Goal: Task Accomplishment & Management: Manage account settings

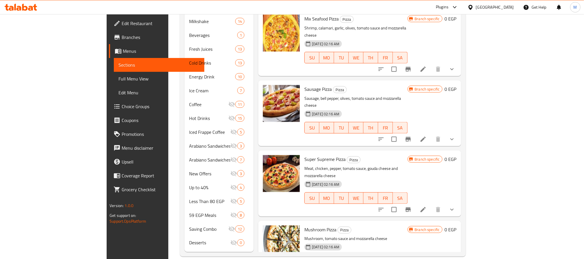
scroll to position [370, 0]
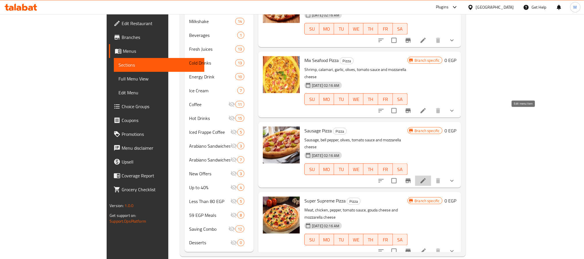
click at [426, 177] on icon at bounding box center [422, 180] width 7 height 7
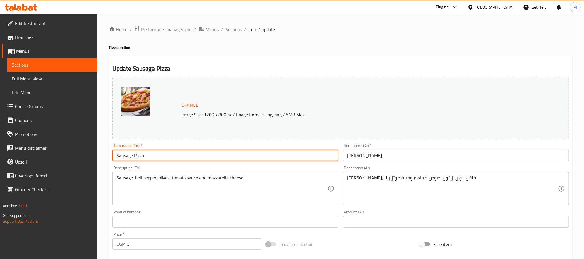
click at [119, 156] on input "Sausage Pizza" at bounding box center [225, 156] width 226 height 12
type input "Hot Dog Pizza"
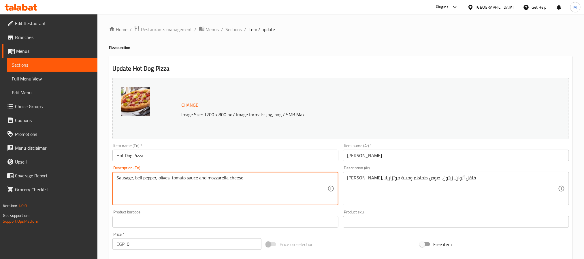
click at [123, 177] on textarea "Sausage, bell pepper, olives, tomato sauce and mozzarella cheese" at bounding box center [221, 188] width 211 height 27
paste textarea "Hot Dog"
type textarea "Hot Dog , bell pepper, olives, tomato sauce and mozzarella cheese"
click at [152, 156] on input "Hot Dog Pizza" at bounding box center [225, 156] width 226 height 12
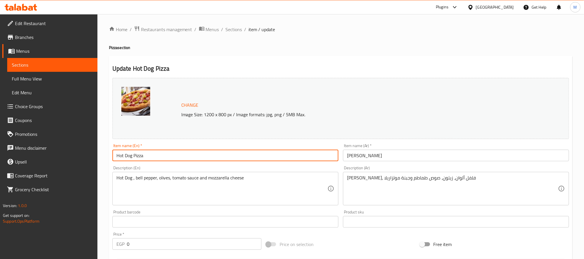
drag, startPoint x: 235, startPoint y: 28, endPoint x: 292, endPoint y: 1, distance: 63.9
click at [235, 28] on span "Sections" at bounding box center [234, 29] width 16 height 7
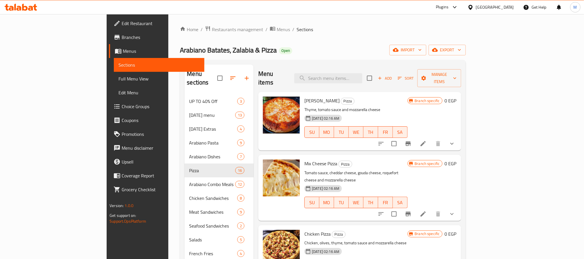
click at [274, 68] on div "Menu items Add Sort Manage items" at bounding box center [359, 78] width 203 height 27
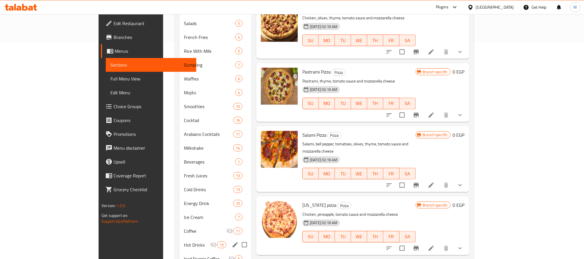
scroll to position [259, 0]
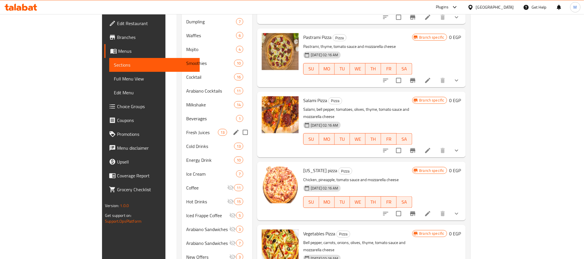
click at [182, 130] on div "Fresh Juices 13" at bounding box center [217, 132] width 71 height 14
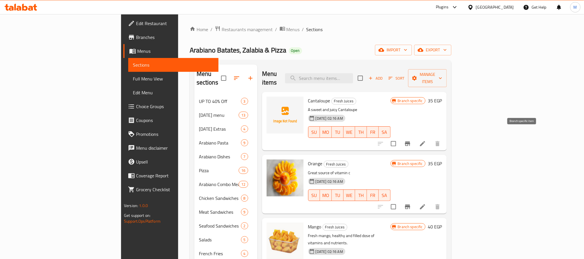
click at [410, 141] on icon "Branch-specific-item" at bounding box center [407, 143] width 5 height 5
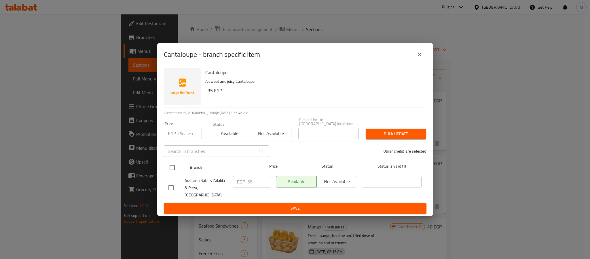
click at [170, 170] on input "checkbox" at bounding box center [172, 167] width 12 height 12
checkbox input "true"
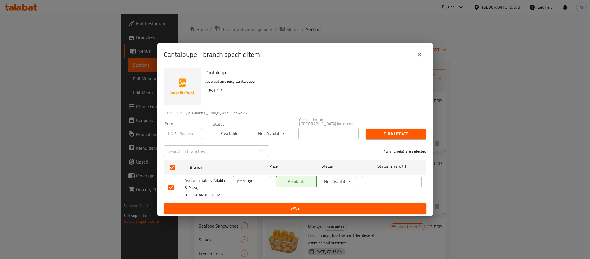
click at [186, 130] on input "number" at bounding box center [190, 134] width 24 height 12
type input "65"
click at [387, 135] on span "Bulk update" at bounding box center [396, 133] width 51 height 7
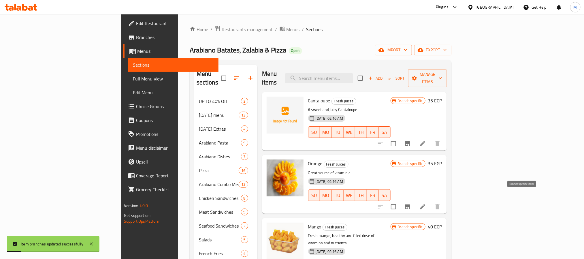
click at [411, 203] on icon "Branch-specific-item" at bounding box center [407, 206] width 7 height 7
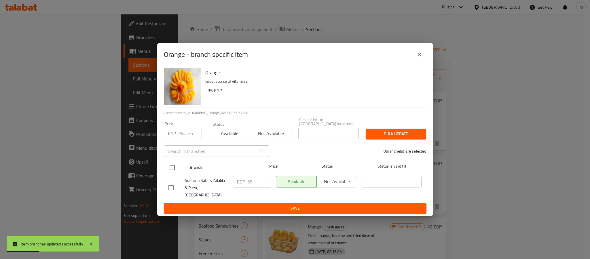
click at [173, 169] on input "checkbox" at bounding box center [172, 167] width 12 height 12
checkbox input "true"
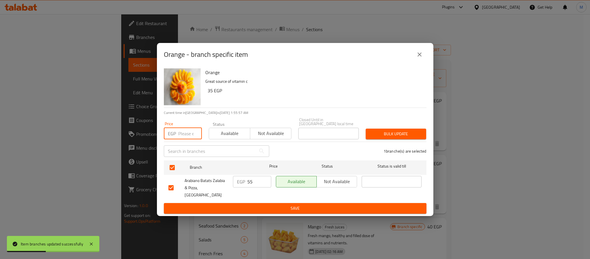
click at [185, 137] on input "number" at bounding box center [190, 134] width 24 height 12
type input "60"
click at [410, 135] on span "Bulk update" at bounding box center [396, 133] width 51 height 7
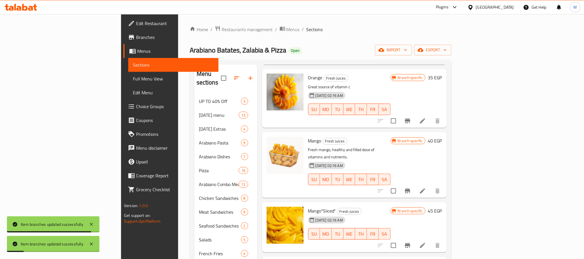
scroll to position [86, 0]
click at [411, 187] on icon "Branch-specific-item" at bounding box center [407, 190] width 7 height 7
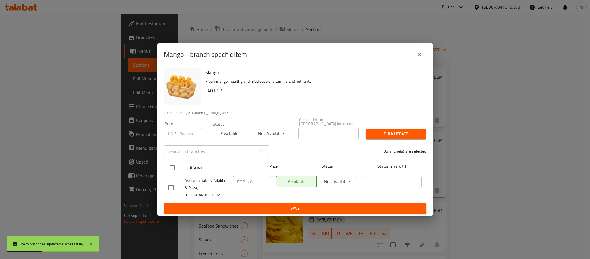
click at [170, 169] on input "checkbox" at bounding box center [172, 167] width 12 height 12
checkbox input "true"
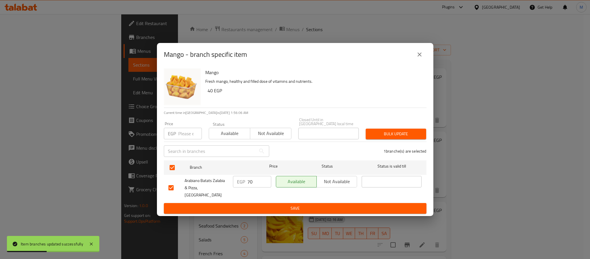
click at [185, 135] on input "number" at bounding box center [190, 134] width 24 height 12
type input "75"
click at [376, 139] on button "Bulk update" at bounding box center [396, 134] width 61 height 11
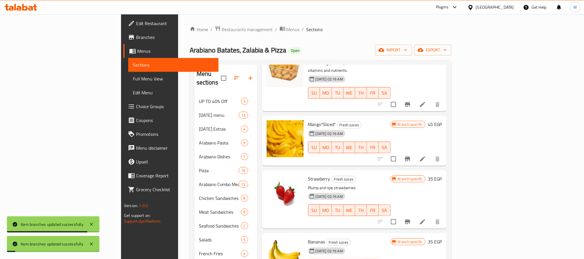
scroll to position [173, 0]
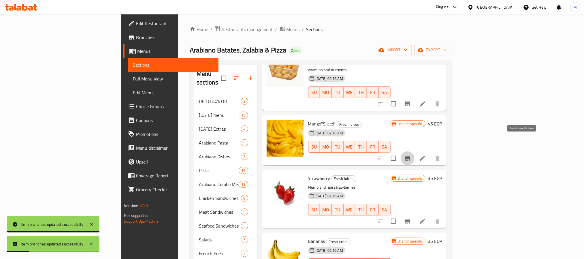
click at [410, 156] on icon "Branch-specific-item" at bounding box center [407, 158] width 5 height 5
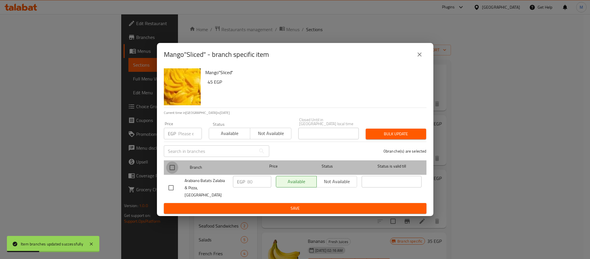
click at [169, 170] on input "checkbox" at bounding box center [172, 167] width 12 height 12
checkbox input "true"
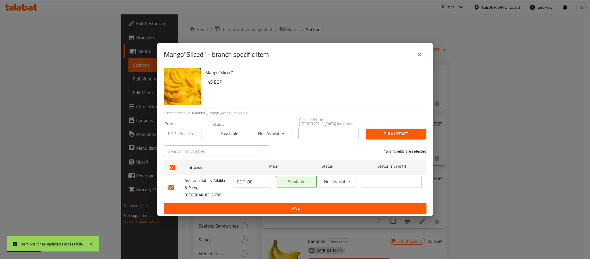
click at [188, 131] on input "number" at bounding box center [190, 134] width 24 height 12
type input "85"
click at [391, 136] on span "Bulk update" at bounding box center [396, 133] width 51 height 7
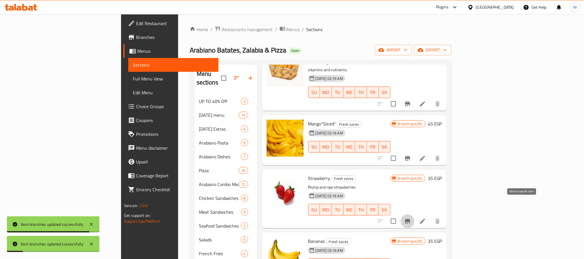
click at [410, 219] on icon "Branch-specific-item" at bounding box center [407, 221] width 5 height 5
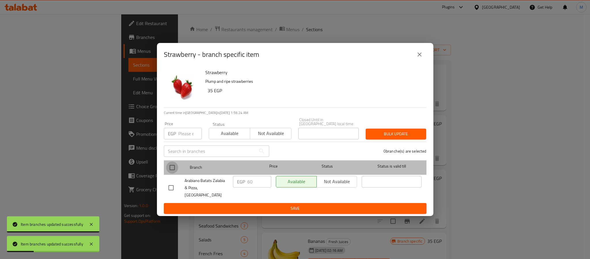
click at [172, 167] on input "checkbox" at bounding box center [172, 167] width 12 height 12
checkbox input "true"
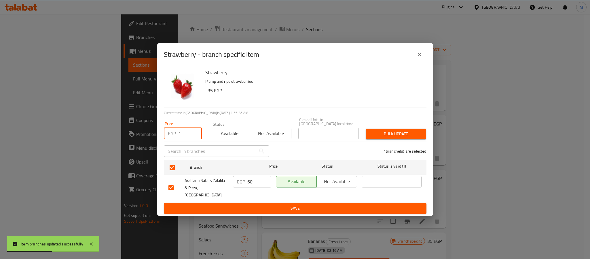
type input "1"
click at [193, 133] on input "1" at bounding box center [190, 134] width 24 height 12
type input "70"
click at [419, 137] on span "Bulk update" at bounding box center [396, 133] width 51 height 7
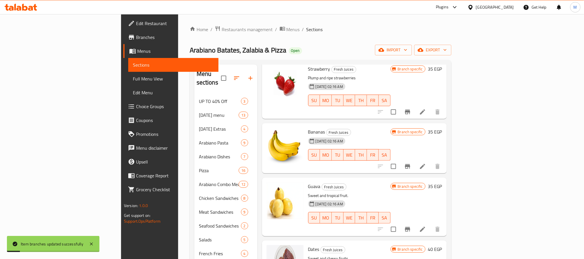
scroll to position [294, 0]
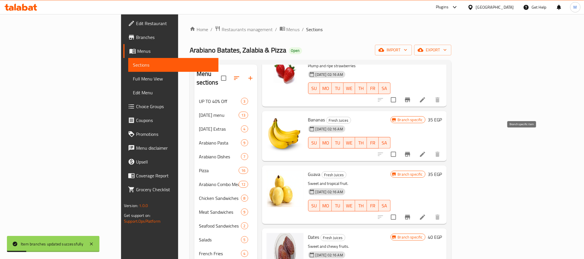
click at [414, 147] on button "Branch-specific-item" at bounding box center [407, 154] width 14 height 14
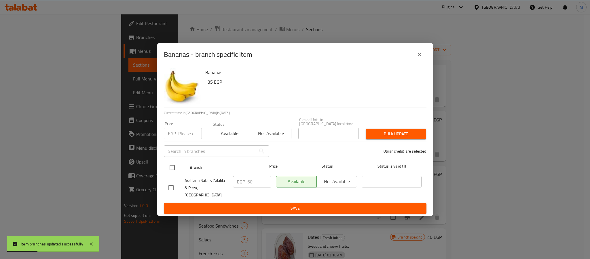
click at [171, 167] on input "checkbox" at bounding box center [172, 167] width 12 height 12
checkbox input "true"
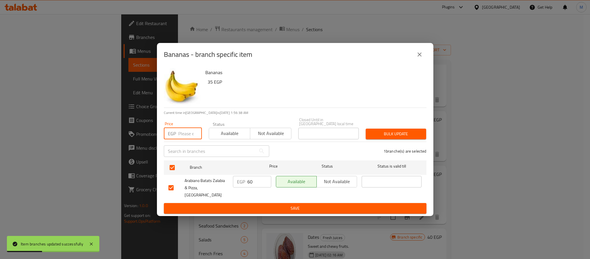
click at [184, 136] on input "number" at bounding box center [190, 134] width 24 height 12
type input "65"
click at [372, 133] on span "Bulk update" at bounding box center [396, 133] width 51 height 7
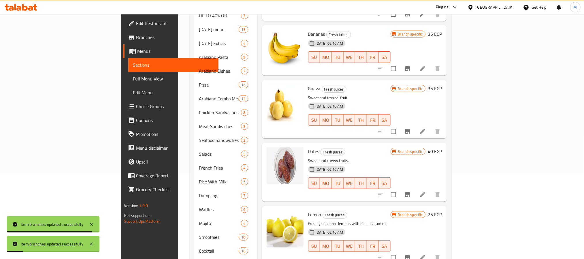
scroll to position [86, 0]
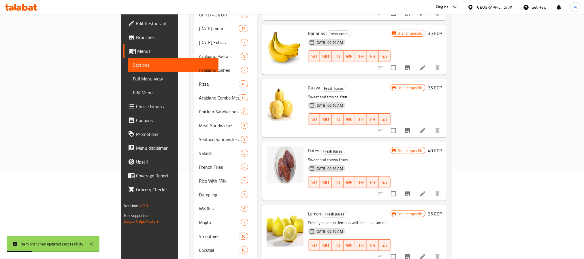
click at [414, 124] on button "Branch-specific-item" at bounding box center [407, 131] width 14 height 14
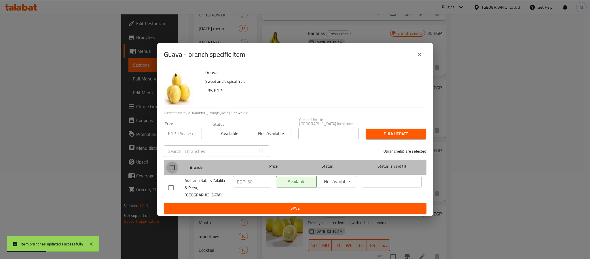
click at [169, 169] on input "checkbox" at bounding box center [172, 167] width 12 height 12
checkbox input "true"
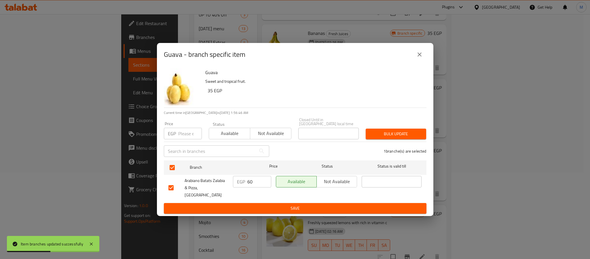
click at [186, 137] on input "number" at bounding box center [190, 134] width 24 height 12
type input "65"
click at [373, 137] on span "Bulk update" at bounding box center [396, 133] width 51 height 7
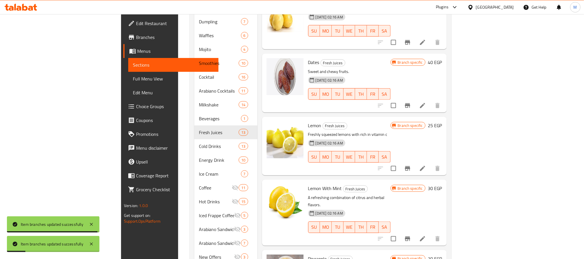
scroll to position [208, 0]
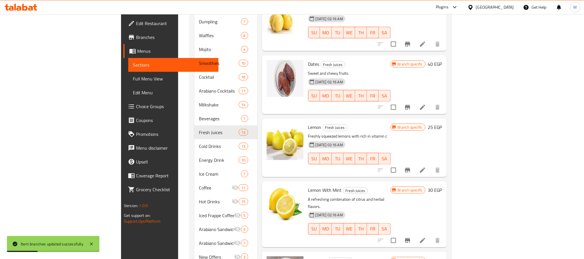
click at [410, 105] on icon "Branch-specific-item" at bounding box center [407, 107] width 5 height 5
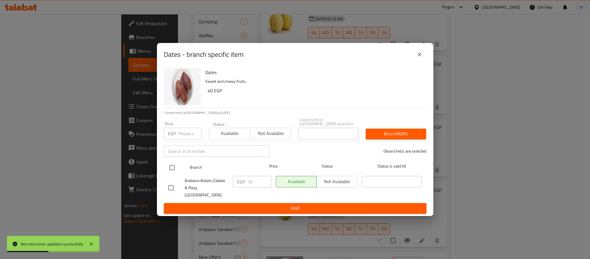
click at [172, 169] on input "checkbox" at bounding box center [172, 167] width 12 height 12
checkbox input "true"
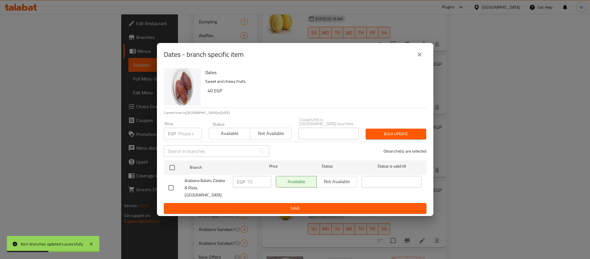
checkbox input "true"
click at [417, 58] on icon "close" at bounding box center [419, 54] width 7 height 7
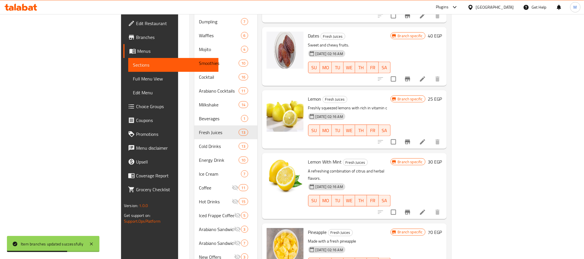
scroll to position [251, 0]
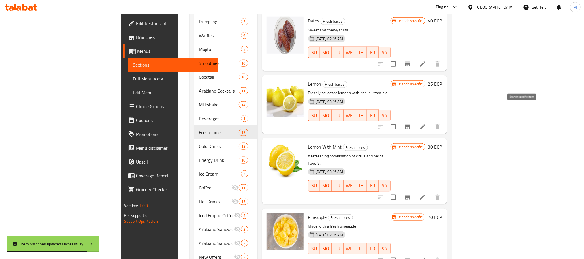
click at [411, 123] on icon "Branch-specific-item" at bounding box center [407, 126] width 7 height 7
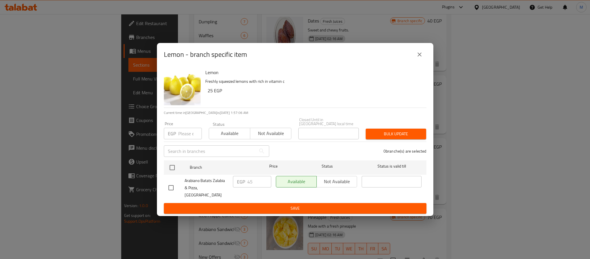
click at [423, 54] on div "Lemon - branch specific item" at bounding box center [295, 55] width 263 height 14
click at [423, 54] on button "close" at bounding box center [420, 55] width 14 height 14
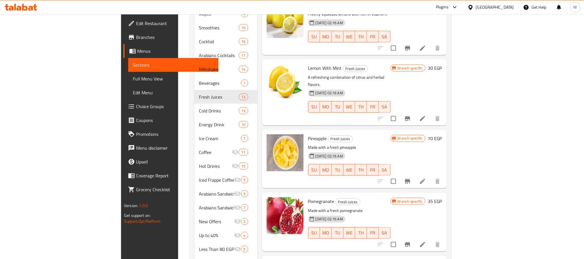
scroll to position [343, 0]
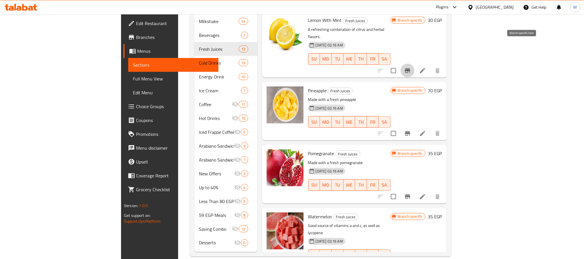
click at [411, 67] on icon "Branch-specific-item" at bounding box center [407, 70] width 7 height 7
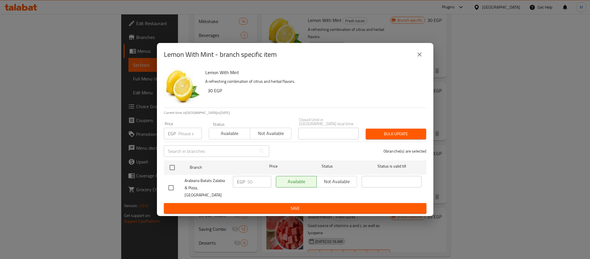
click at [415, 58] on button "close" at bounding box center [420, 55] width 14 height 14
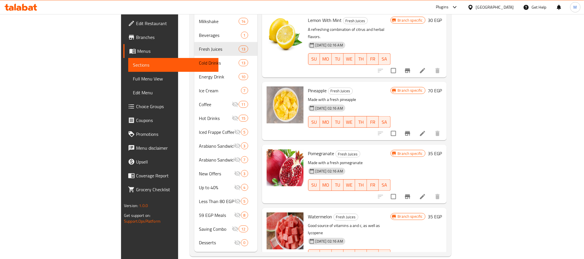
click at [414, 126] on button "Branch-specific-item" at bounding box center [407, 133] width 14 height 14
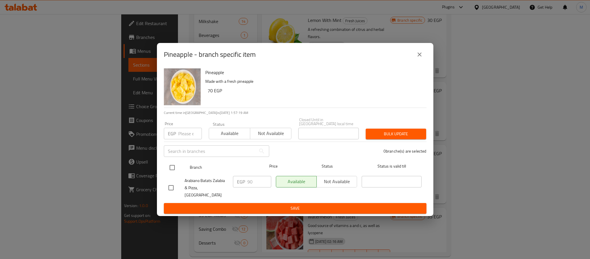
click at [171, 168] on input "checkbox" at bounding box center [172, 167] width 12 height 12
checkbox input "true"
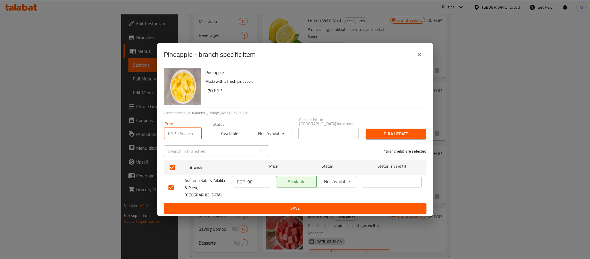
click at [184, 132] on input "number" at bounding box center [190, 134] width 24 height 12
type input "95"
click at [414, 137] on span "Bulk update" at bounding box center [396, 133] width 51 height 7
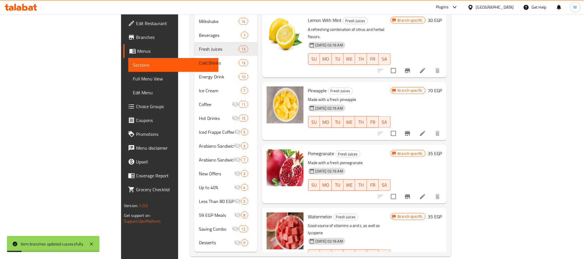
click at [410, 194] on icon "Branch-specific-item" at bounding box center [407, 196] width 5 height 5
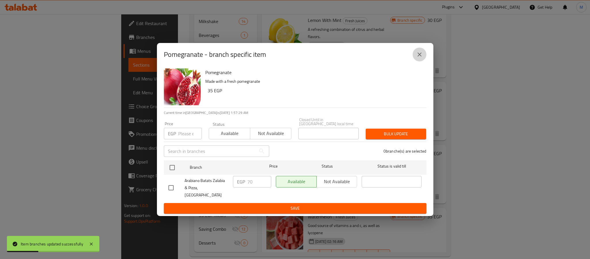
click at [426, 58] on button "close" at bounding box center [420, 55] width 14 height 14
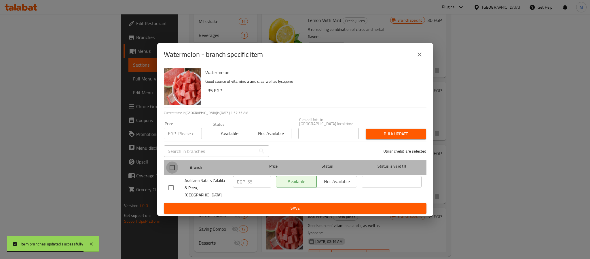
drag, startPoint x: 177, startPoint y: 171, endPoint x: 182, endPoint y: 146, distance: 25.8
click at [177, 171] on input "checkbox" at bounding box center [172, 167] width 12 height 12
checkbox input "true"
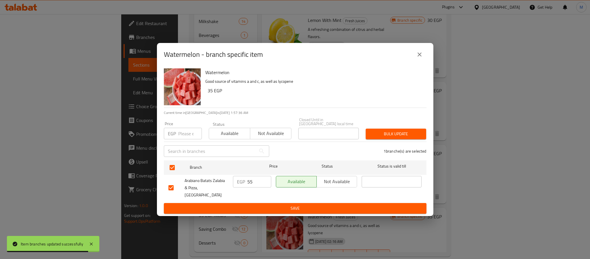
click at [187, 137] on input "number" at bounding box center [190, 134] width 24 height 12
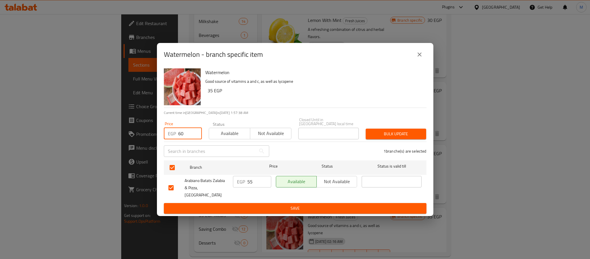
type input "60"
click at [396, 130] on button "Bulk update" at bounding box center [396, 134] width 61 height 11
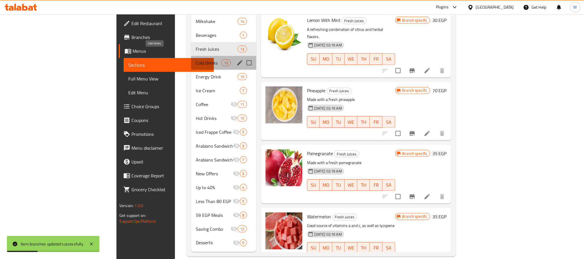
click at [196, 59] on span "Cold Drinks" at bounding box center [209, 62] width 26 height 7
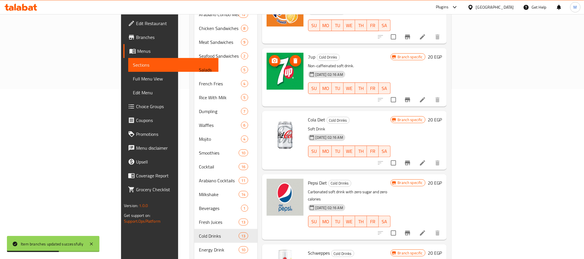
scroll to position [40, 0]
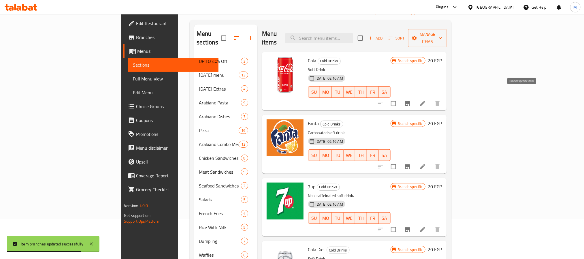
click at [410, 101] on icon "Branch-specific-item" at bounding box center [407, 103] width 5 height 5
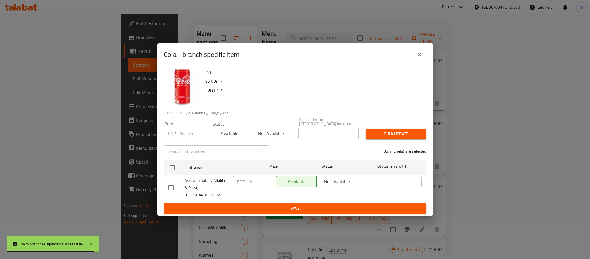
drag, startPoint x: 167, startPoint y: 165, endPoint x: 204, endPoint y: 40, distance: 130.7
click at [167, 164] on input "checkbox" at bounding box center [172, 167] width 12 height 12
checkbox input "true"
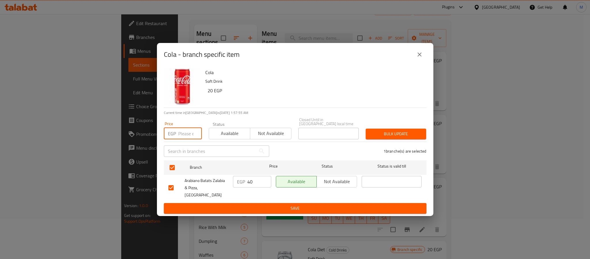
click at [184, 133] on input "number" at bounding box center [190, 134] width 24 height 12
type input "45"
click at [417, 132] on span "Bulk update" at bounding box center [396, 133] width 51 height 7
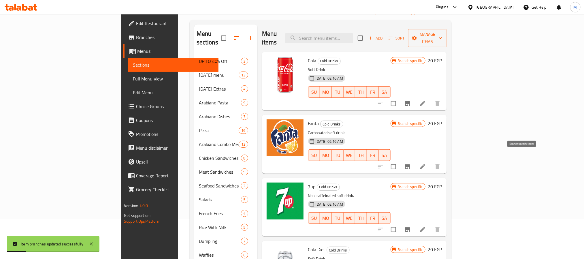
click at [414, 160] on button "Branch-specific-item" at bounding box center [407, 167] width 14 height 14
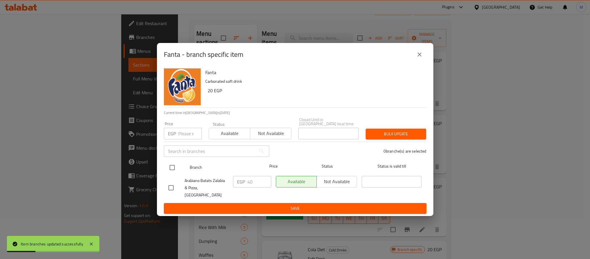
click at [169, 166] on input "checkbox" at bounding box center [172, 167] width 12 height 12
checkbox input "true"
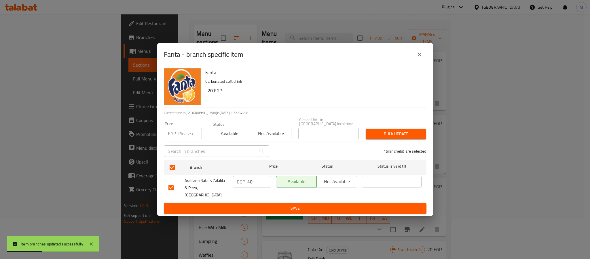
drag, startPoint x: 186, startPoint y: 127, endPoint x: 188, endPoint y: 132, distance: 5.1
click at [187, 129] on div "Price EGP Price" at bounding box center [183, 131] width 38 height 18
click at [188, 133] on input "number" at bounding box center [190, 134] width 24 height 12
paste input "45"
type input "45"
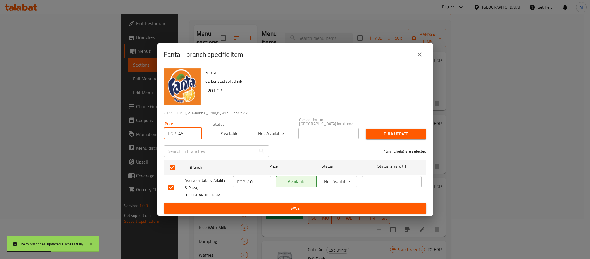
click at [409, 137] on span "Bulk update" at bounding box center [396, 133] width 51 height 7
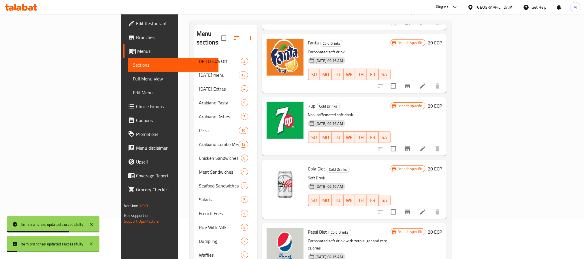
scroll to position [86, 0]
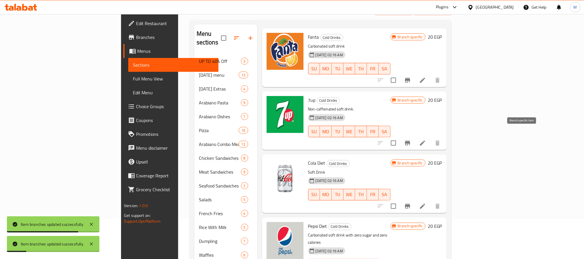
click at [410, 141] on icon "Branch-specific-item" at bounding box center [407, 143] width 5 height 5
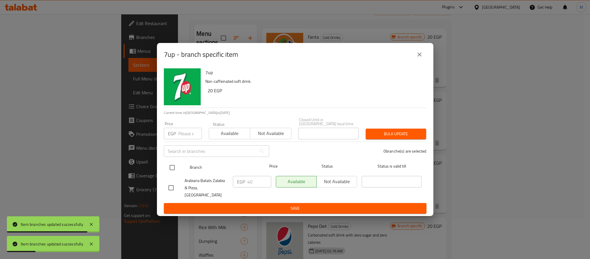
click at [175, 168] on input "checkbox" at bounding box center [172, 167] width 12 height 12
checkbox input "true"
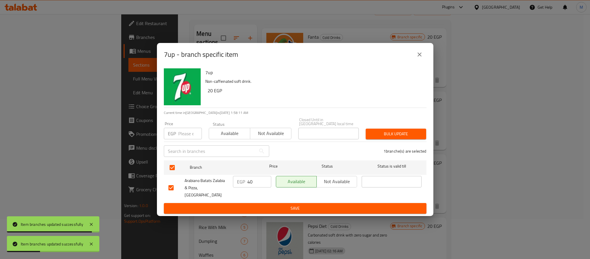
click at [188, 133] on input "number" at bounding box center [190, 134] width 24 height 12
paste input "45"
type input "45"
click at [397, 132] on span "Bulk update" at bounding box center [396, 133] width 51 height 7
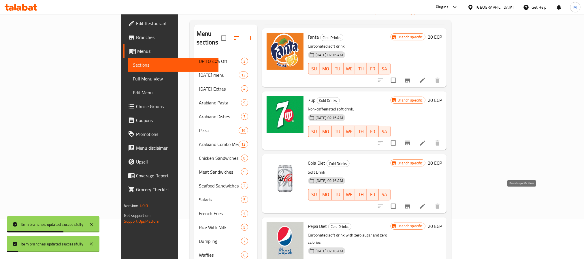
click at [411, 203] on icon "Branch-specific-item" at bounding box center [407, 206] width 7 height 7
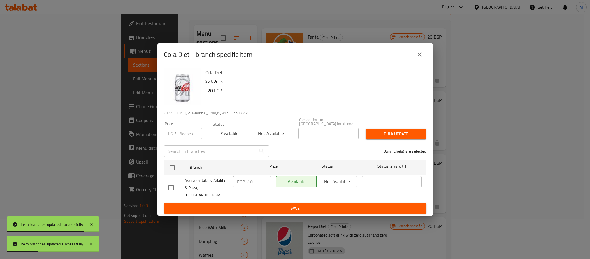
click at [171, 169] on input "checkbox" at bounding box center [172, 167] width 12 height 12
checkbox input "true"
click at [183, 128] on div "Price EGP Price" at bounding box center [183, 131] width 38 height 18
click at [192, 137] on input "number" at bounding box center [190, 134] width 24 height 12
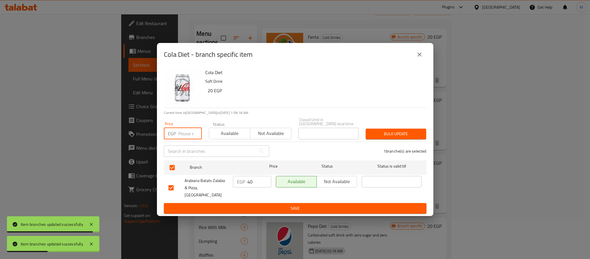
paste input "45"
type input "45"
click at [388, 134] on span "Bulk update" at bounding box center [396, 133] width 51 height 7
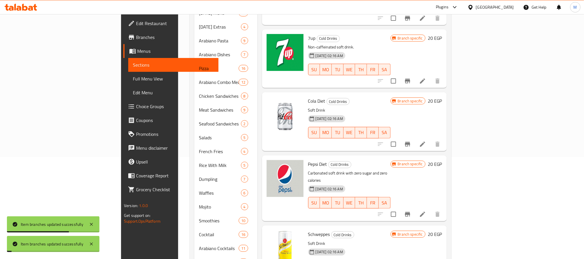
scroll to position [213, 0]
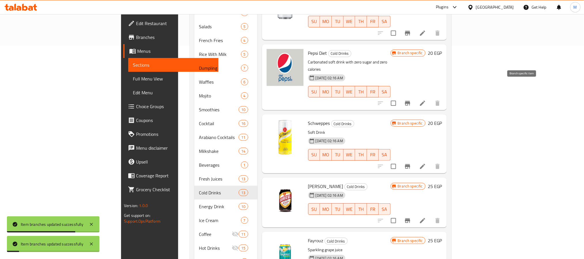
click at [410, 101] on icon "Branch-specific-item" at bounding box center [407, 103] width 5 height 5
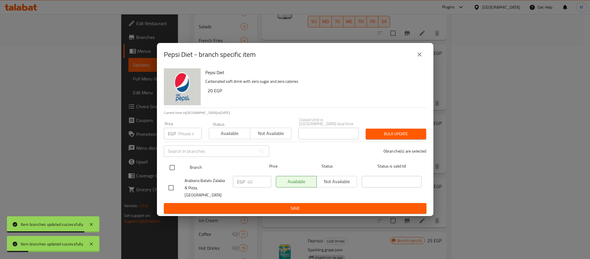
click at [173, 171] on input "checkbox" at bounding box center [172, 167] width 12 height 12
checkbox input "true"
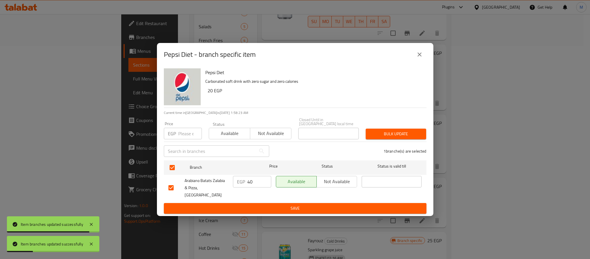
click at [188, 126] on div "Price EGP Price" at bounding box center [183, 131] width 38 height 18
click at [186, 132] on input "number" at bounding box center [190, 134] width 24 height 12
paste input "45"
type input "45"
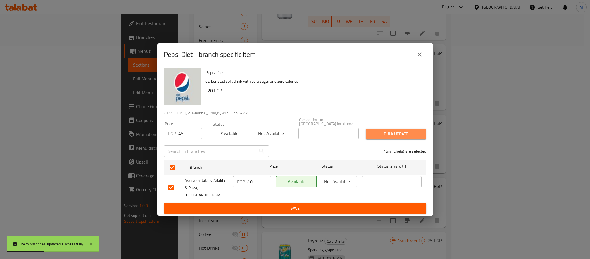
click at [372, 133] on span "Bulk update" at bounding box center [396, 133] width 51 height 7
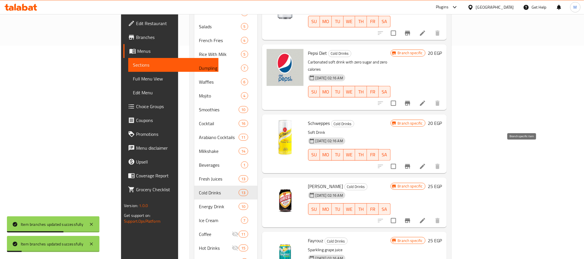
click at [411, 163] on icon "Branch-specific-item" at bounding box center [407, 166] width 7 height 7
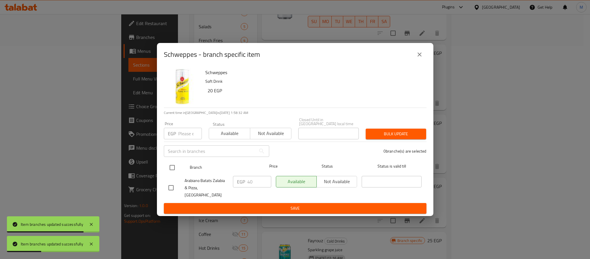
click at [170, 171] on input "checkbox" at bounding box center [172, 167] width 12 height 12
checkbox input "true"
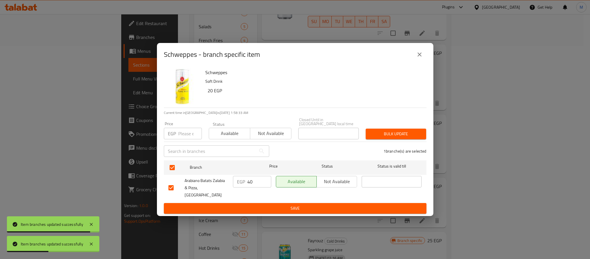
click at [179, 137] on input "number" at bounding box center [190, 134] width 24 height 12
paste input "45"
type input "45"
click at [389, 136] on span "Bulk update" at bounding box center [396, 133] width 51 height 7
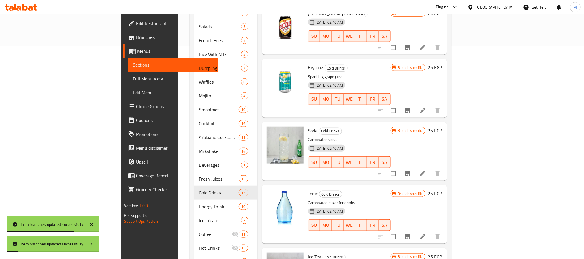
scroll to position [216, 0]
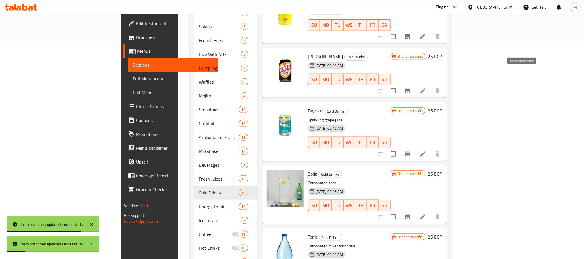
click at [411, 87] on icon "Branch-specific-item" at bounding box center [407, 90] width 7 height 7
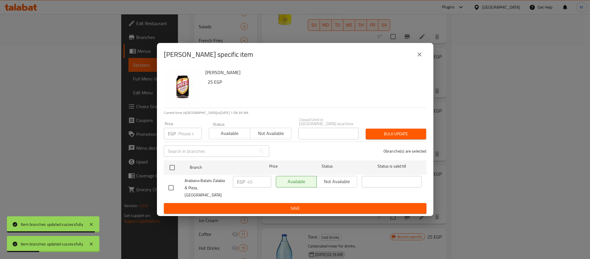
drag, startPoint x: 170, startPoint y: 168, endPoint x: 176, endPoint y: 138, distance: 30.3
click at [171, 168] on input "checkbox" at bounding box center [172, 167] width 12 height 12
checkbox input "true"
click at [184, 131] on input "number" at bounding box center [190, 134] width 24 height 12
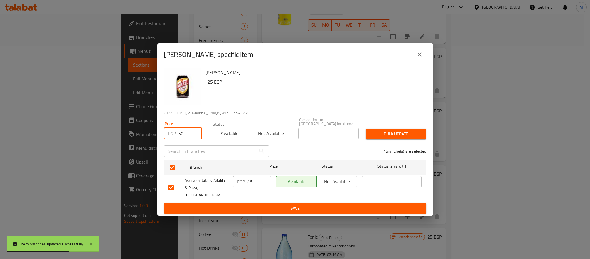
type input "50"
click at [425, 132] on button "Bulk update" at bounding box center [396, 134] width 61 height 11
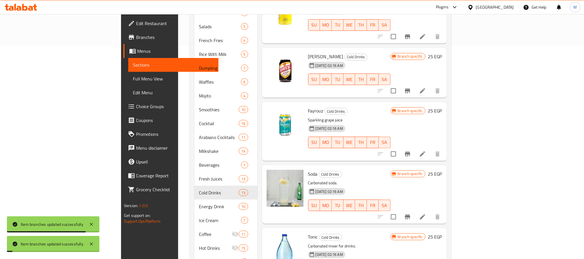
click at [411, 150] on icon "Branch-specific-item" at bounding box center [407, 153] width 7 height 7
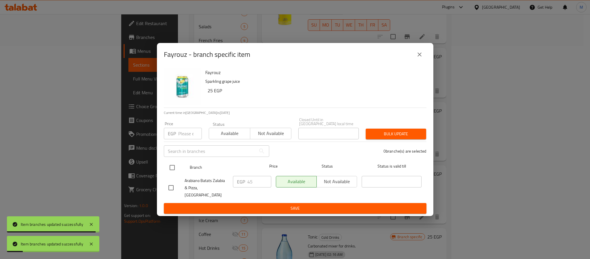
drag, startPoint x: 170, startPoint y: 170, endPoint x: 175, endPoint y: 165, distance: 6.7
click at [171, 169] on input "checkbox" at bounding box center [172, 167] width 12 height 12
checkbox input "true"
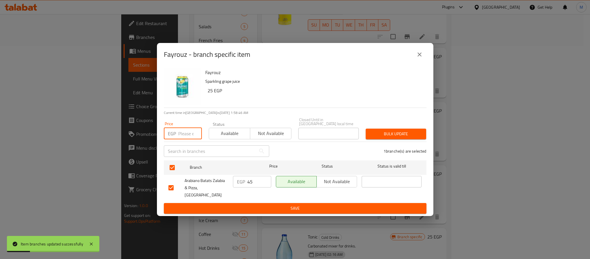
click at [185, 133] on input "number" at bounding box center [190, 134] width 24 height 12
type input "50"
click at [409, 137] on span "Bulk update" at bounding box center [396, 133] width 51 height 7
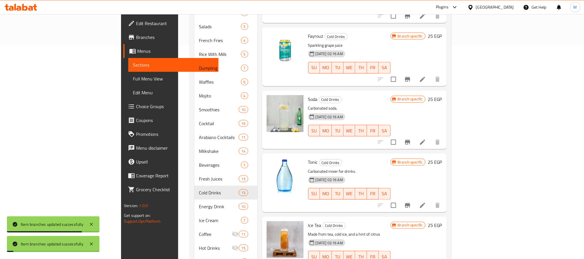
scroll to position [303, 0]
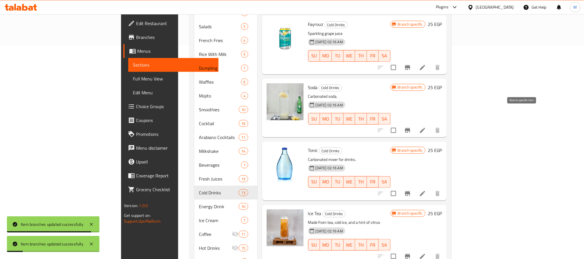
click at [414, 123] on button "Branch-specific-item" at bounding box center [407, 130] width 14 height 14
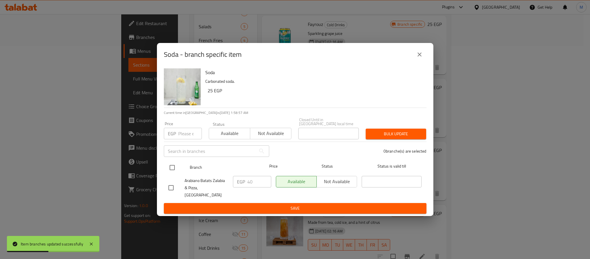
click at [171, 169] on input "checkbox" at bounding box center [172, 167] width 12 height 12
checkbox input "true"
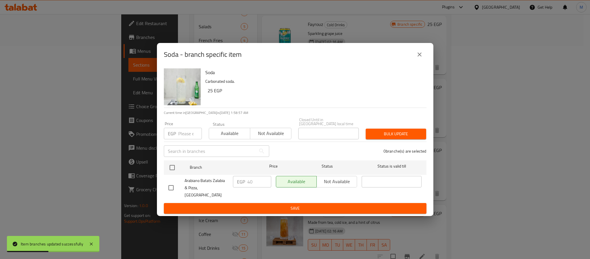
checkbox input "true"
click at [182, 135] on input "number" at bounding box center [190, 134] width 24 height 12
paste input "45"
type input "45"
click at [375, 134] on span "Bulk update" at bounding box center [396, 133] width 51 height 7
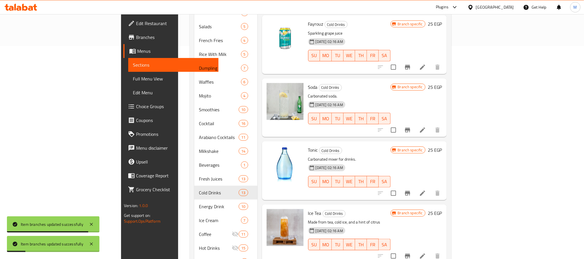
scroll to position [256, 0]
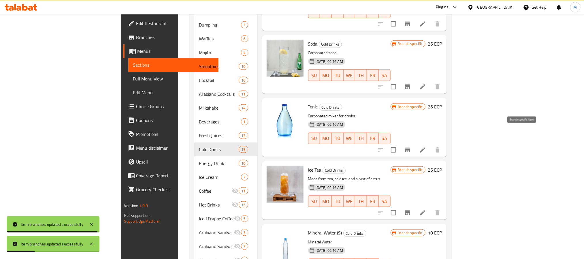
click at [410, 148] on icon "Branch-specific-item" at bounding box center [407, 150] width 5 height 5
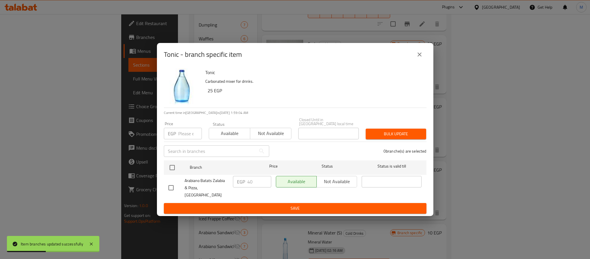
drag, startPoint x: 171, startPoint y: 171, endPoint x: 177, endPoint y: 155, distance: 17.0
click at [172, 171] on input "checkbox" at bounding box center [172, 167] width 12 height 12
checkbox input "true"
click at [184, 135] on input "number" at bounding box center [190, 134] width 24 height 12
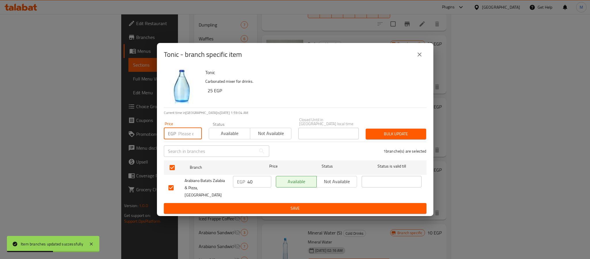
paste input "45"
type input "45"
click at [385, 134] on span "Bulk update" at bounding box center [396, 133] width 51 height 7
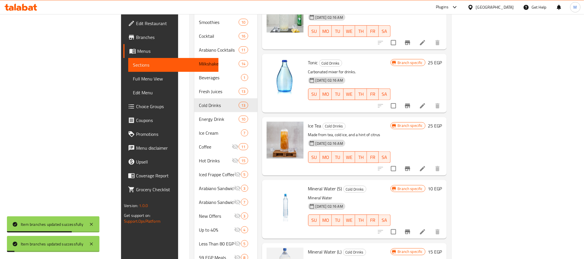
scroll to position [343, 0]
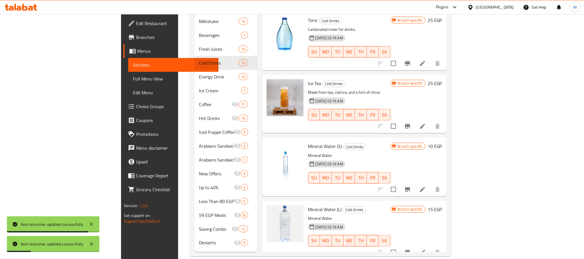
click at [411, 123] on icon "Branch-specific-item" at bounding box center [407, 126] width 7 height 7
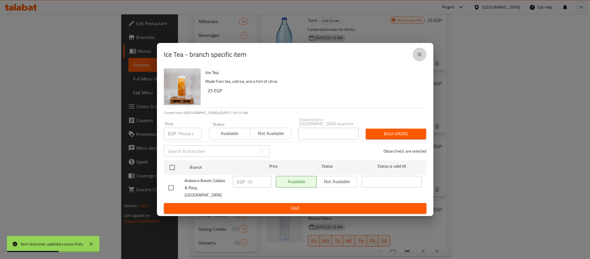
click at [416, 60] on button "close" at bounding box center [420, 55] width 14 height 14
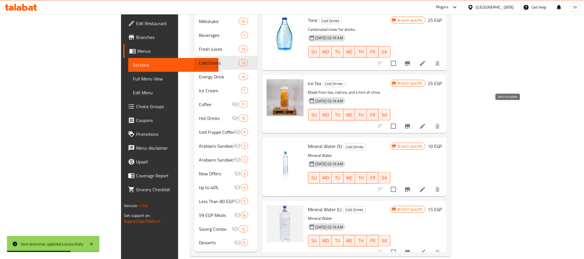
click at [399, 120] on input "checkbox" at bounding box center [393, 126] width 12 height 12
checkbox input "true"
click at [410, 187] on icon "Branch-specific-item" at bounding box center [407, 189] width 5 height 5
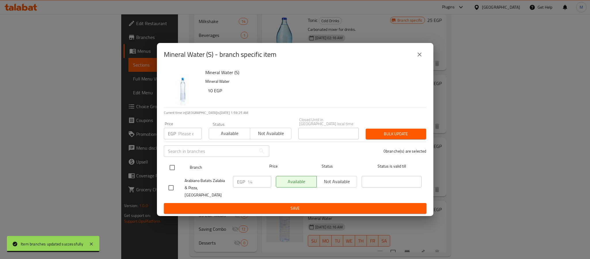
click at [173, 169] on input "checkbox" at bounding box center [172, 167] width 12 height 12
checkbox input "true"
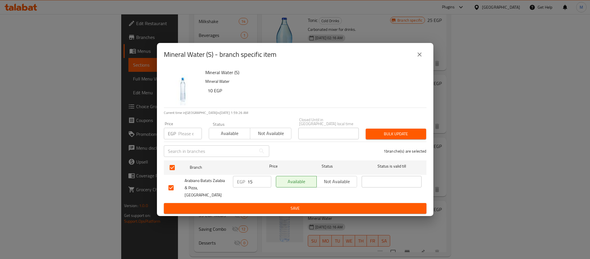
type input "15"
click at [265, 181] on input "15" at bounding box center [259, 182] width 24 height 12
click at [268, 205] on span "Save" at bounding box center [296, 208] width 254 height 7
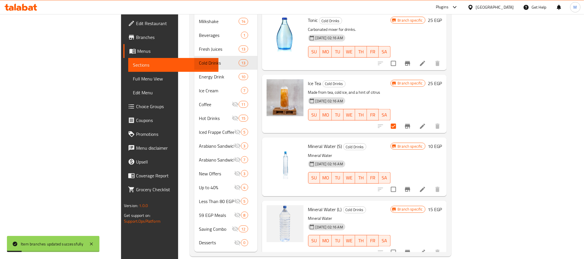
click at [410, 250] on icon "Branch-specific-item" at bounding box center [407, 252] width 5 height 5
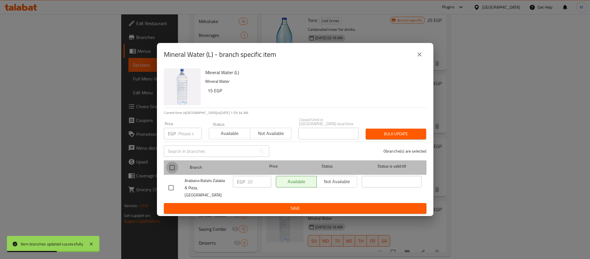
click at [174, 167] on input "checkbox" at bounding box center [172, 167] width 12 height 12
checkbox input "true"
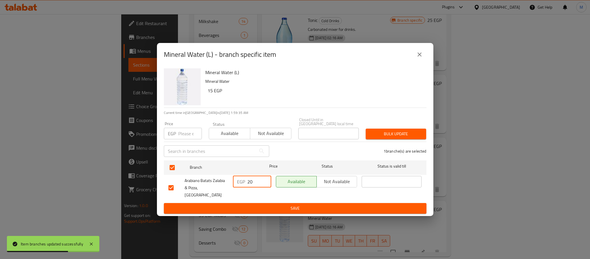
drag, startPoint x: 253, startPoint y: 185, endPoint x: 263, endPoint y: 185, distance: 10.4
click at [263, 185] on input "20" at bounding box center [259, 182] width 24 height 12
type input "25"
click at [275, 205] on span "Save" at bounding box center [296, 208] width 254 height 7
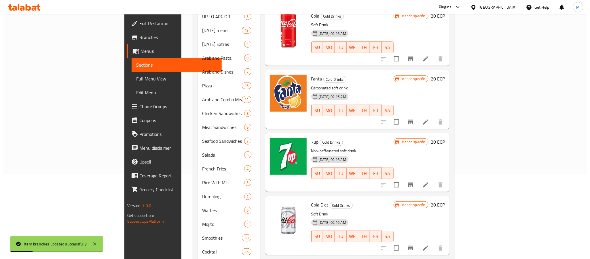
scroll to position [0, 0]
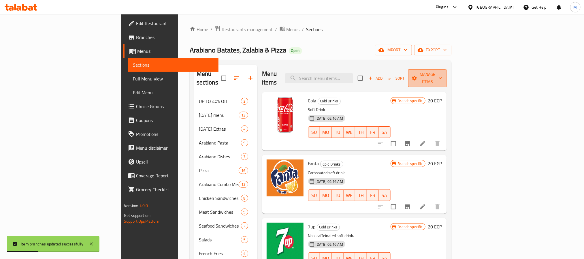
click at [447, 69] on button "Manage items" at bounding box center [427, 78] width 39 height 18
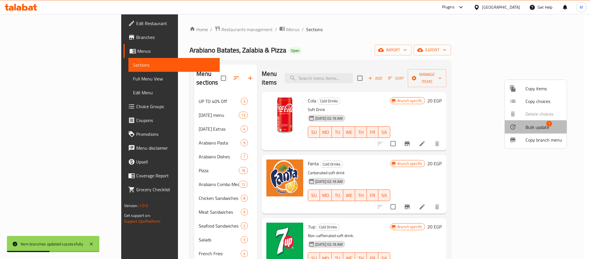
click at [525, 129] on div at bounding box center [518, 126] width 16 height 7
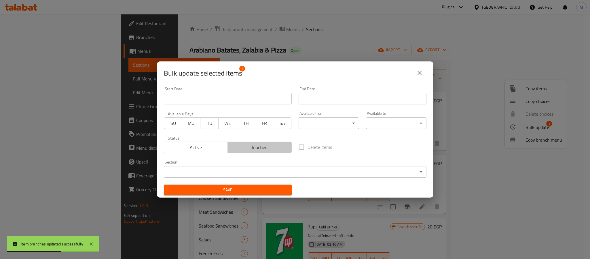
drag, startPoint x: 264, startPoint y: 145, endPoint x: 263, endPoint y: 150, distance: 5.3
click at [264, 145] on span "Inactive" at bounding box center [259, 147] width 59 height 8
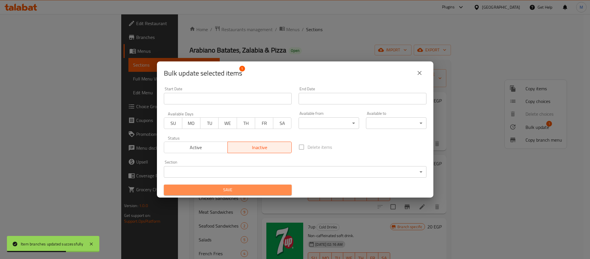
click at [261, 194] on button "Save" at bounding box center [228, 189] width 128 height 11
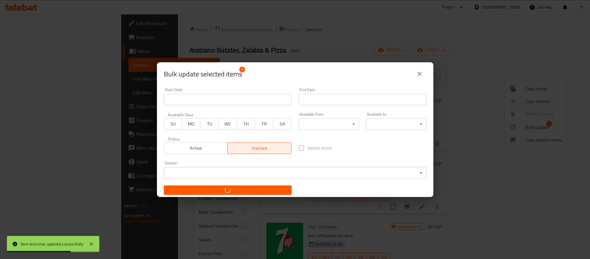
checkbox input "false"
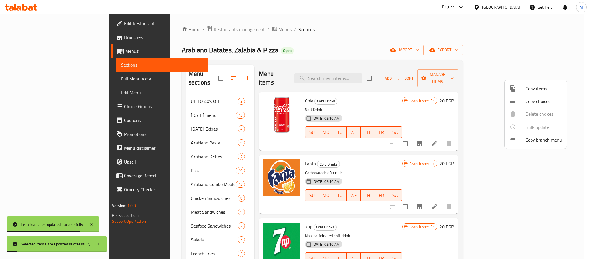
click at [479, 57] on div at bounding box center [295, 129] width 590 height 259
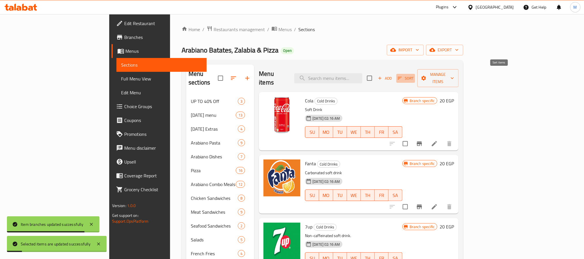
click at [402, 75] on icon "button" at bounding box center [399, 77] width 5 height 5
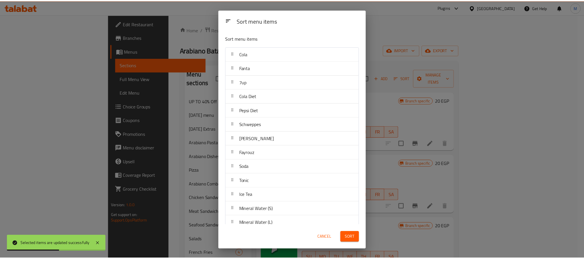
scroll to position [10, 0]
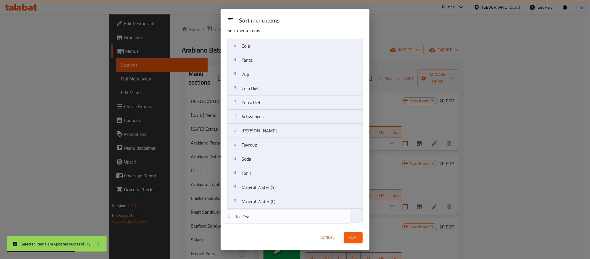
drag, startPoint x: 269, startPoint y: 190, endPoint x: 263, endPoint y: 222, distance: 31.7
click at [263, 222] on nav "Cola Fanta 7up Cola Diet Pepsi Diet Schweppes Birrell Fayrouz Soda Tonic Ice Te…" at bounding box center [295, 131] width 135 height 184
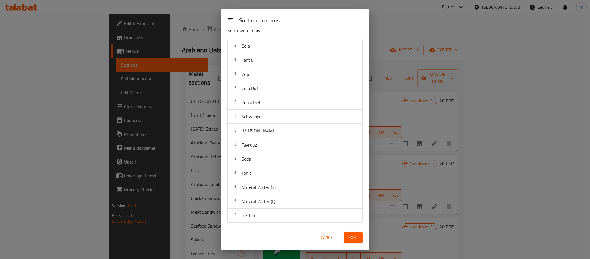
click at [349, 237] on span "Sort" at bounding box center [354, 237] width 10 height 7
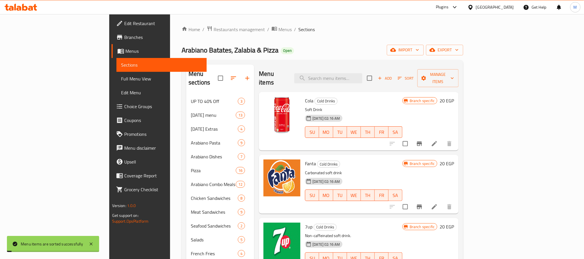
click at [431, 69] on div "Menu items Add Sort Manage items" at bounding box center [359, 78] width 200 height 27
click at [392, 75] on span "Add" at bounding box center [385, 78] width 16 height 7
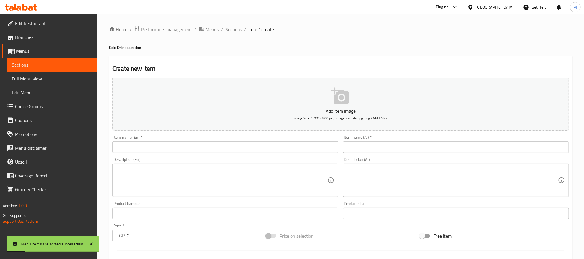
click at [228, 144] on input "text" at bounding box center [225, 147] width 226 height 12
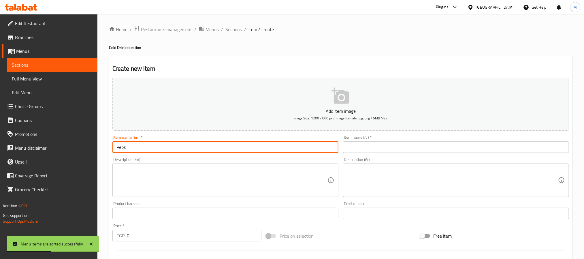
type input "Pepsi"
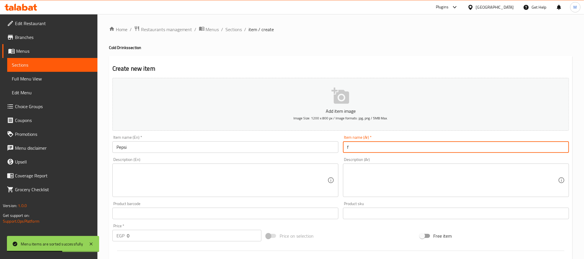
type input "fd"
type input "بيبسي"
click at [190, 231] on input "0" at bounding box center [194, 236] width 135 height 12
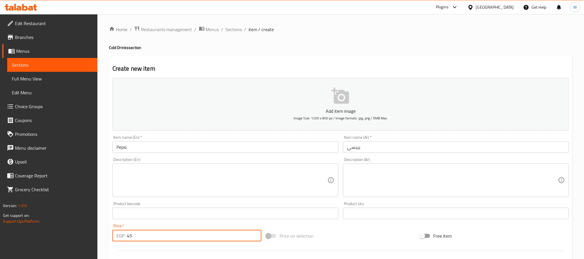
type input "45"
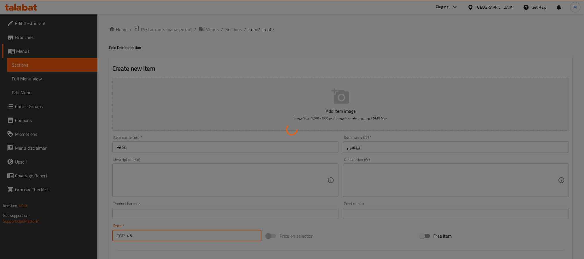
type input "0"
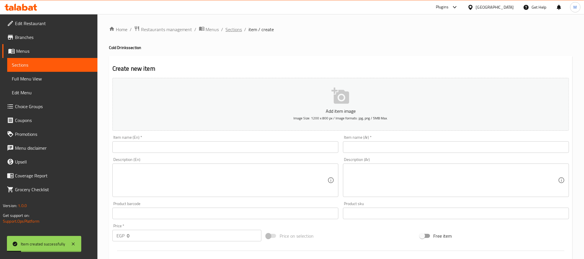
click at [234, 26] on span "Sections" at bounding box center [234, 29] width 16 height 7
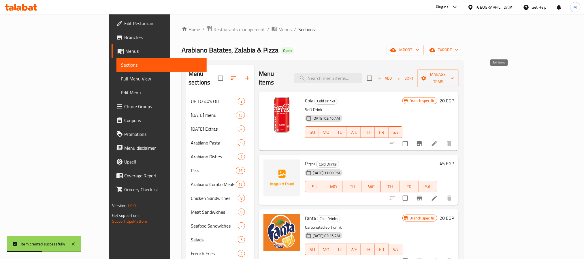
click at [413, 76] on span "Sort" at bounding box center [406, 78] width 16 height 7
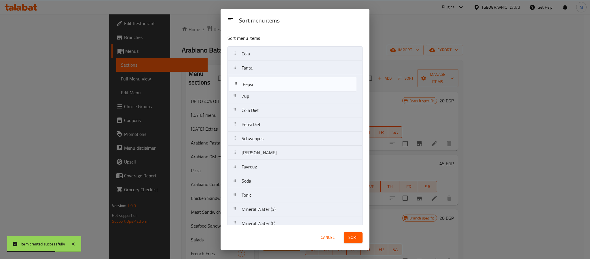
drag, startPoint x: 271, startPoint y: 69, endPoint x: 271, endPoint y: 87, distance: 18.7
click at [271, 87] on nav "Cola Pepsi Fanta 7up Cola Diet Pepsi Diet Schweppes Birrell Fayrouz Soda Tonic …" at bounding box center [295, 145] width 135 height 198
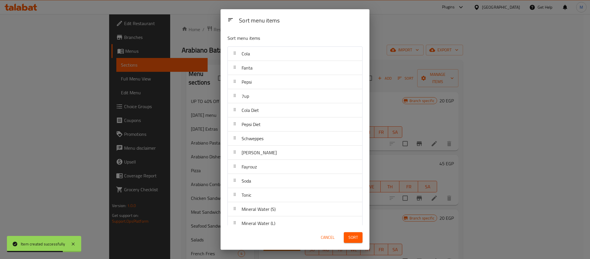
click at [350, 237] on span "Sort" at bounding box center [354, 237] width 10 height 7
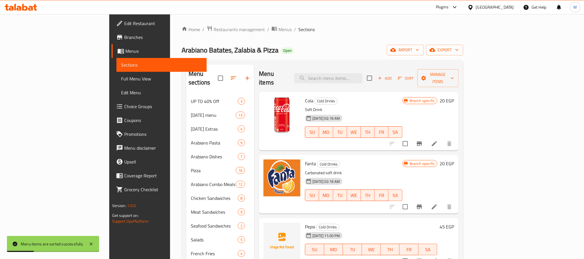
click at [283, 52] on div "Arabiano Batates, Zalabia & Pizza Open import export" at bounding box center [322, 50] width 281 height 11
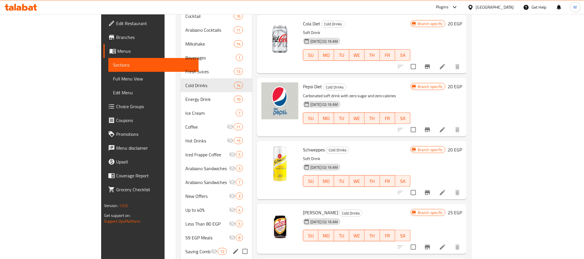
scroll to position [299, 0]
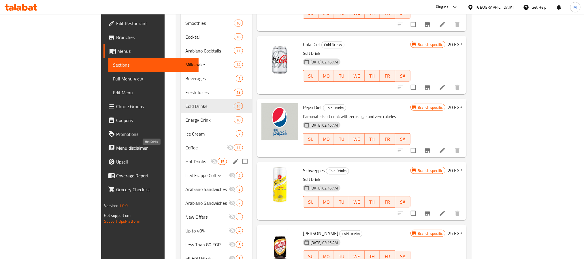
click at [185, 158] on span "Hot Drinks" at bounding box center [197, 161] width 25 height 7
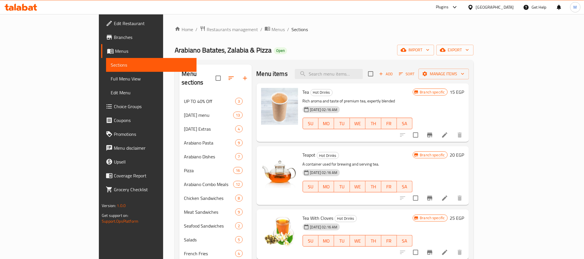
click at [432, 135] on icon "Branch-specific-item" at bounding box center [429, 135] width 5 height 5
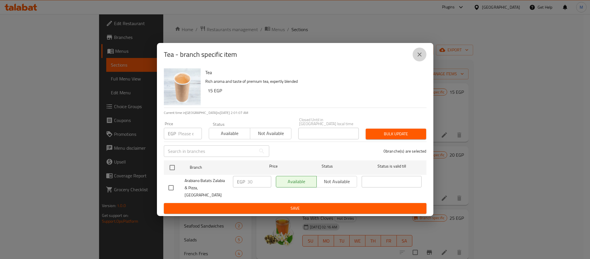
click at [425, 56] on button "close" at bounding box center [420, 55] width 14 height 14
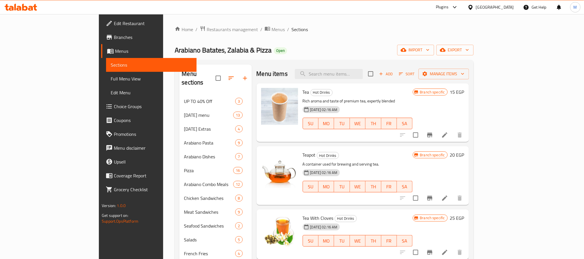
click at [303, 92] on span "Tea" at bounding box center [306, 92] width 7 height 9
copy h6 "Tea"
click at [363, 75] on input "search" at bounding box center [329, 74] width 68 height 10
paste input "Tea"
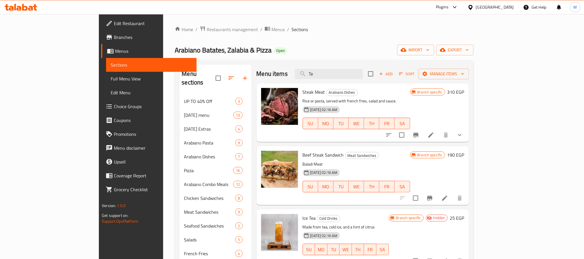
type input "T"
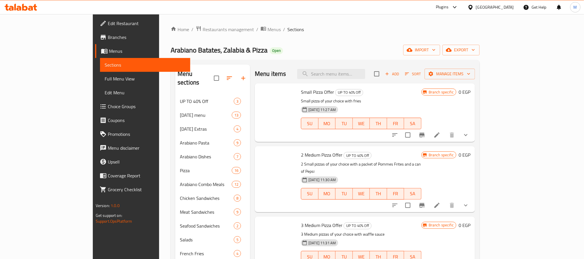
click at [280, 54] on div "Arabiano Batates, Zalabia & Pizza Open import export" at bounding box center [325, 50] width 309 height 11
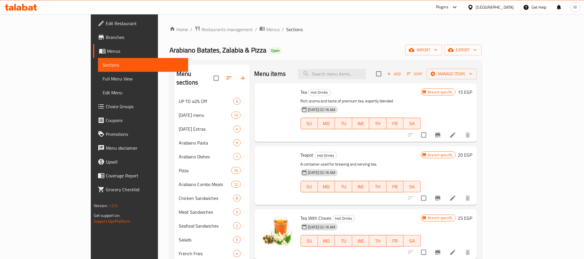
scroll to position [259, 0]
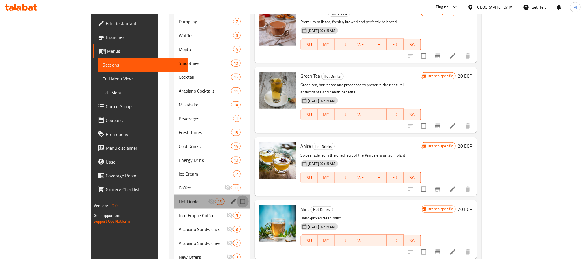
click at [237, 195] on input "Menu sections" at bounding box center [243, 201] width 12 height 12
checkbox input "true"
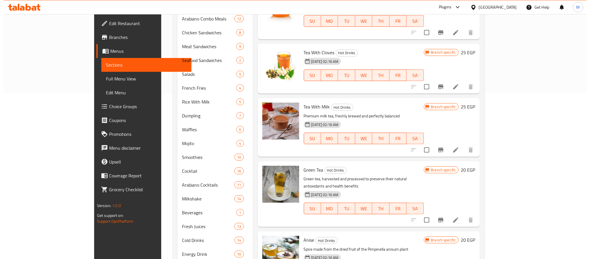
scroll to position [43, 0]
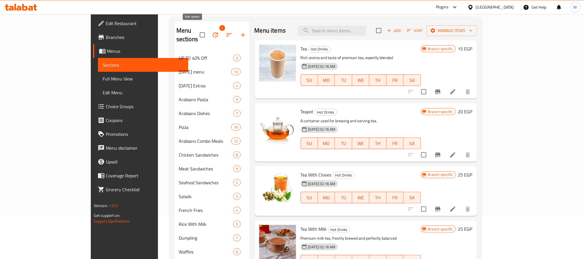
click at [213, 32] on icon "button" at bounding box center [215, 34] width 5 height 5
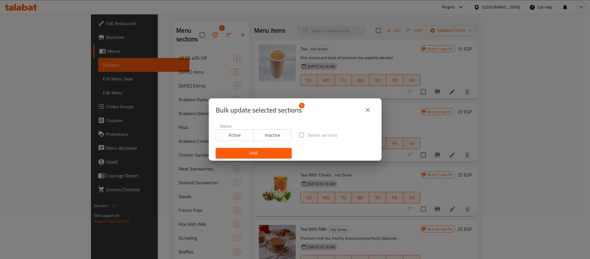
drag, startPoint x: 235, startPoint y: 132, endPoint x: 255, endPoint y: 160, distance: 34.8
click at [235, 133] on span "Active" at bounding box center [234, 135] width 33 height 8
click at [254, 153] on span "Save" at bounding box center [253, 153] width 67 height 7
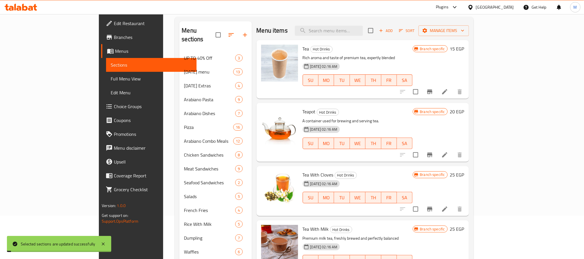
click at [282, 31] on div "Menu items Add Sort Manage items" at bounding box center [362, 30] width 212 height 19
click at [228, 31] on icon "button" at bounding box center [231, 34] width 7 height 7
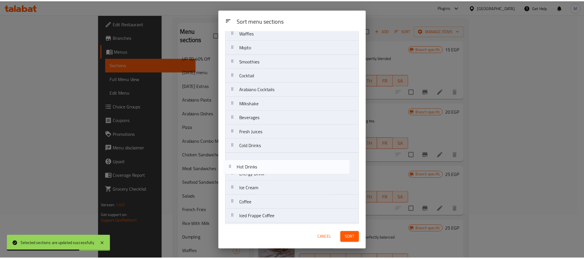
scroll to position [220, 0]
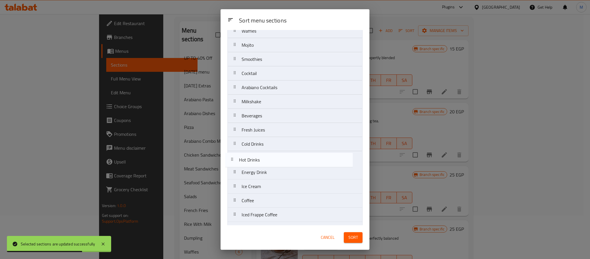
drag, startPoint x: 276, startPoint y: 213, endPoint x: 273, endPoint y: 163, distance: 50.2
click at [273, 163] on nav "UP TO 40% Off Ramadan menu Ramadan Extras Arabiano Pasta Arabiano Dishes Pizza …" at bounding box center [295, 80] width 135 height 509
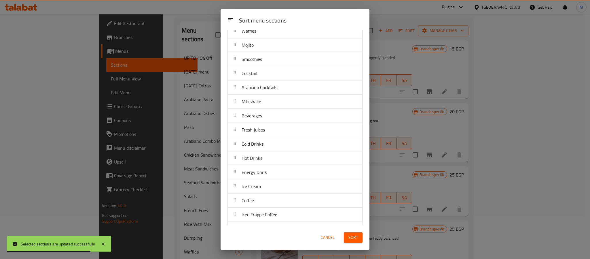
click at [353, 240] on span "Sort" at bounding box center [354, 237] width 10 height 7
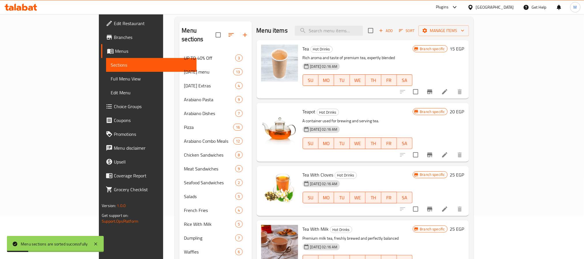
click at [277, 22] on div "Menu items Add Sort Manage items" at bounding box center [362, 30] width 212 height 19
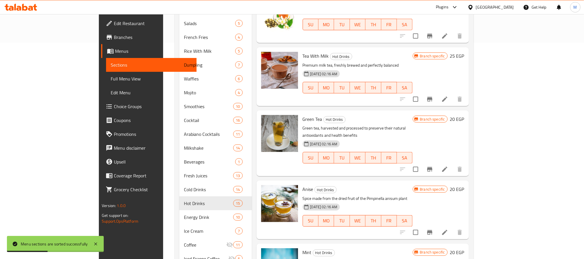
scroll to position [43, 0]
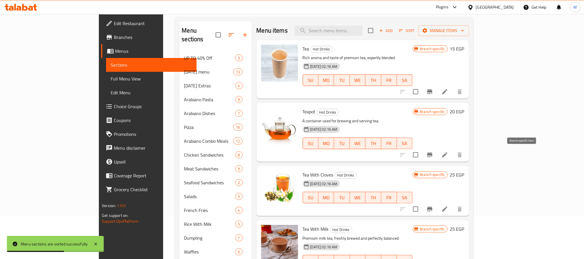
click at [433, 155] on icon "Branch-specific-item" at bounding box center [429, 154] width 7 height 7
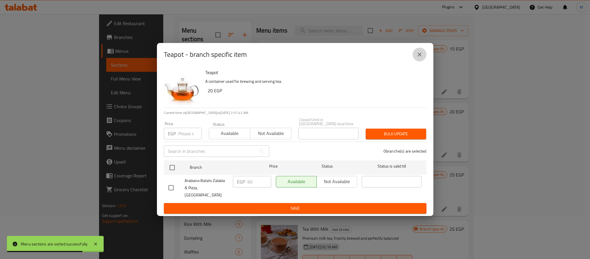
click at [417, 58] on icon "close" at bounding box center [419, 54] width 7 height 7
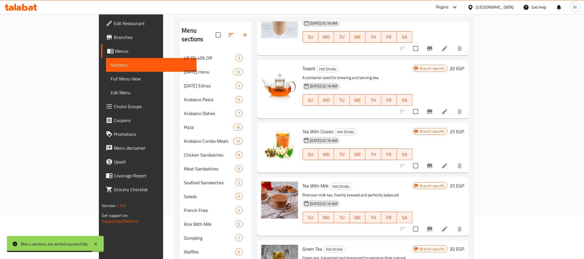
scroll to position [86, 0]
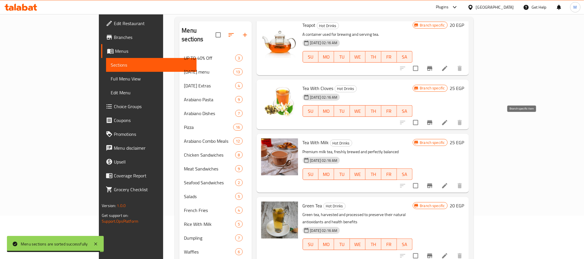
click at [436, 118] on button "Branch-specific-item" at bounding box center [430, 123] width 14 height 14
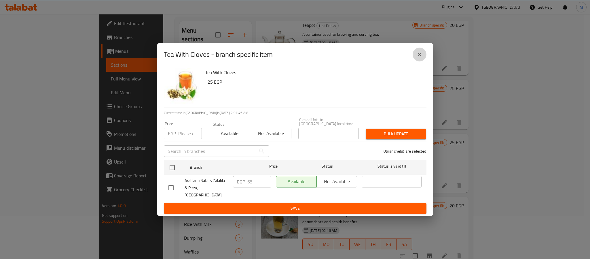
click at [422, 54] on button "close" at bounding box center [420, 55] width 14 height 14
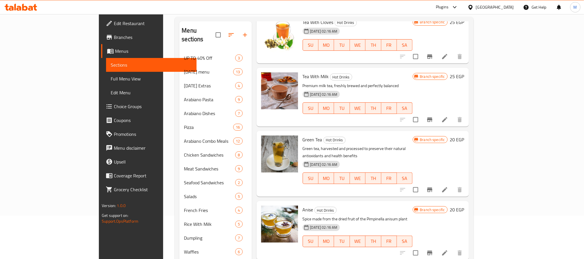
scroll to position [173, 0]
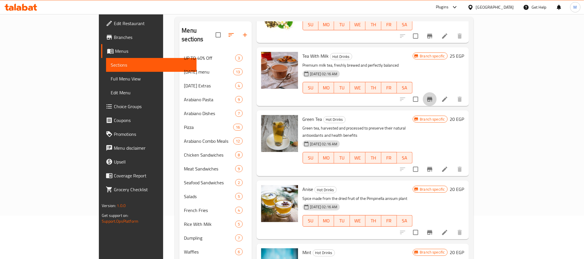
click at [433, 100] on icon "Branch-specific-item" at bounding box center [429, 99] width 7 height 7
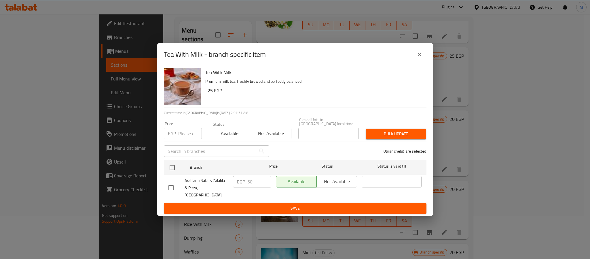
click at [424, 60] on button "close" at bounding box center [420, 55] width 14 height 14
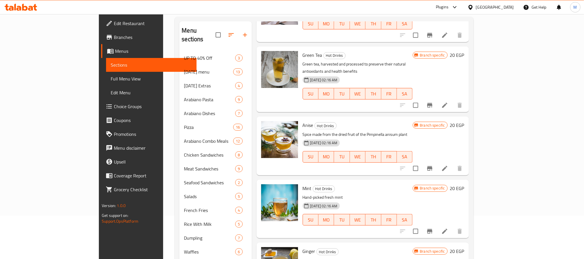
scroll to position [259, 0]
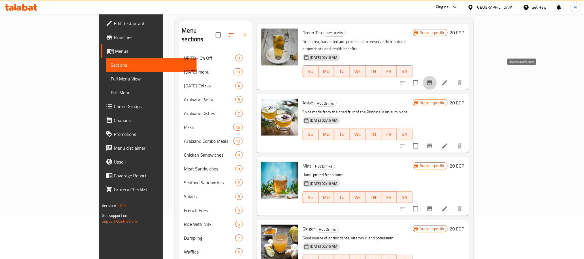
click at [432, 80] on icon "Branch-specific-item" at bounding box center [429, 82] width 5 height 5
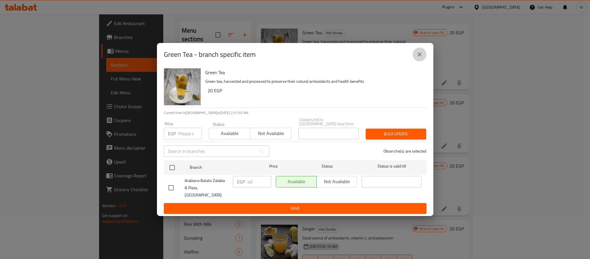
click at [417, 58] on icon "close" at bounding box center [419, 54] width 7 height 7
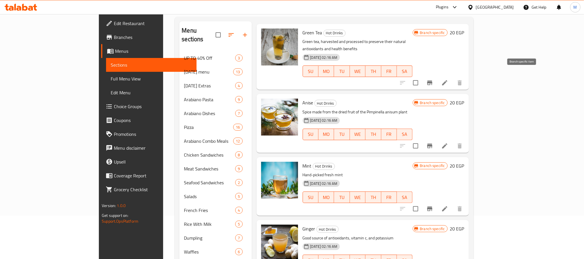
click at [432, 80] on icon "Branch-specific-item" at bounding box center [429, 82] width 5 height 5
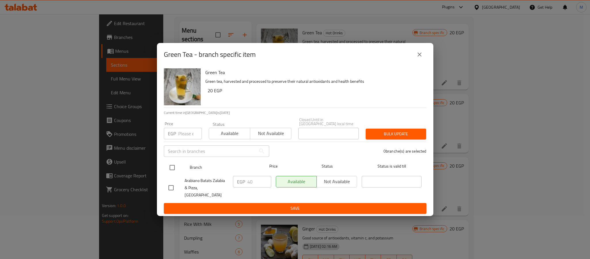
click at [165, 167] on div "Branch Price Status Status is valid till" at bounding box center [295, 167] width 263 height 14
click at [171, 165] on input "checkbox" at bounding box center [172, 167] width 12 height 12
checkbox input "true"
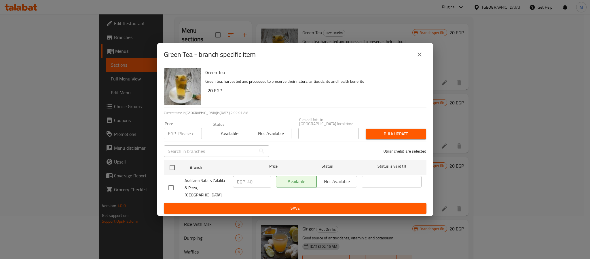
checkbox input "true"
click at [182, 136] on input "number" at bounding box center [190, 134] width 24 height 12
type input "7"
type input "45"
click at [405, 137] on span "Bulk update" at bounding box center [396, 133] width 51 height 7
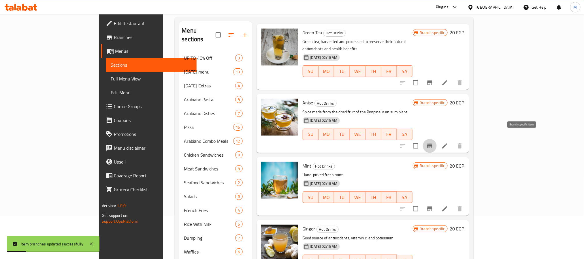
click at [432, 143] on icon "Branch-specific-item" at bounding box center [429, 145] width 5 height 5
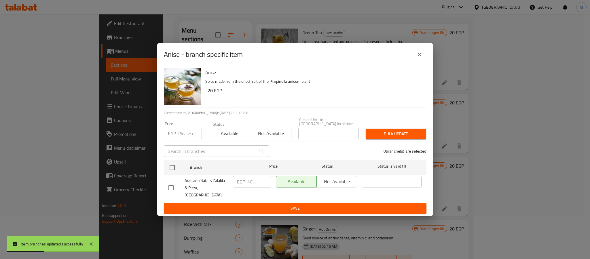
click at [420, 58] on icon "close" at bounding box center [419, 54] width 7 height 7
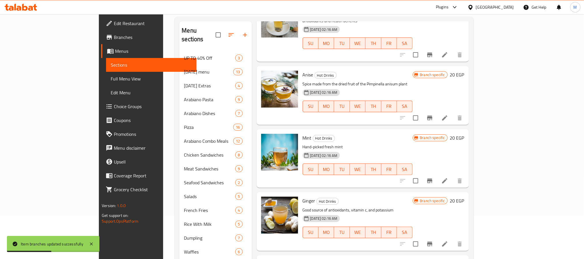
scroll to position [303, 0]
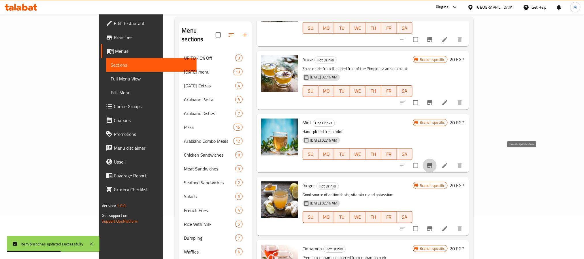
click at [432, 163] on icon "Branch-specific-item" at bounding box center [429, 165] width 5 height 5
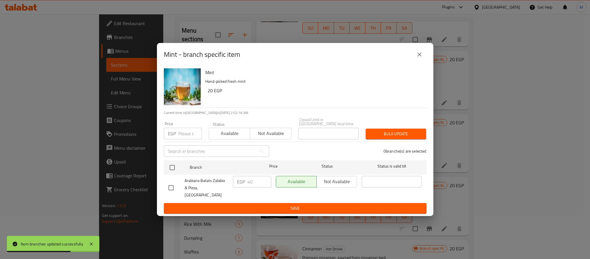
click at [423, 57] on button "close" at bounding box center [420, 55] width 14 height 14
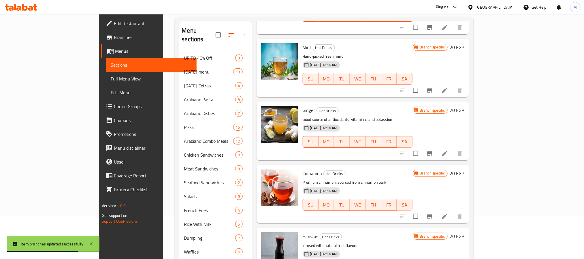
scroll to position [389, 0]
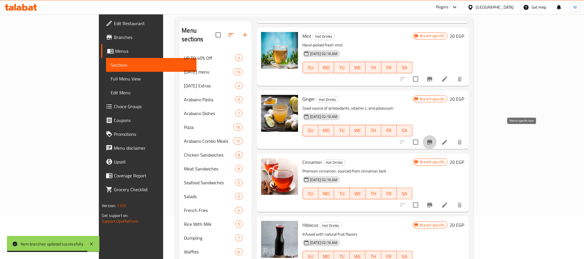
click at [433, 139] on icon "Branch-specific-item" at bounding box center [429, 142] width 7 height 7
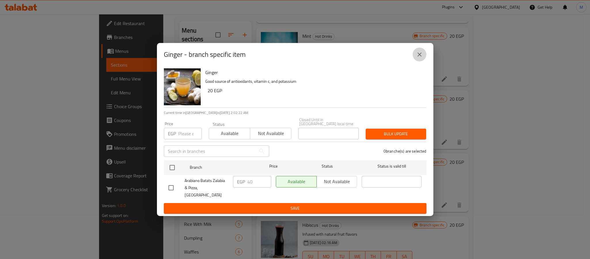
click at [425, 59] on button "close" at bounding box center [420, 55] width 14 height 14
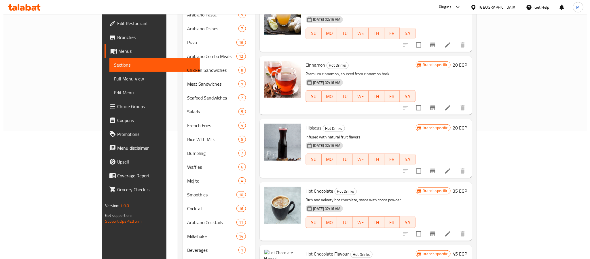
scroll to position [130, 0]
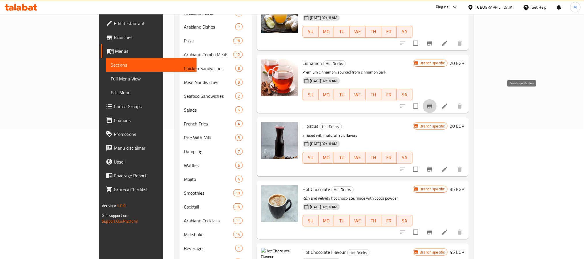
click at [432, 104] on icon "Branch-specific-item" at bounding box center [429, 106] width 5 height 5
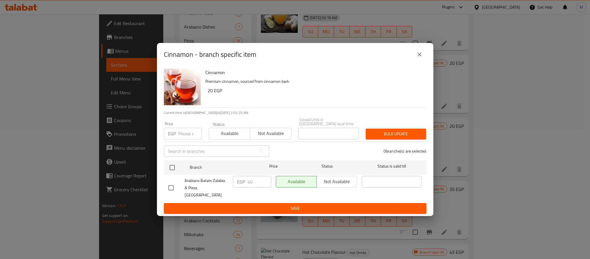
click at [420, 58] on icon "close" at bounding box center [419, 54] width 7 height 7
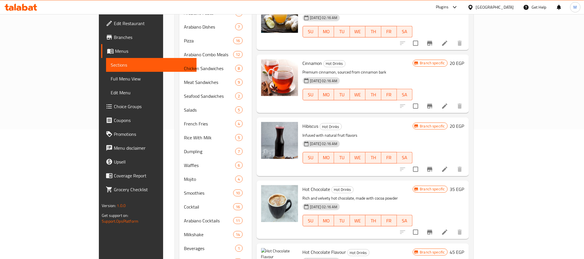
click at [433, 166] on icon "Branch-specific-item" at bounding box center [429, 169] width 7 height 7
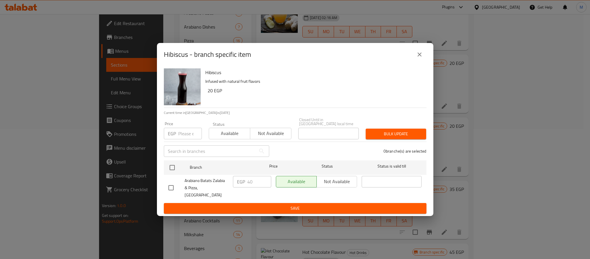
click at [418, 56] on icon "close" at bounding box center [420, 54] width 4 height 4
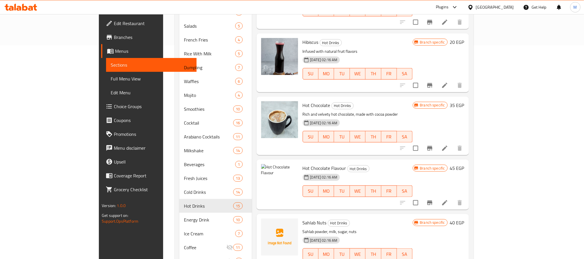
scroll to position [216, 0]
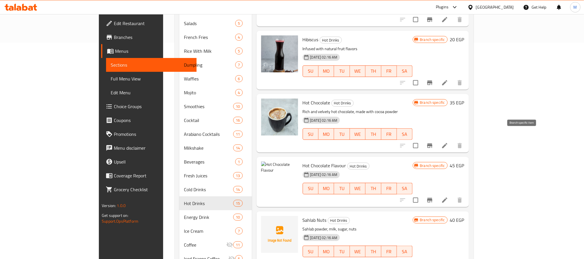
click at [433, 142] on icon "Branch-specific-item" at bounding box center [429, 145] width 7 height 7
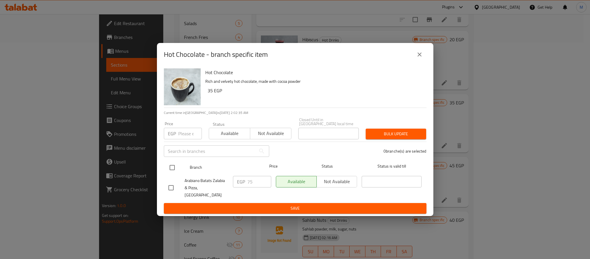
drag, startPoint x: 169, startPoint y: 168, endPoint x: 169, endPoint y: 164, distance: 4.0
click at [169, 167] on input "checkbox" at bounding box center [172, 167] width 12 height 12
checkbox input "true"
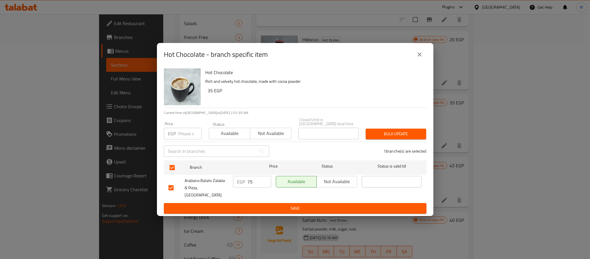
click at [184, 133] on input "number" at bounding box center [190, 134] width 24 height 12
type input "85"
click at [371, 137] on span "Bulk update" at bounding box center [396, 133] width 51 height 7
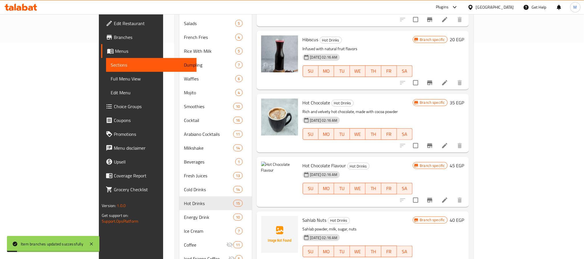
click at [433, 196] on icon "Branch-specific-item" at bounding box center [429, 199] width 7 height 7
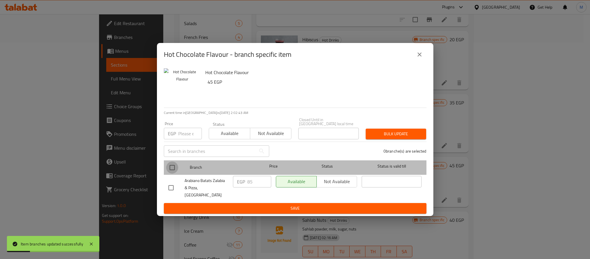
click at [173, 169] on input "checkbox" at bounding box center [172, 167] width 12 height 12
checkbox input "true"
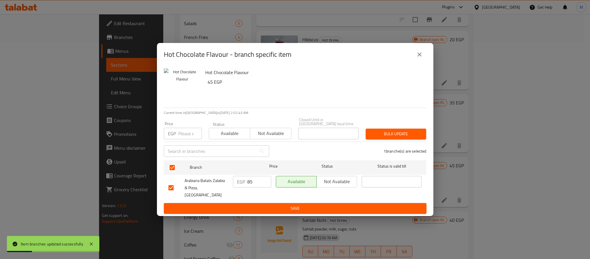
click at [186, 132] on input "number" at bounding box center [190, 134] width 24 height 12
type input "90"
click at [383, 133] on span "Bulk update" at bounding box center [396, 133] width 51 height 7
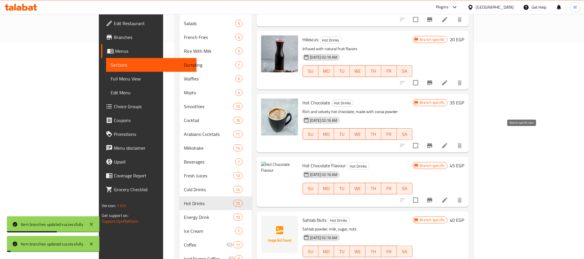
click at [433, 142] on icon "Branch-specific-item" at bounding box center [429, 145] width 7 height 7
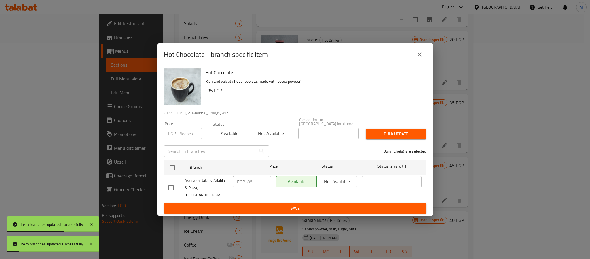
click at [419, 57] on icon "close" at bounding box center [419, 54] width 7 height 7
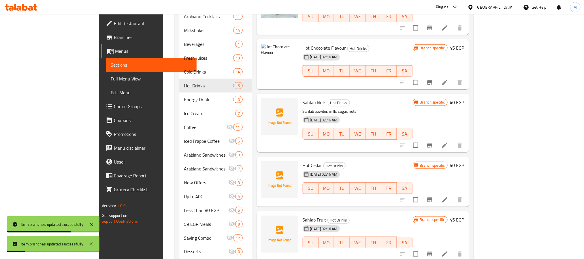
scroll to position [343, 0]
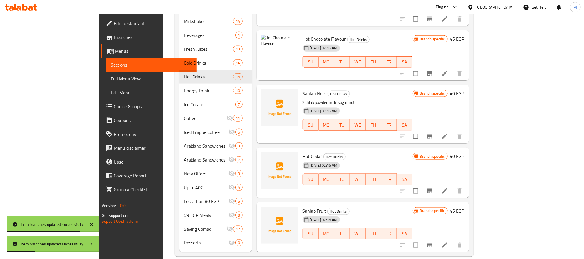
click at [432, 134] on icon "Branch-specific-item" at bounding box center [429, 136] width 5 height 5
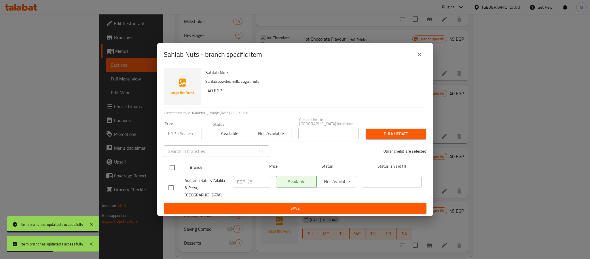
click at [170, 170] on input "checkbox" at bounding box center [172, 167] width 12 height 12
checkbox input "true"
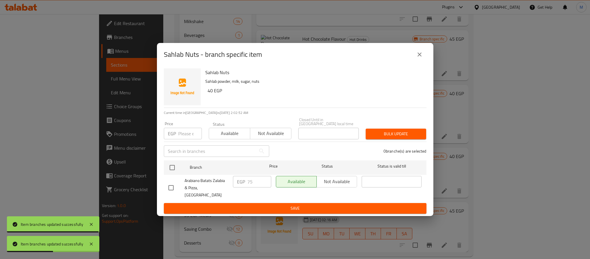
checkbox input "true"
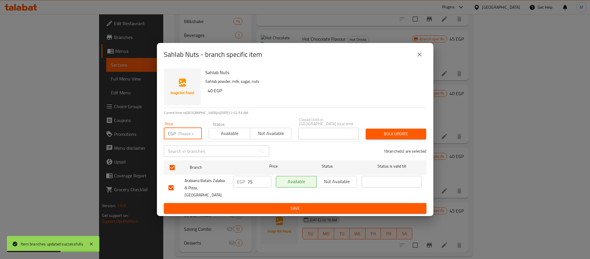
click at [188, 137] on input "number" at bounding box center [190, 134] width 24 height 12
type input "85"
click at [407, 134] on span "Bulk update" at bounding box center [396, 133] width 51 height 7
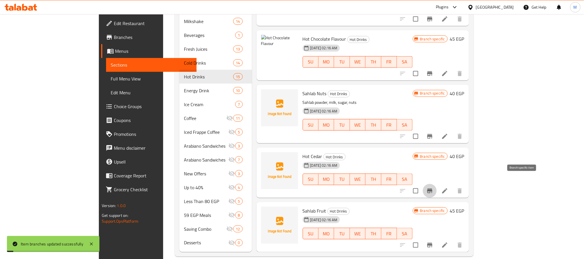
click at [436, 185] on button "Branch-specific-item" at bounding box center [430, 191] width 14 height 14
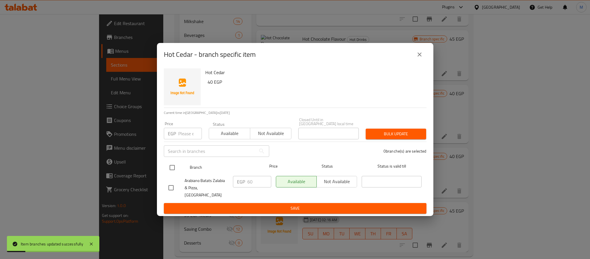
click at [169, 170] on input "checkbox" at bounding box center [172, 167] width 12 height 12
checkbox input "true"
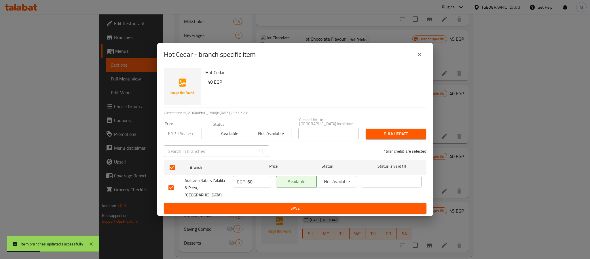
click at [190, 136] on input "number" at bounding box center [190, 134] width 24 height 12
type input "70"
click at [405, 137] on span "Bulk update" at bounding box center [396, 133] width 51 height 7
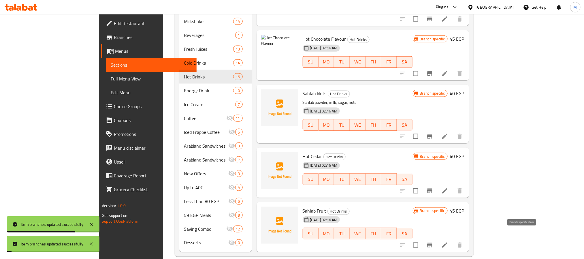
click at [433, 241] on icon "Branch-specific-item" at bounding box center [429, 244] width 7 height 7
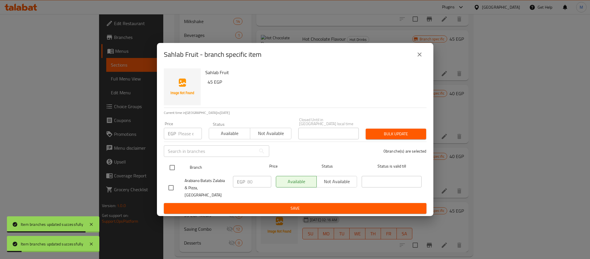
click at [171, 169] on input "checkbox" at bounding box center [172, 167] width 12 height 12
checkbox input "true"
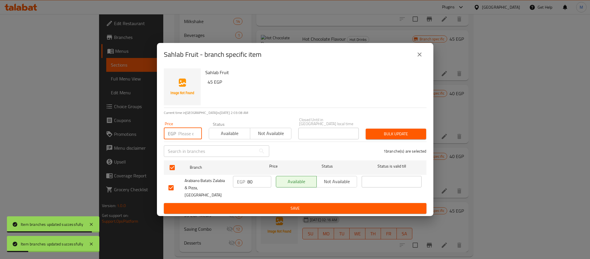
click at [184, 136] on input "number" at bounding box center [190, 134] width 24 height 12
paste input "85"
type input "85"
drag, startPoint x: 380, startPoint y: 134, endPoint x: 375, endPoint y: 133, distance: 5.3
click at [381, 134] on span "Bulk update" at bounding box center [396, 133] width 51 height 7
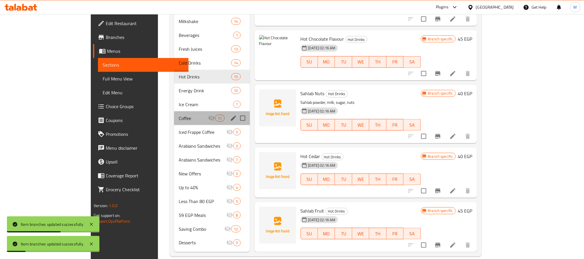
click at [174, 113] on div "Coffee 11" at bounding box center [212, 118] width 76 height 14
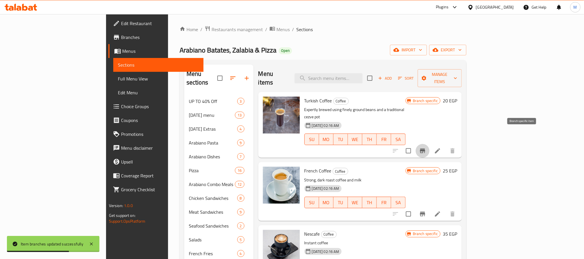
click at [426, 147] on icon "Branch-specific-item" at bounding box center [422, 150] width 7 height 7
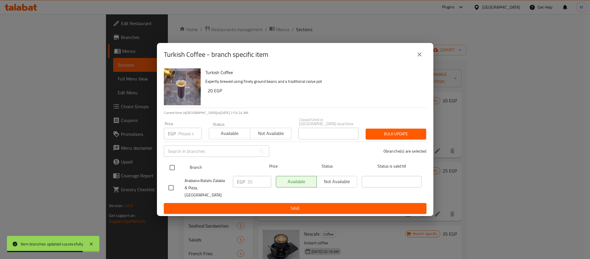
click at [174, 167] on input "checkbox" at bounding box center [172, 167] width 12 height 12
checkbox input "true"
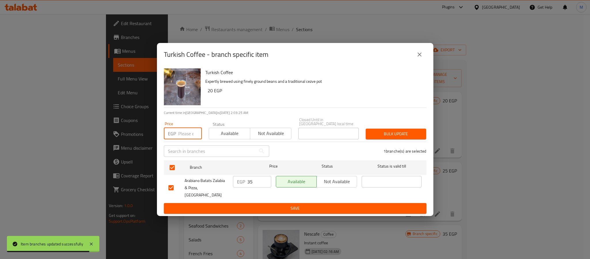
click at [188, 138] on input "number" at bounding box center [190, 134] width 24 height 12
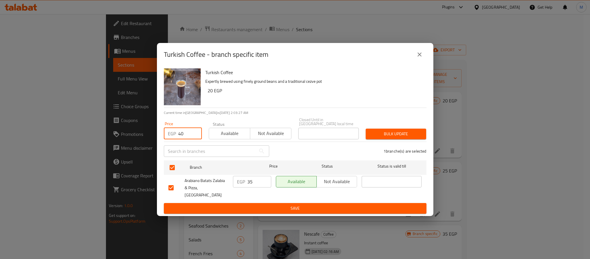
type input "40"
click at [381, 137] on span "Bulk update" at bounding box center [396, 133] width 51 height 7
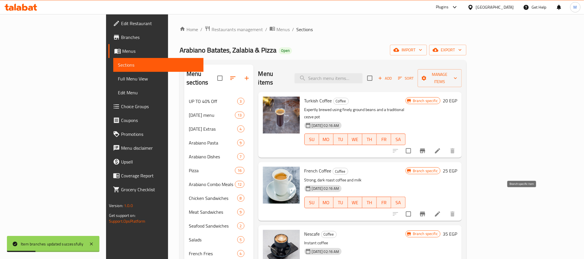
click at [426, 210] on icon "Branch-specific-item" at bounding box center [422, 213] width 7 height 7
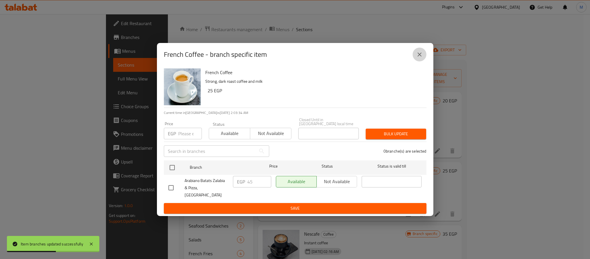
click at [419, 56] on icon "close" at bounding box center [419, 54] width 7 height 7
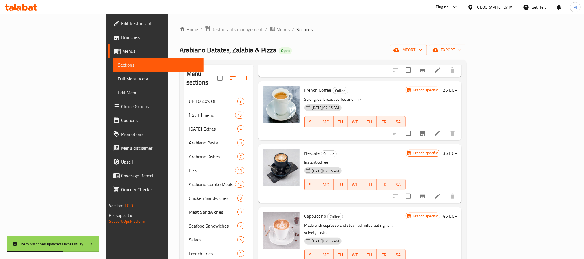
scroll to position [86, 0]
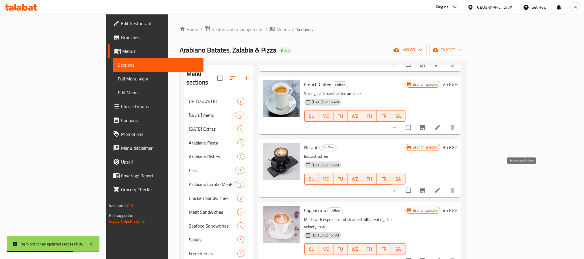
click at [426, 187] on icon "Branch-specific-item" at bounding box center [422, 190] width 7 height 7
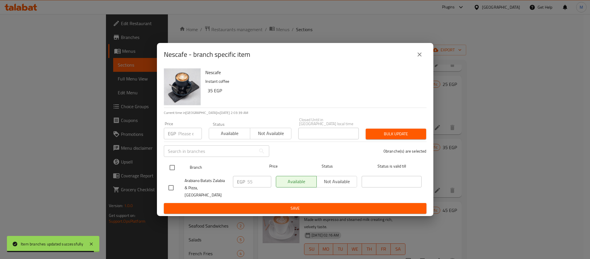
drag, startPoint x: 175, startPoint y: 169, endPoint x: 177, endPoint y: 165, distance: 3.9
click at [175, 169] on input "checkbox" at bounding box center [172, 167] width 12 height 12
checkbox input "true"
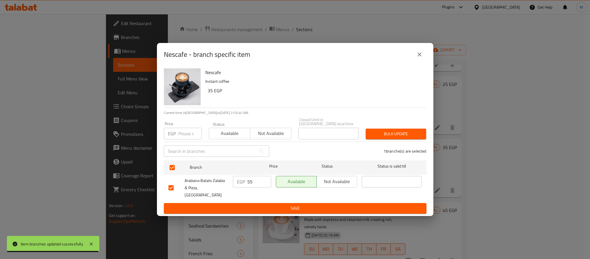
click at [185, 130] on input "number" at bounding box center [190, 134] width 24 height 12
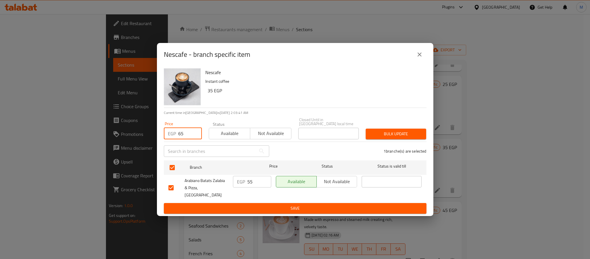
type input "65"
click at [387, 136] on span "Bulk update" at bounding box center [396, 133] width 51 height 7
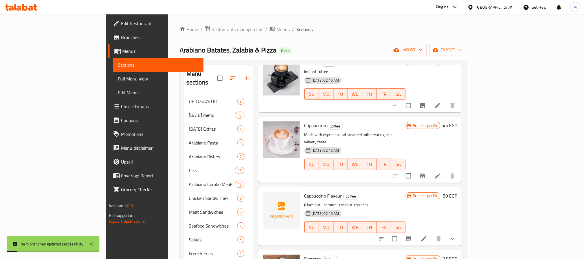
scroll to position [173, 0]
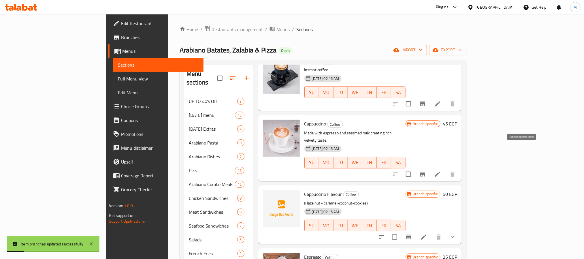
click at [426, 171] on icon "Branch-specific-item" at bounding box center [422, 174] width 7 height 7
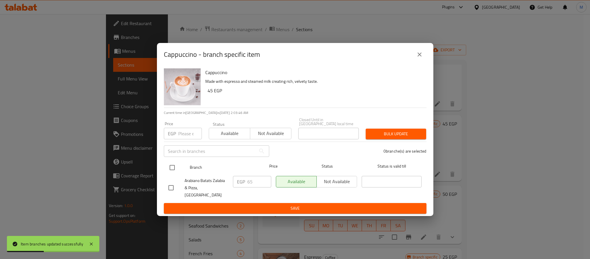
click at [172, 169] on input "checkbox" at bounding box center [172, 167] width 12 height 12
checkbox input "true"
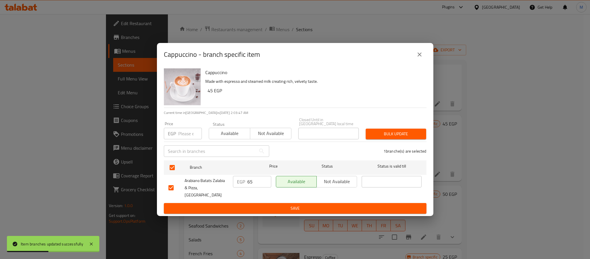
click at [183, 134] on input "number" at bounding box center [190, 134] width 24 height 12
type input "70"
click at [395, 137] on span "Bulk update" at bounding box center [396, 133] width 51 height 7
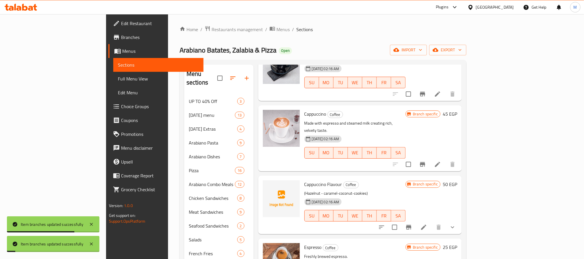
scroll to position [186, 0]
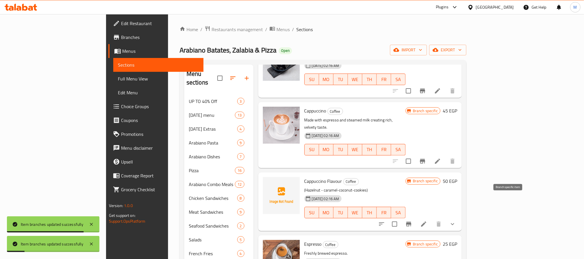
click at [411, 222] on icon "Branch-specific-item" at bounding box center [408, 224] width 5 height 5
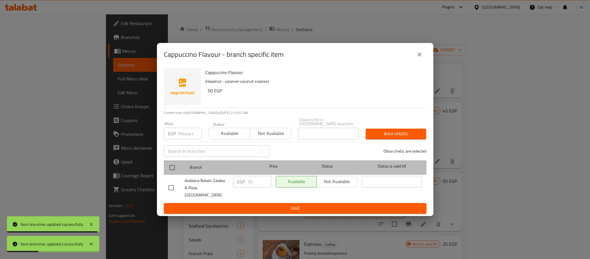
drag, startPoint x: 165, startPoint y: 164, endPoint x: 169, endPoint y: 165, distance: 4.9
click at [166, 163] on div "Branch Price Status Status is valid till" at bounding box center [295, 167] width 263 height 14
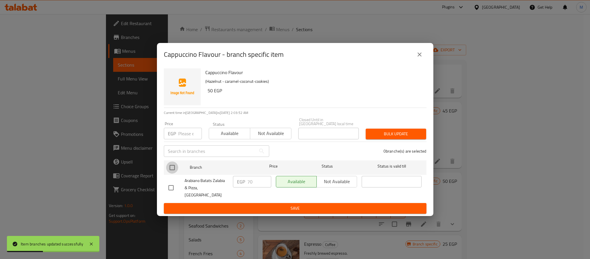
drag, startPoint x: 169, startPoint y: 167, endPoint x: 171, endPoint y: 143, distance: 24.3
click at [169, 167] on input "checkbox" at bounding box center [172, 167] width 12 height 12
checkbox input "true"
click at [179, 133] on input "7" at bounding box center [190, 134] width 24 height 12
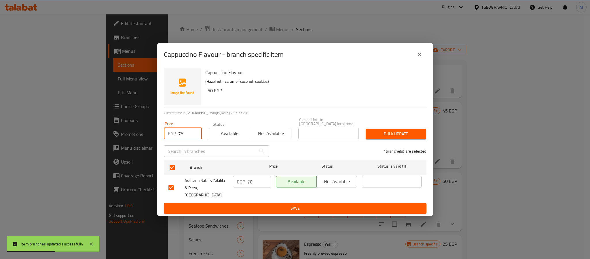
type input "75"
click at [373, 132] on span "Bulk update" at bounding box center [396, 133] width 51 height 7
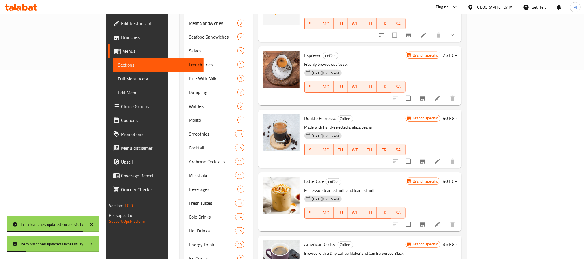
scroll to position [216, 0]
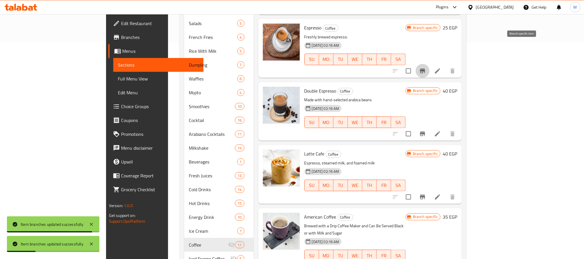
click at [426, 67] on icon "Branch-specific-item" at bounding box center [422, 70] width 7 height 7
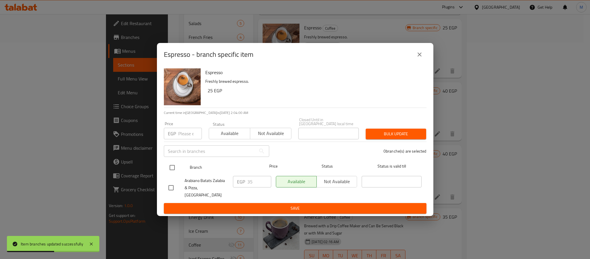
click at [172, 168] on input "checkbox" at bounding box center [172, 167] width 12 height 12
checkbox input "true"
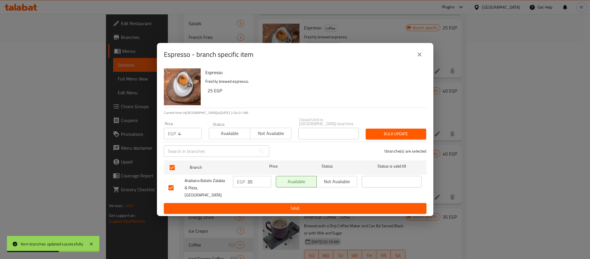
click at [184, 133] on input "4" at bounding box center [190, 134] width 24 height 12
type input "45"
click at [381, 132] on span "Bulk update" at bounding box center [396, 133] width 51 height 7
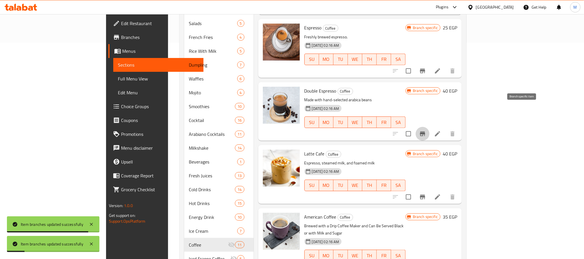
click at [426, 130] on icon "Branch-specific-item" at bounding box center [422, 133] width 7 height 7
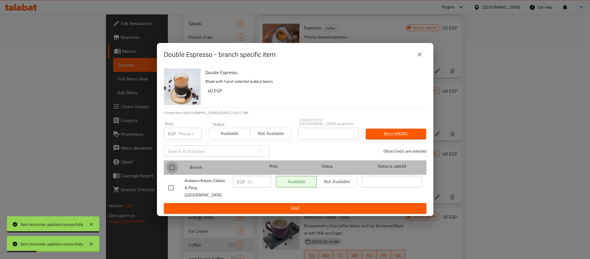
click at [174, 170] on input "checkbox" at bounding box center [172, 167] width 12 height 12
checkbox input "true"
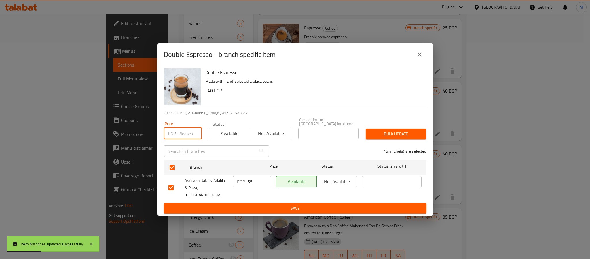
click at [190, 139] on input "number" at bounding box center [190, 134] width 24 height 12
type input "60"
click at [392, 132] on span "Bulk update" at bounding box center [396, 133] width 51 height 7
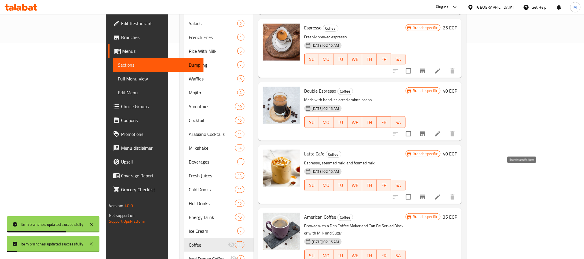
click at [429, 190] on button "Branch-specific-item" at bounding box center [422, 197] width 14 height 14
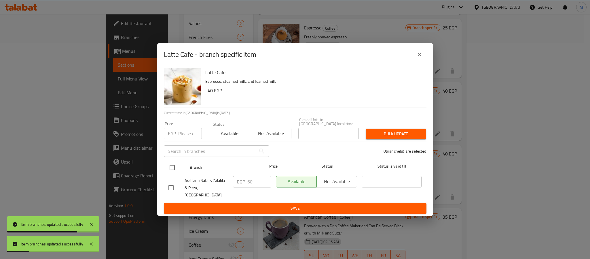
click at [174, 170] on input "checkbox" at bounding box center [172, 167] width 12 height 12
checkbox input "true"
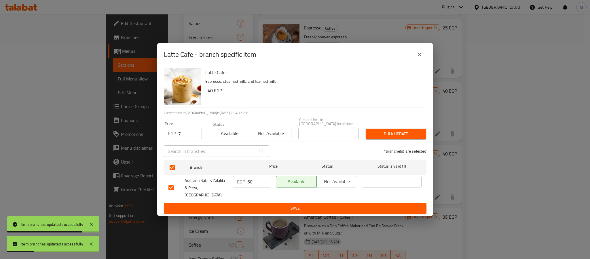
click at [182, 137] on input "7" at bounding box center [190, 134] width 24 height 12
type input "70"
click at [380, 137] on span "Bulk update" at bounding box center [396, 133] width 51 height 7
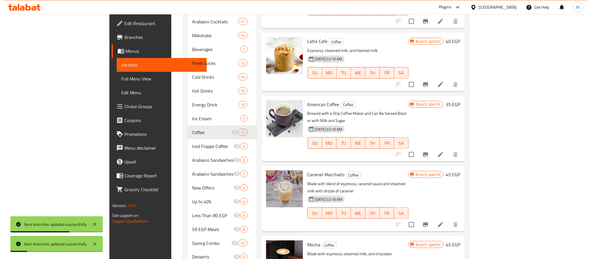
scroll to position [343, 0]
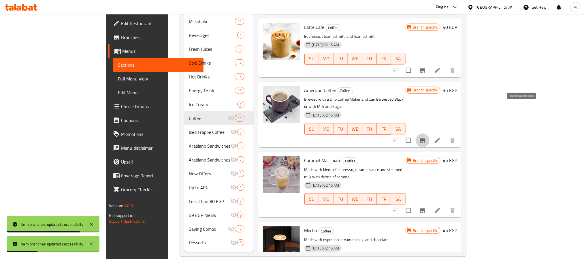
click at [425, 138] on icon "Branch-specific-item" at bounding box center [422, 140] width 5 height 5
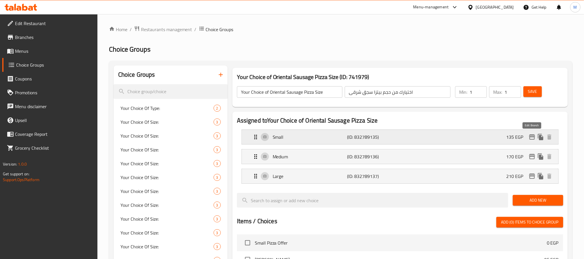
click at [531, 139] on icon "edit" at bounding box center [532, 136] width 6 height 5
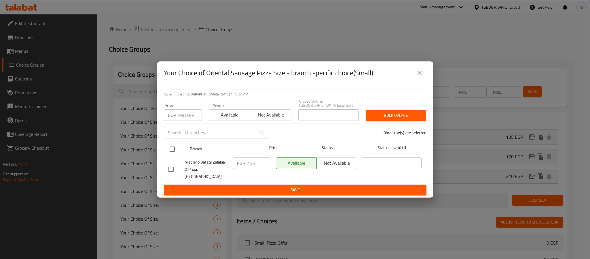
click at [172, 151] on input "checkbox" at bounding box center [172, 149] width 12 height 12
checkbox input "true"
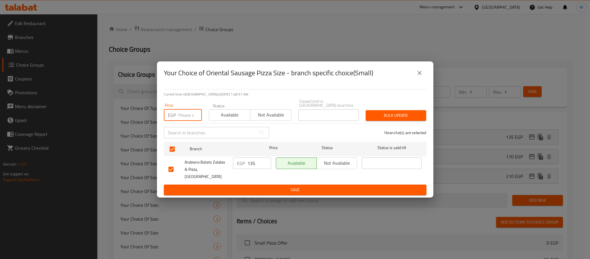
click at [184, 117] on input "number" at bounding box center [190, 115] width 24 height 12
type input "150"
click at [417, 117] on span "Bulk update" at bounding box center [396, 115] width 51 height 7
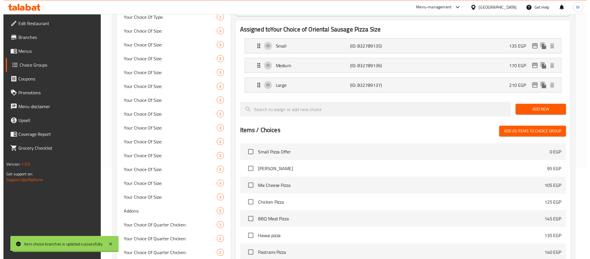
scroll to position [16, 0]
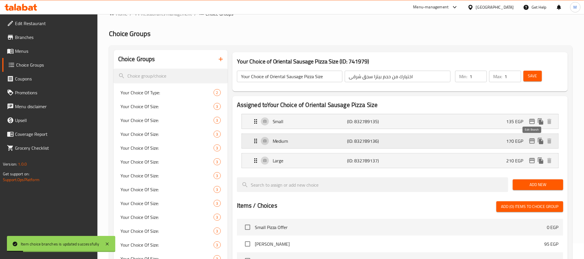
click at [532, 140] on icon "edit" at bounding box center [531, 140] width 7 height 7
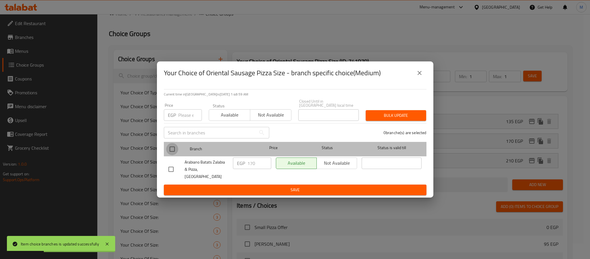
click at [171, 149] on input "checkbox" at bounding box center [172, 149] width 12 height 12
checkbox input "true"
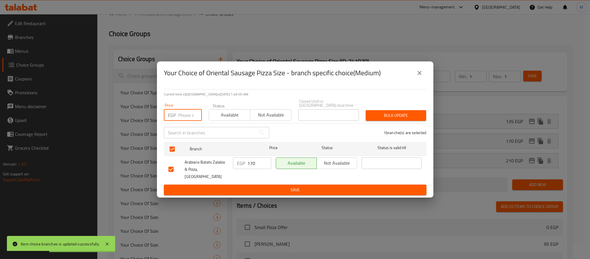
click at [183, 112] on input "number" at bounding box center [190, 115] width 24 height 12
type input "190"
click at [398, 118] on span "Bulk update" at bounding box center [396, 115] width 51 height 7
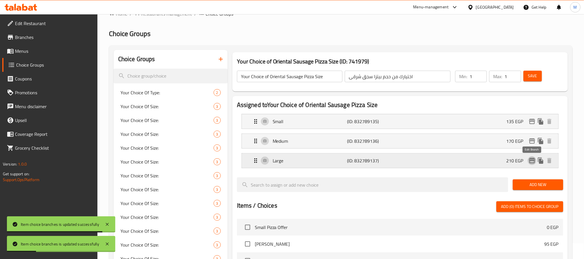
click at [530, 160] on icon "edit" at bounding box center [531, 160] width 7 height 7
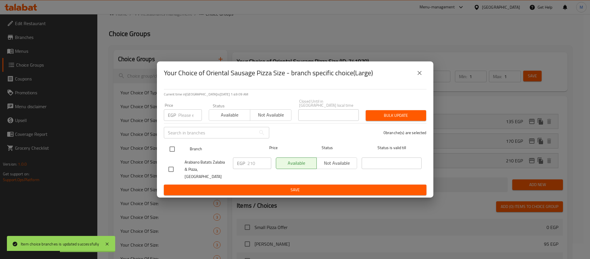
click at [169, 150] on input "checkbox" at bounding box center [172, 149] width 12 height 12
checkbox input "true"
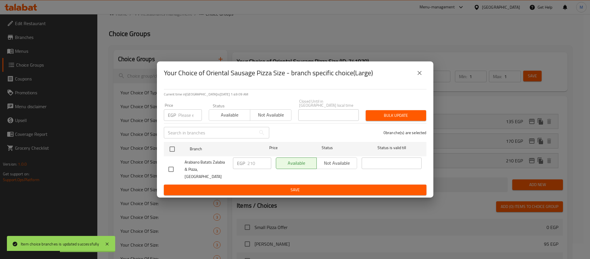
checkbox input "true"
click at [188, 118] on input "number" at bounding box center [190, 115] width 24 height 12
type input "230"
click at [392, 118] on span "Bulk update" at bounding box center [396, 115] width 51 height 7
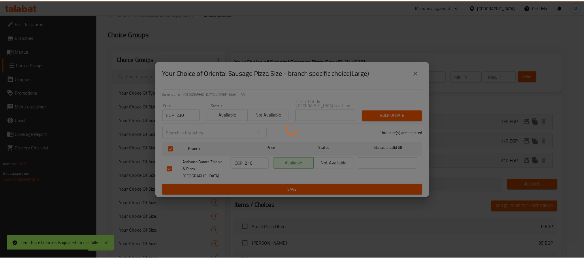
scroll to position [545, 0]
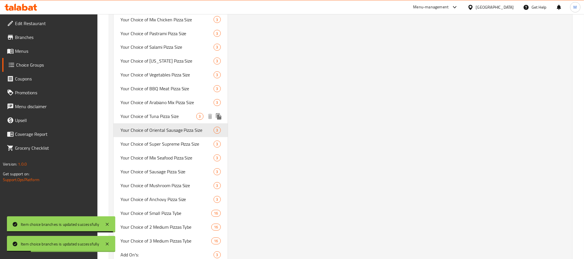
click at [177, 113] on span "Your Choice of Tuna Pizza Size" at bounding box center [158, 116] width 76 height 7
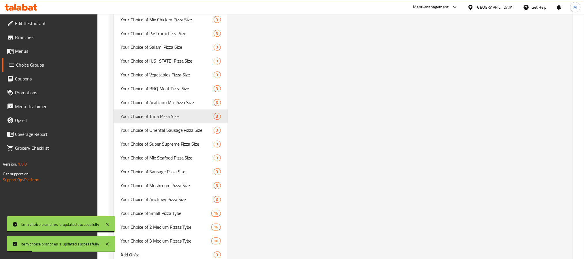
type input "Your Choice of Tuna Pizza Size"
type input "اختيارك من حجم بيتزا تونة"
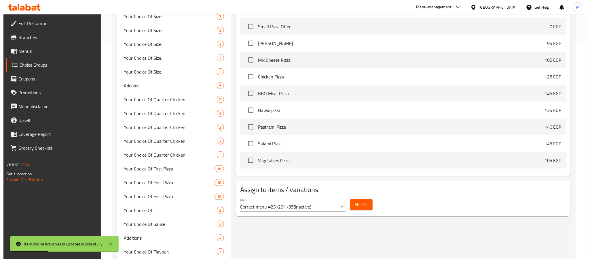
scroll to position [69, 0]
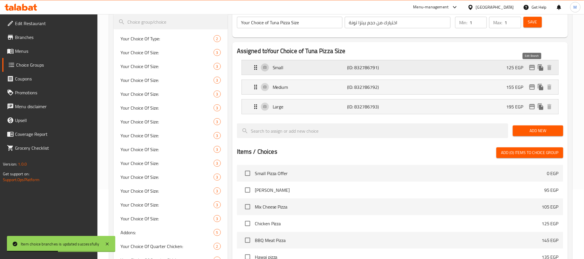
click at [532, 67] on icon "edit" at bounding box center [532, 67] width 6 height 5
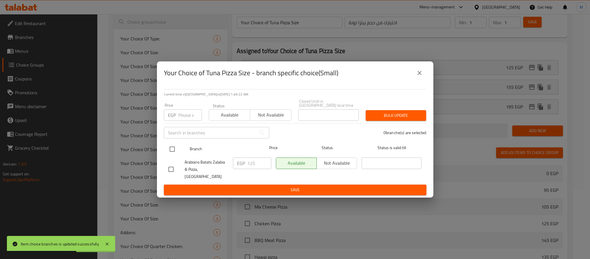
drag, startPoint x: 171, startPoint y: 151, endPoint x: 172, endPoint y: 145, distance: 5.9
click at [171, 152] on input "checkbox" at bounding box center [172, 149] width 12 height 12
checkbox input "true"
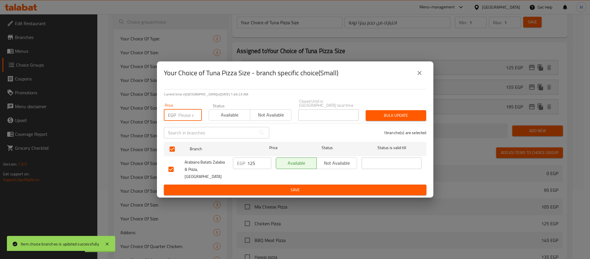
click at [184, 118] on input "number" at bounding box center [190, 115] width 24 height 12
type input "160"
click at [395, 119] on span "Bulk update" at bounding box center [396, 115] width 51 height 7
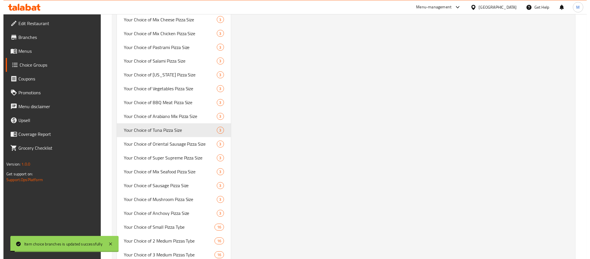
scroll to position [77, 0]
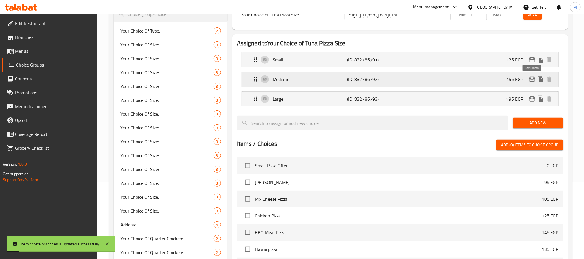
click at [531, 80] on icon "edit" at bounding box center [531, 79] width 7 height 7
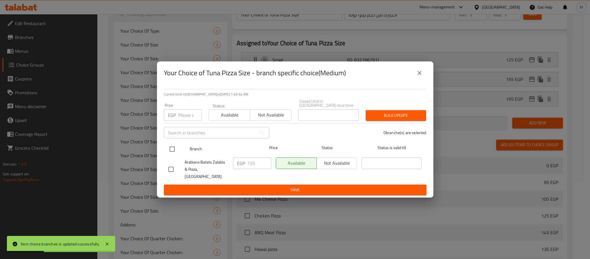
click at [172, 151] on input "checkbox" at bounding box center [172, 149] width 12 height 12
checkbox input "true"
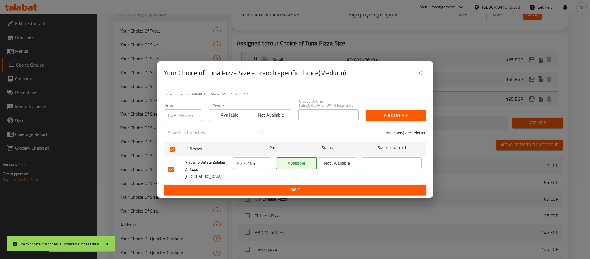
drag, startPoint x: 184, startPoint y: 118, endPoint x: 186, endPoint y: 117, distance: 3.1
click at [184, 118] on input "number" at bounding box center [190, 115] width 24 height 12
type input "200"
click at [398, 116] on span "Bulk update" at bounding box center [396, 115] width 51 height 7
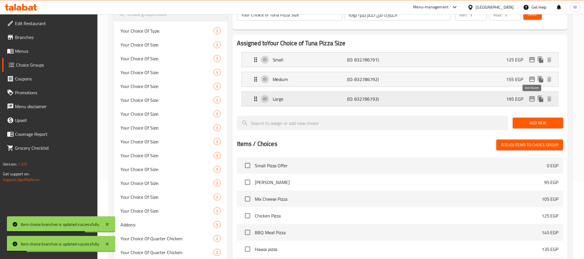
click at [531, 99] on icon "edit" at bounding box center [531, 98] width 7 height 7
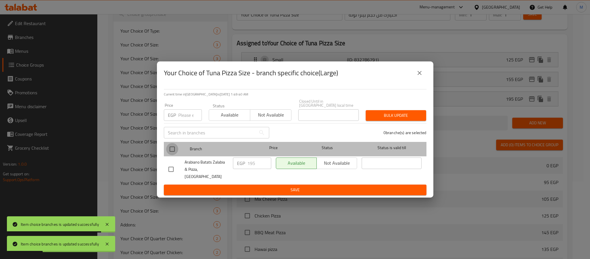
drag, startPoint x: 171, startPoint y: 150, endPoint x: 176, endPoint y: 133, distance: 18.8
click at [170, 150] on input "checkbox" at bounding box center [172, 149] width 12 height 12
checkbox input "true"
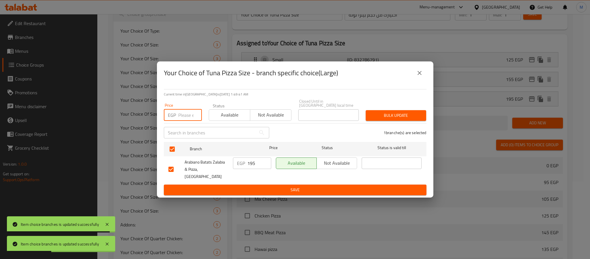
click at [186, 119] on input "number" at bounding box center [190, 115] width 24 height 12
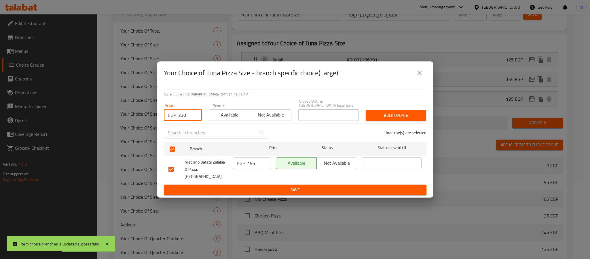
type input "230"
click at [382, 115] on span "Bulk update" at bounding box center [396, 115] width 51 height 7
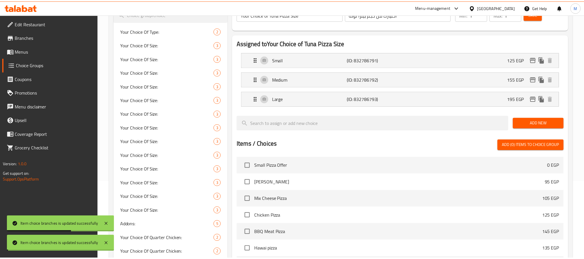
scroll to position [531, 0]
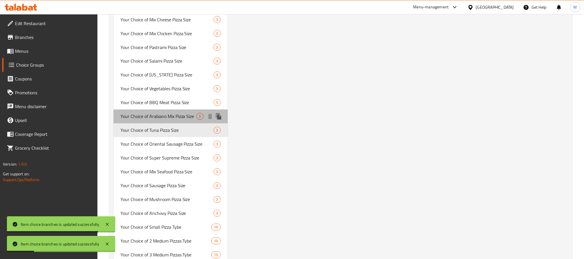
drag, startPoint x: 161, startPoint y: 114, endPoint x: 184, endPoint y: 117, distance: 22.6
click at [161, 114] on span "Your Choice of Arabiano Mix Pizza Size" at bounding box center [158, 116] width 76 height 7
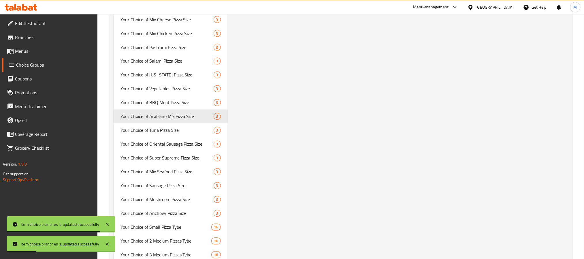
type input "Your Choice of Arabiano Mix Pizza Size"
type input "اختيارك من حجم بيتزا أربيانو ميكس"
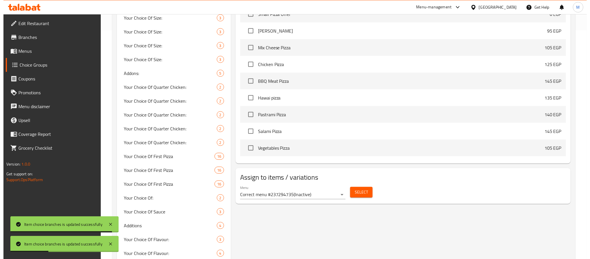
scroll to position [12, 0]
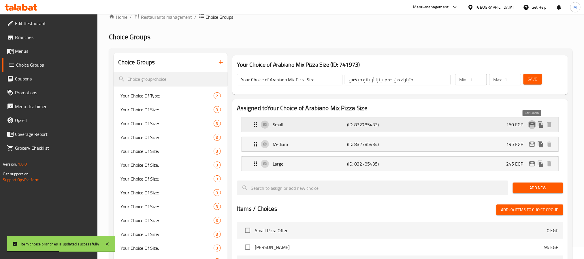
click at [532, 121] on icon "edit" at bounding box center [531, 124] width 7 height 7
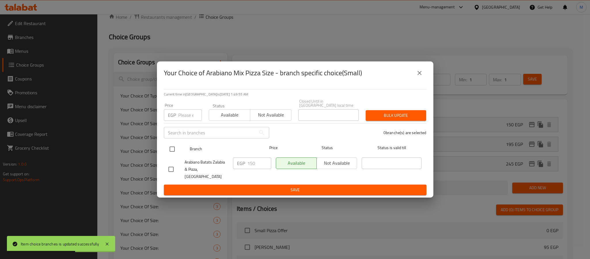
click at [172, 150] on input "checkbox" at bounding box center [172, 149] width 12 height 12
checkbox input "true"
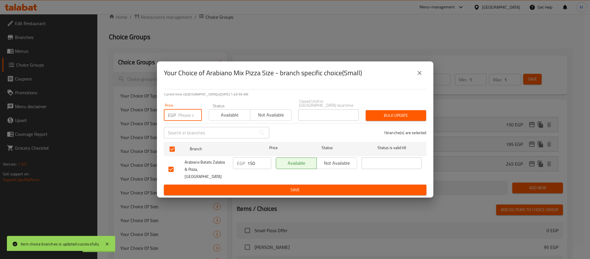
click at [189, 117] on input "number" at bounding box center [190, 115] width 24 height 12
type input "170"
click at [390, 118] on span "Bulk update" at bounding box center [396, 115] width 51 height 7
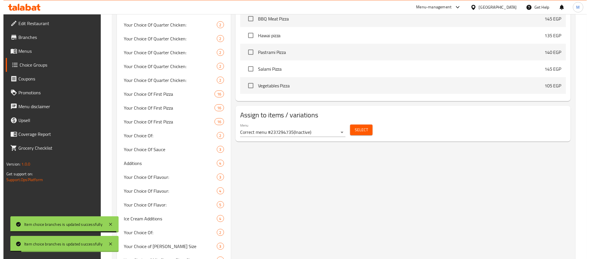
scroll to position [63, 0]
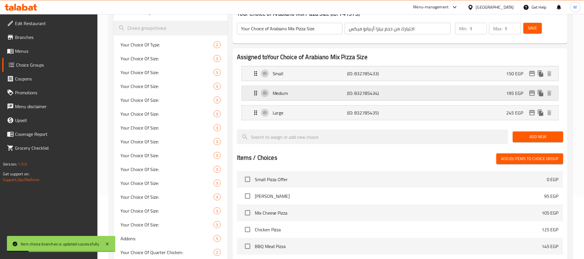
click at [532, 92] on icon "edit" at bounding box center [531, 93] width 7 height 7
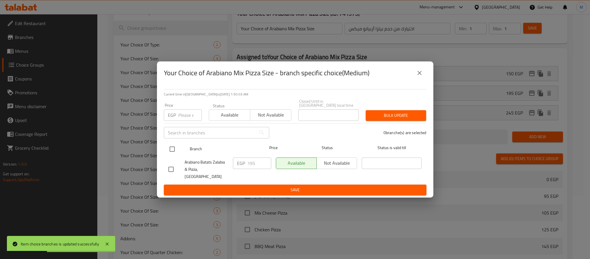
click at [175, 150] on input "checkbox" at bounding box center [172, 149] width 12 height 12
checkbox input "true"
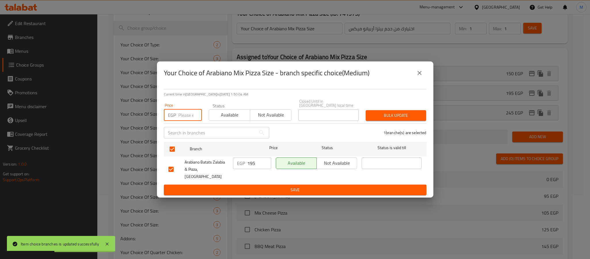
click at [183, 114] on input "number" at bounding box center [190, 115] width 24 height 12
type input "220"
click at [373, 118] on span "Bulk update" at bounding box center [396, 115] width 51 height 7
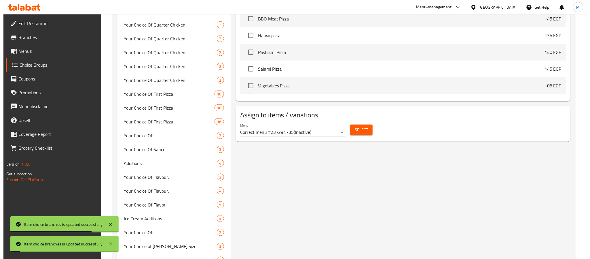
scroll to position [64, 0]
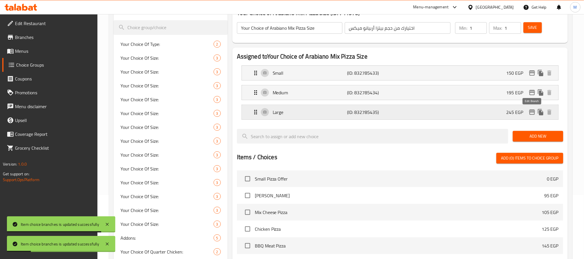
click at [531, 113] on icon "edit" at bounding box center [531, 112] width 7 height 7
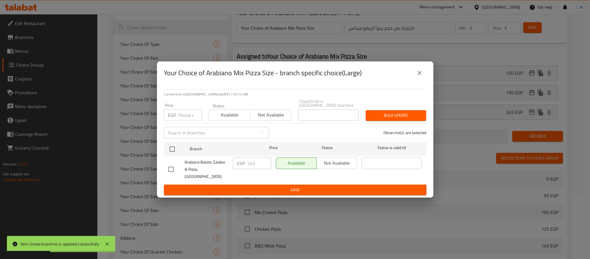
drag, startPoint x: 171, startPoint y: 151, endPoint x: 176, endPoint y: 140, distance: 11.2
click at [171, 150] on input "checkbox" at bounding box center [172, 149] width 12 height 12
checkbox input "true"
click at [185, 112] on input "number" at bounding box center [190, 115] width 24 height 12
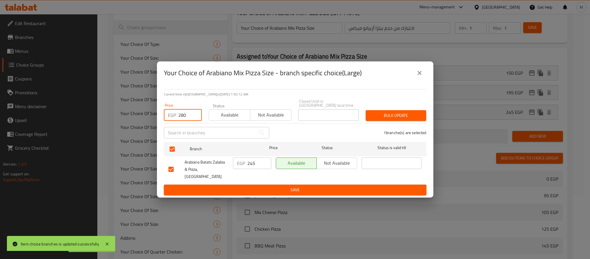
type input "280"
click at [392, 118] on span "Bulk update" at bounding box center [396, 115] width 51 height 7
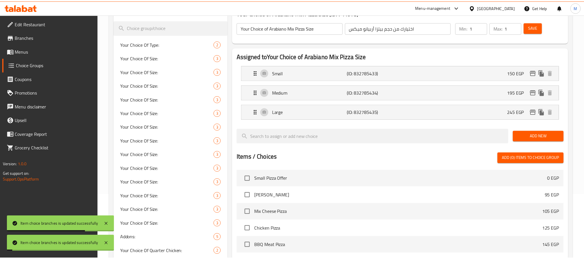
scroll to position [517, 0]
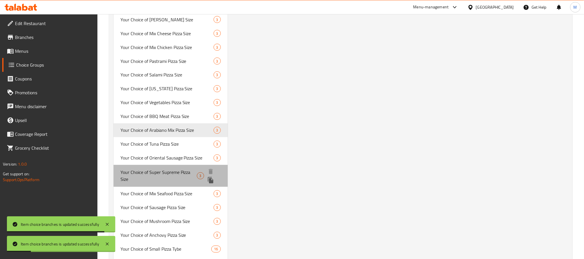
click at [166, 177] on span "Your Choice of Super Supreme Pizza Size" at bounding box center [158, 176] width 76 height 14
type input "Your Choice of Super Supreme Pizza Size"
type input "اختيارك من حجم بيتزا سوبر سوبريم"
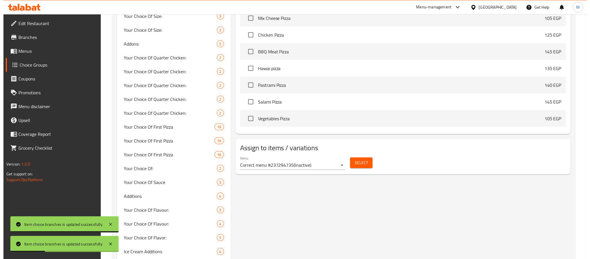
scroll to position [0, 0]
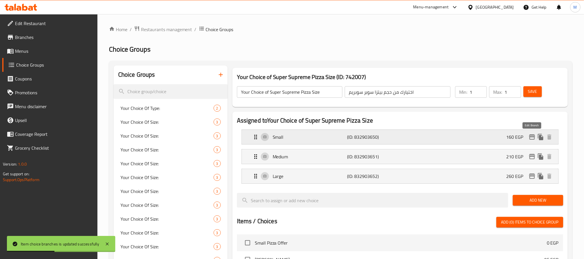
click at [530, 137] on icon "edit" at bounding box center [531, 136] width 7 height 7
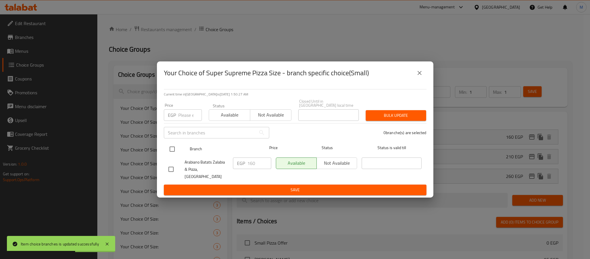
click at [171, 148] on input "checkbox" at bounding box center [172, 149] width 12 height 12
checkbox input "true"
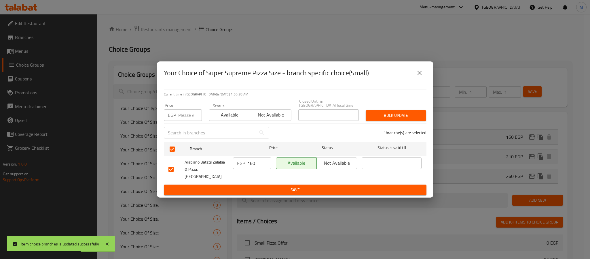
click at [191, 116] on input "number" at bounding box center [190, 115] width 24 height 12
type input "190"
click at [385, 112] on button "Bulk update" at bounding box center [396, 115] width 61 height 11
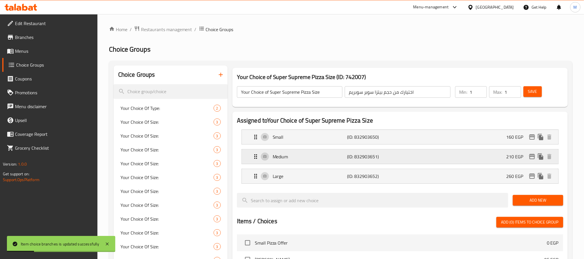
click at [534, 156] on icon "edit" at bounding box center [531, 156] width 7 height 7
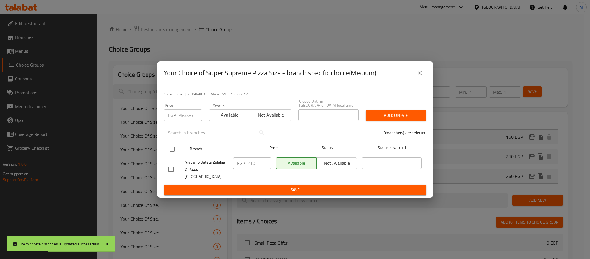
click at [171, 148] on input "checkbox" at bounding box center [172, 149] width 12 height 12
checkbox input "true"
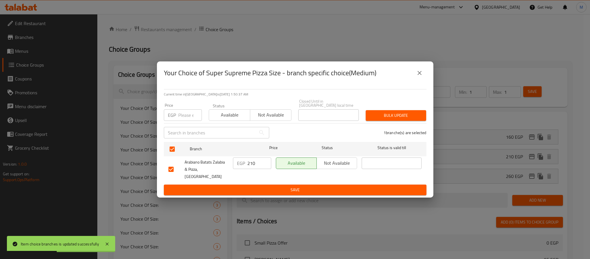
click at [185, 115] on input "number" at bounding box center [190, 115] width 24 height 12
type input "250"
click at [407, 116] on span "Bulk update" at bounding box center [396, 115] width 51 height 7
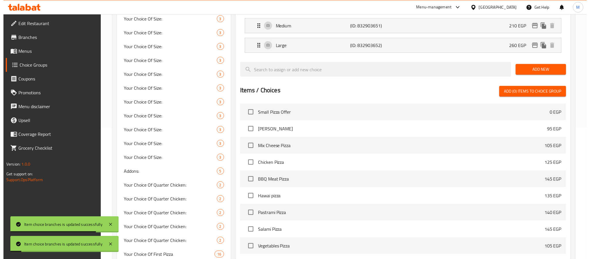
scroll to position [40, 0]
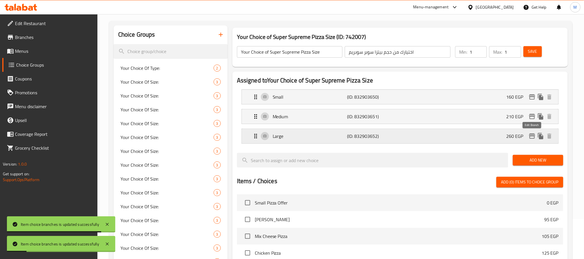
click at [532, 134] on icon "edit" at bounding box center [532, 135] width 6 height 5
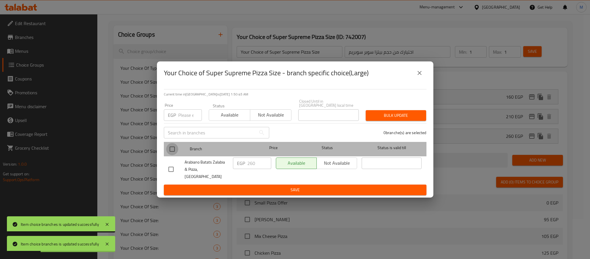
drag, startPoint x: 172, startPoint y: 150, endPoint x: 183, endPoint y: 128, distance: 25.1
click at [172, 150] on input "checkbox" at bounding box center [172, 149] width 12 height 12
checkbox input "true"
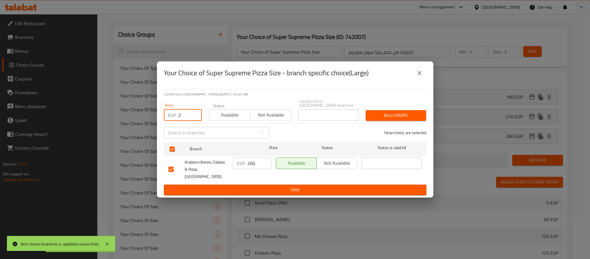
click at [185, 120] on input "2" at bounding box center [190, 115] width 24 height 12
type input "295"
click at [400, 119] on span "Bulk update" at bounding box center [396, 115] width 51 height 7
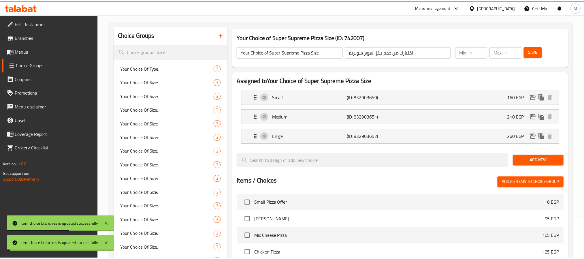
scroll to position [559, 0]
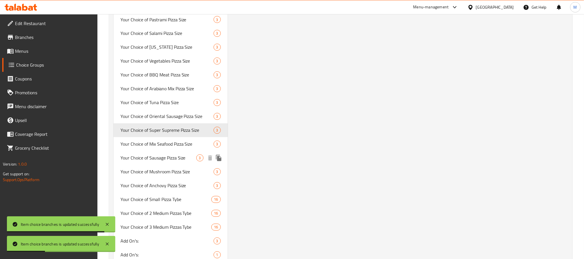
click at [179, 161] on span "Your Choice of Sausage Pizza Size" at bounding box center [158, 157] width 76 height 7
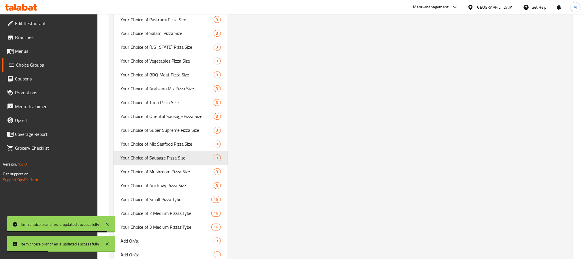
type input "Your Choice of Sausage Pizza Size"
type input "اختيارك من حجم بيتزا سجق"
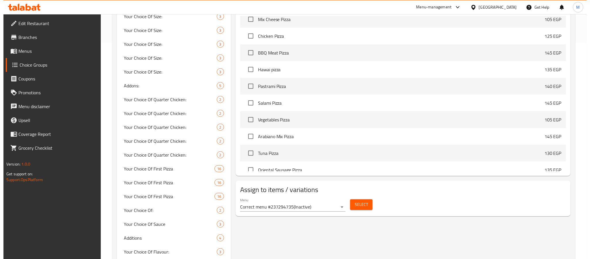
scroll to position [86, 0]
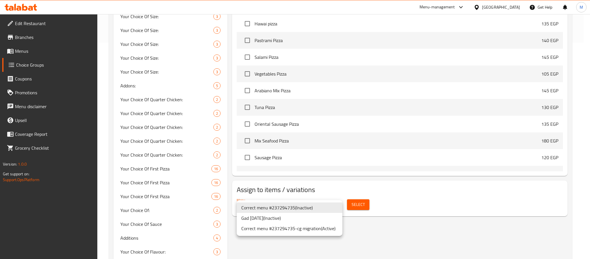
click at [315, 234] on ul "Correct menu #237294735 ( Inactive ) Gad [DATE] ( Inactive ) Correct menu #2372…" at bounding box center [290, 218] width 106 height 36
click at [330, 228] on li "Correct menu #237294735-cg migration ( Active )" at bounding box center [290, 228] width 106 height 10
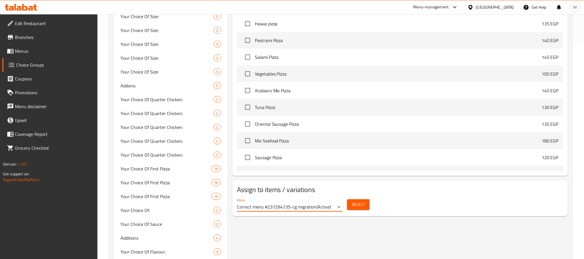
click at [359, 207] on span "Select" at bounding box center [358, 204] width 13 height 7
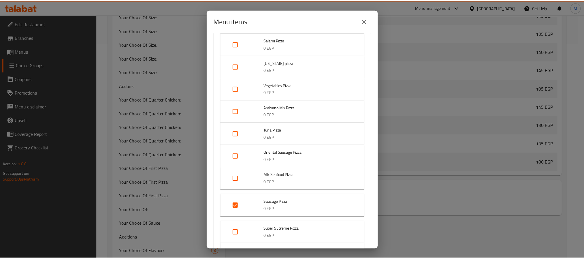
scroll to position [259, 0]
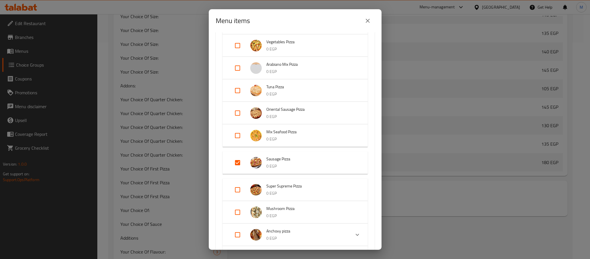
click at [366, 18] on icon "close" at bounding box center [367, 20] width 7 height 7
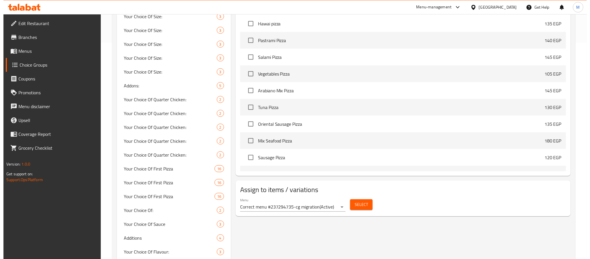
scroll to position [0, 0]
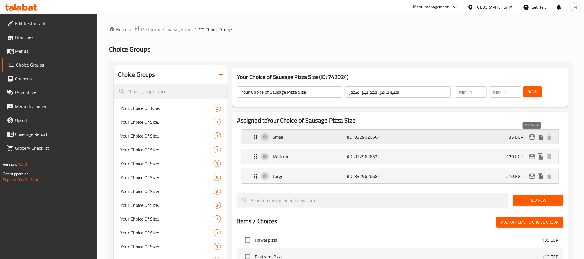
click at [532, 138] on icon "edit" at bounding box center [531, 136] width 7 height 7
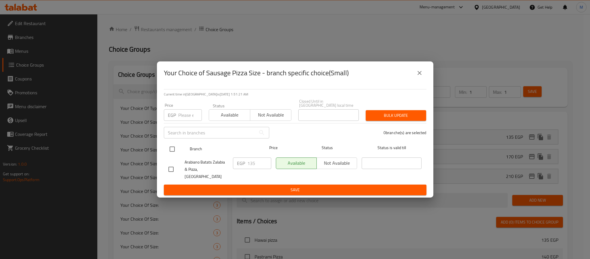
click at [169, 149] on input "checkbox" at bounding box center [172, 149] width 12 height 12
checkbox input "true"
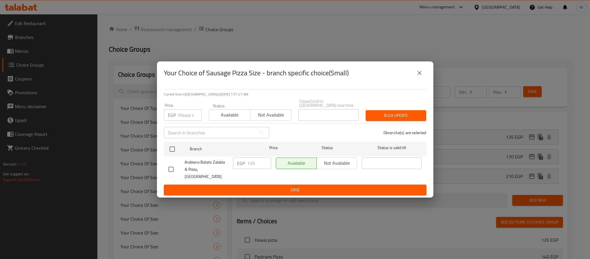
checkbox input "true"
click at [184, 114] on input "number" at bounding box center [190, 115] width 24 height 12
type input "150"
click at [402, 115] on span "Bulk update" at bounding box center [396, 115] width 51 height 7
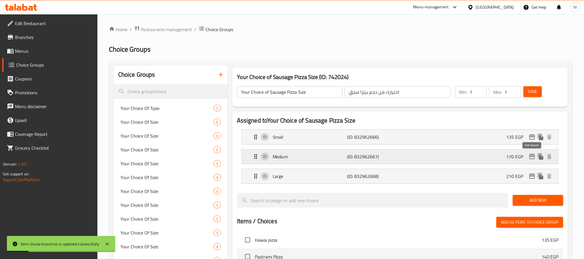
click at [531, 156] on icon "edit" at bounding box center [532, 156] width 6 height 5
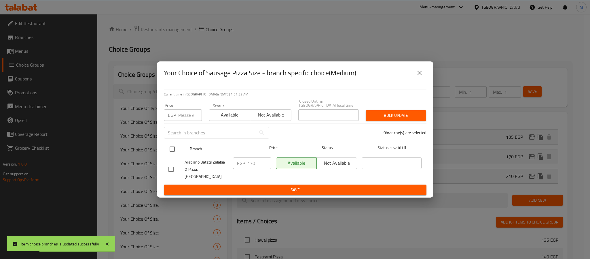
click at [174, 150] on input "checkbox" at bounding box center [172, 149] width 12 height 12
checkbox input "true"
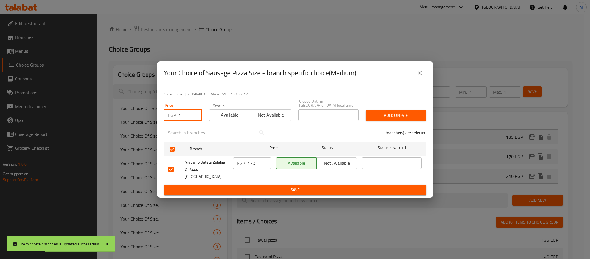
click at [188, 115] on input "1" at bounding box center [190, 115] width 24 height 12
type input "190"
click at [379, 118] on span "Bulk update" at bounding box center [396, 115] width 51 height 7
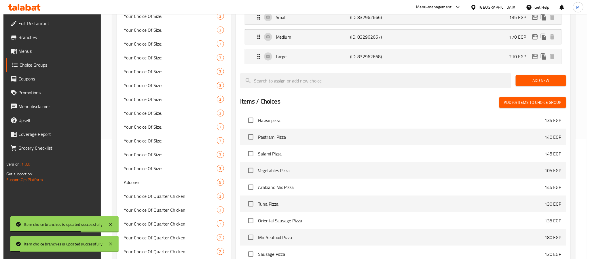
scroll to position [62, 0]
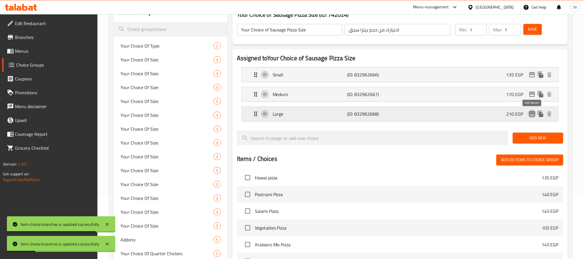
click at [532, 116] on icon "edit" at bounding box center [532, 113] width 6 height 5
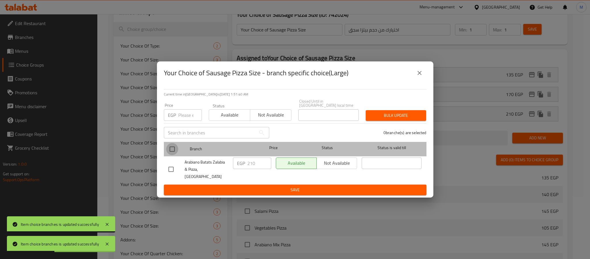
click at [173, 149] on input "checkbox" at bounding box center [172, 149] width 12 height 12
checkbox input "true"
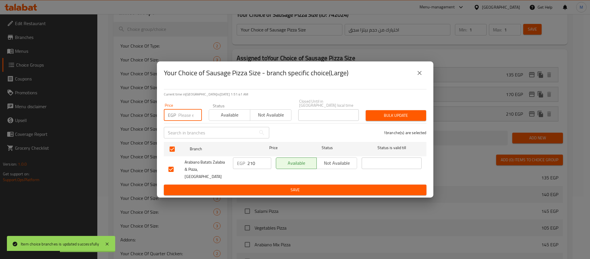
click at [186, 115] on input "number" at bounding box center [190, 115] width 24 height 12
type input "230"
click at [375, 117] on span "Bulk update" at bounding box center [396, 115] width 51 height 7
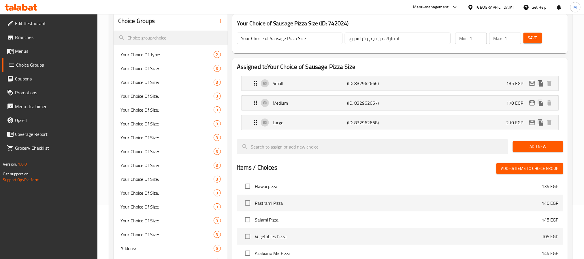
scroll to position [0, 0]
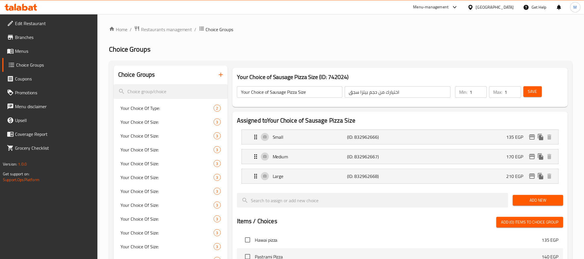
click at [275, 93] on input "Your Choice of Sausage Pizza Size" at bounding box center [290, 92] width 106 height 12
paste input "Hot Dog"
type input "Your Choice of Hot Dog Pizza Size"
click at [354, 93] on input "اختيارك من حجم بيتزا سجق" at bounding box center [398, 92] width 106 height 12
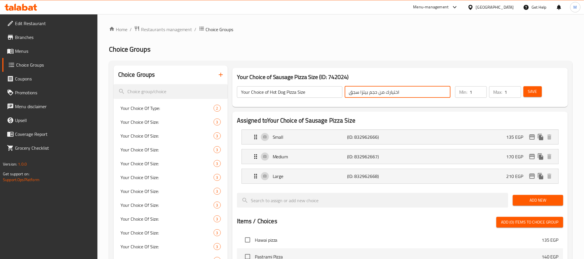
click at [354, 93] on input "اختيارك من حجم بيتزا سجق" at bounding box center [398, 92] width 106 height 12
click at [528, 137] on icon "edit" at bounding box center [531, 136] width 7 height 7
type input "اختيارك من حجم بيتزا سوسيس"
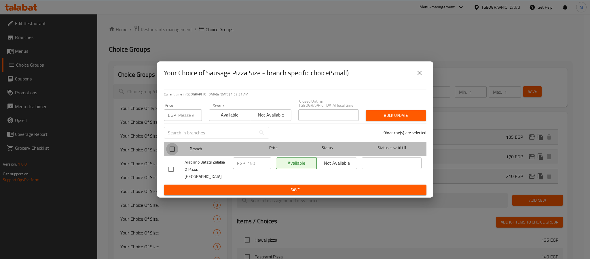
click at [175, 152] on input "checkbox" at bounding box center [172, 149] width 12 height 12
checkbox input "true"
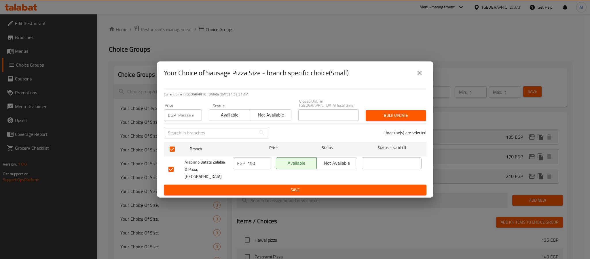
click at [185, 118] on input "number" at bounding box center [190, 115] width 24 height 12
type input "145"
click at [419, 76] on icon "close" at bounding box center [419, 72] width 7 height 7
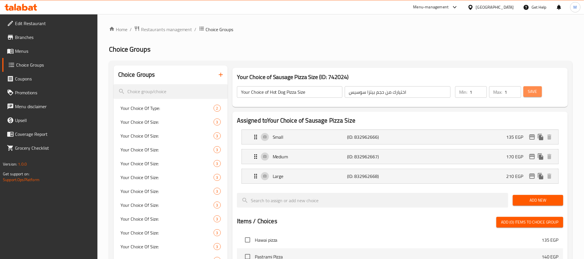
click at [540, 92] on button "Save" at bounding box center [532, 91] width 18 height 11
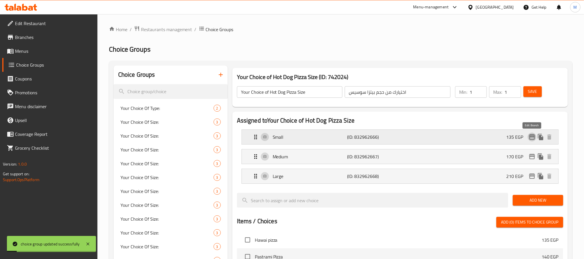
click at [529, 139] on icon "edit" at bounding box center [531, 136] width 7 height 7
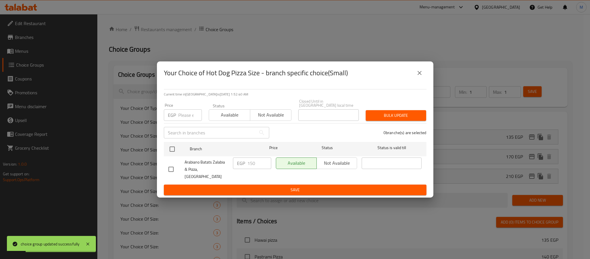
drag, startPoint x: 175, startPoint y: 150, endPoint x: 180, endPoint y: 126, distance: 24.6
click at [175, 150] on input "checkbox" at bounding box center [172, 149] width 12 height 12
checkbox input "true"
click at [188, 118] on input "number" at bounding box center [190, 115] width 24 height 12
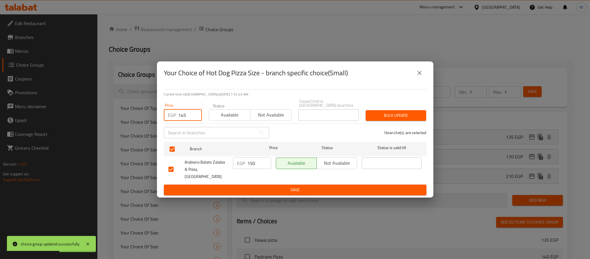
type input "145"
click at [408, 118] on span "Bulk update" at bounding box center [396, 115] width 51 height 7
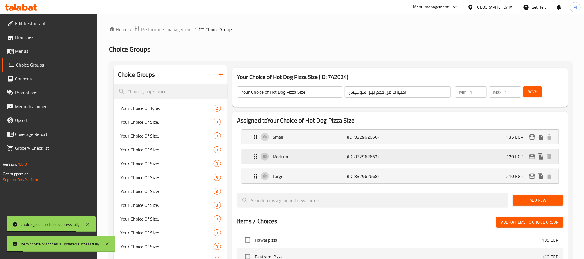
click at [530, 158] on icon "edit" at bounding box center [531, 156] width 7 height 7
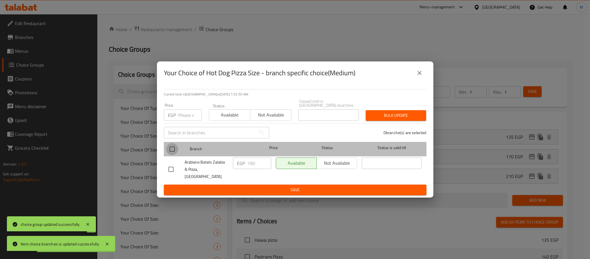
click at [171, 149] on input "checkbox" at bounding box center [172, 149] width 12 height 12
checkbox input "true"
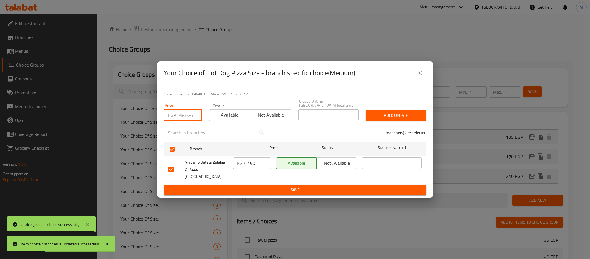
click at [189, 118] on input "number" at bounding box center [190, 115] width 24 height 12
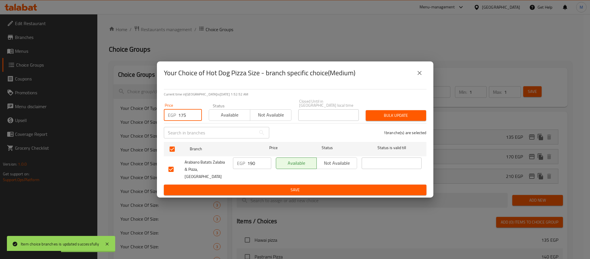
type input "175"
click at [380, 119] on span "Bulk update" at bounding box center [396, 115] width 51 height 7
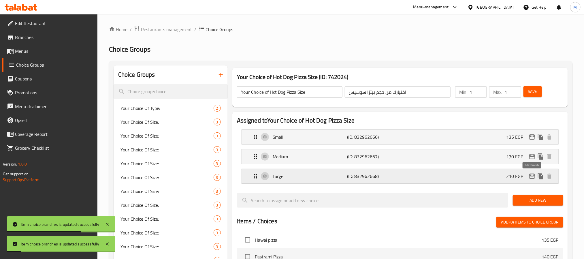
click at [530, 175] on icon "edit" at bounding box center [531, 176] width 7 height 7
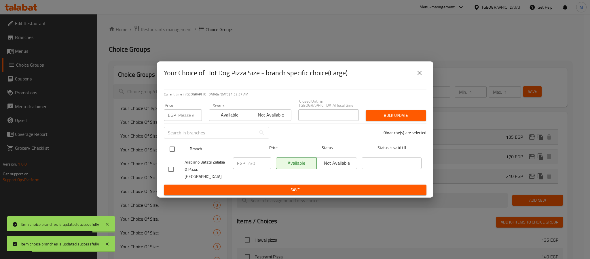
click at [173, 152] on input "checkbox" at bounding box center [172, 149] width 12 height 12
checkbox input "true"
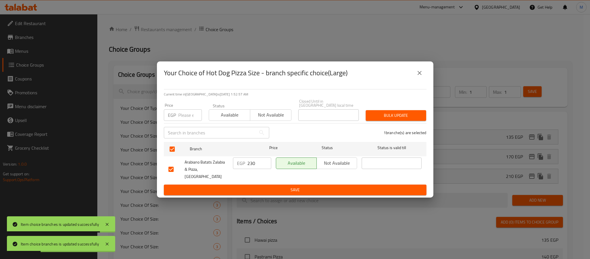
click at [182, 113] on input "number" at bounding box center [190, 115] width 24 height 12
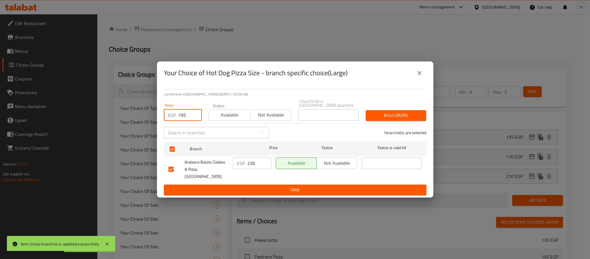
type input "195"
click at [382, 119] on span "Bulk update" at bounding box center [396, 115] width 51 height 7
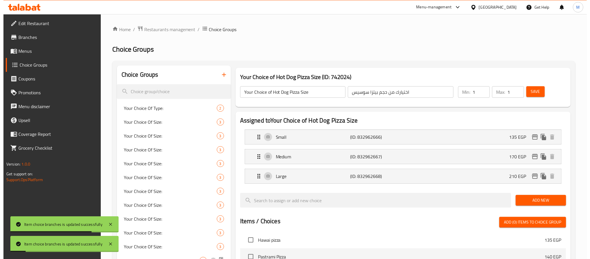
scroll to position [259, 0]
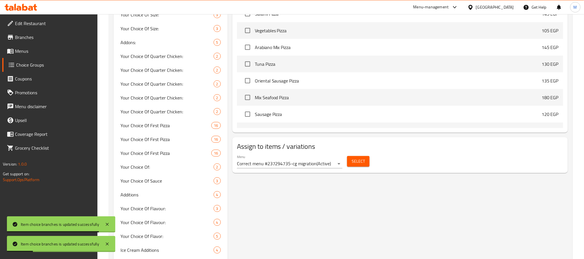
click at [354, 163] on span "Select" at bounding box center [358, 161] width 13 height 7
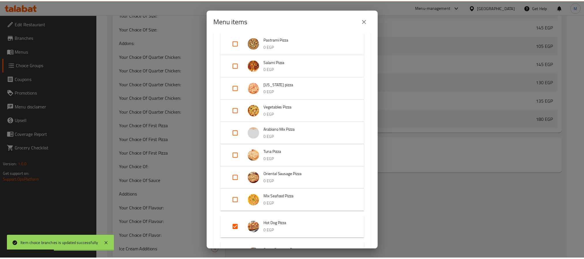
scroll to position [216, 0]
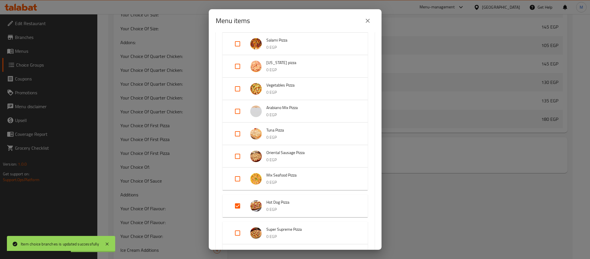
click at [368, 22] on icon "close" at bounding box center [367, 20] width 7 height 7
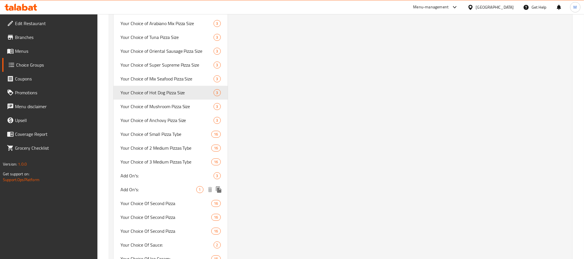
scroll to position [562, 0]
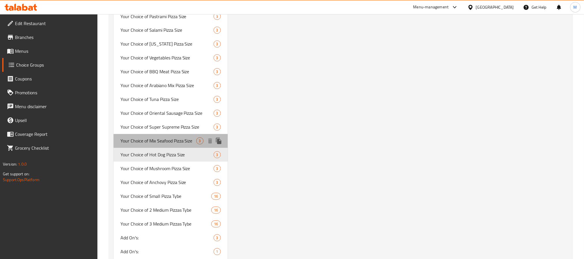
click at [187, 141] on span "Your Choice of Mix Seafood Pizza Size" at bounding box center [158, 140] width 76 height 7
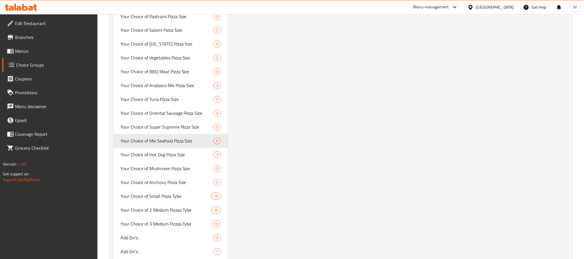
type input "Your Choice of Mix Seafood Pizza Size"
type input "اختيارك من حجم بيتزا سى فود"
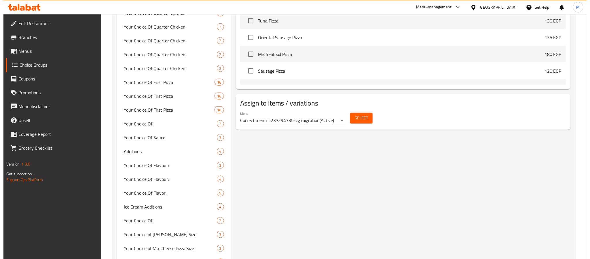
scroll to position [86, 0]
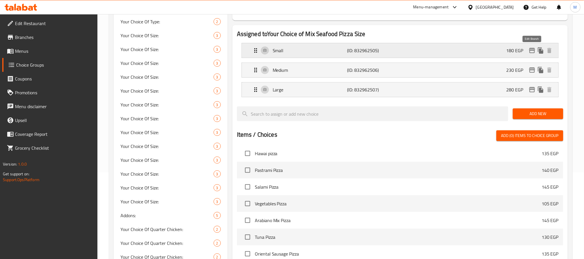
click at [532, 50] on icon "edit" at bounding box center [532, 50] width 6 height 5
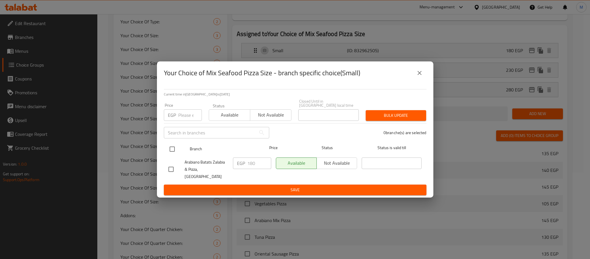
click at [171, 151] on input "checkbox" at bounding box center [172, 149] width 12 height 12
checkbox input "true"
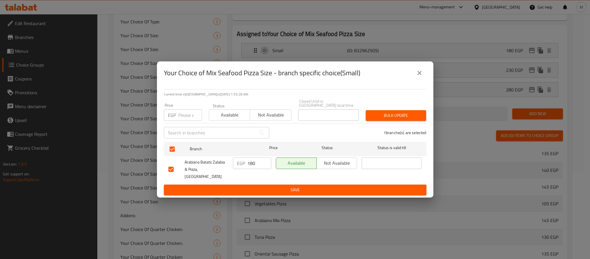
click at [188, 114] on input "number" at bounding box center [190, 115] width 24 height 12
type input "220"
click at [391, 119] on span "Bulk update" at bounding box center [396, 115] width 51 height 7
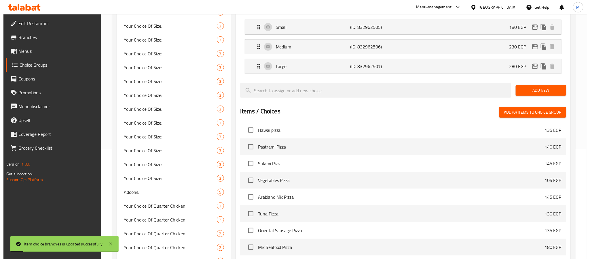
scroll to position [97, 0]
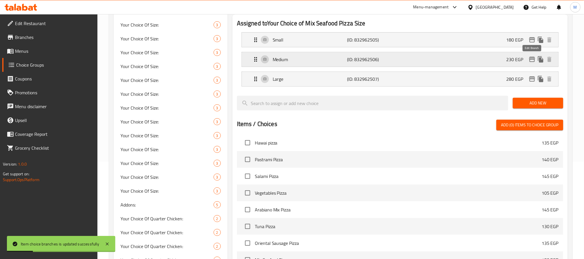
click at [530, 60] on icon "edit" at bounding box center [532, 59] width 6 height 5
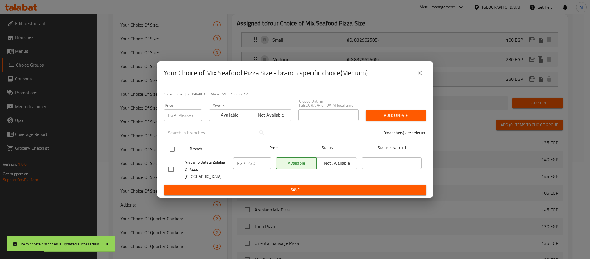
click at [172, 150] on input "checkbox" at bounding box center [172, 149] width 12 height 12
checkbox input "true"
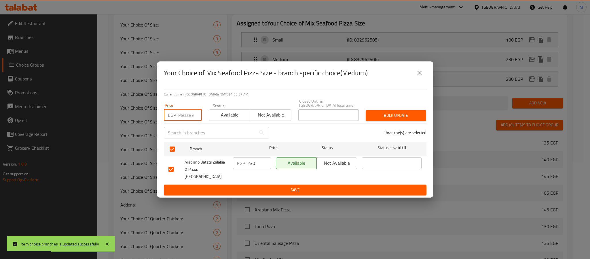
click at [189, 116] on input "number" at bounding box center [190, 115] width 24 height 12
type input "280"
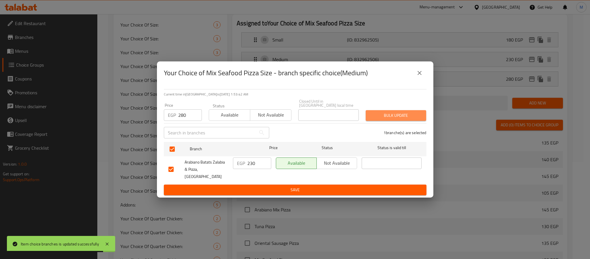
click at [390, 115] on span "Bulk update" at bounding box center [396, 115] width 51 height 7
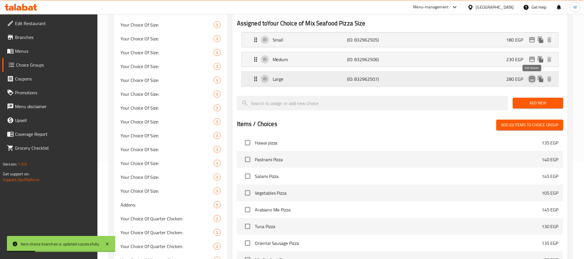
click at [531, 80] on icon "edit" at bounding box center [531, 78] width 7 height 7
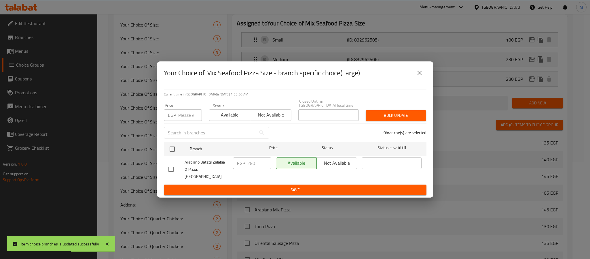
drag, startPoint x: 169, startPoint y: 150, endPoint x: 174, endPoint y: 141, distance: 9.8
click at [170, 149] on input "checkbox" at bounding box center [172, 149] width 12 height 12
checkbox input "true"
click at [184, 117] on input "number" at bounding box center [190, 115] width 24 height 12
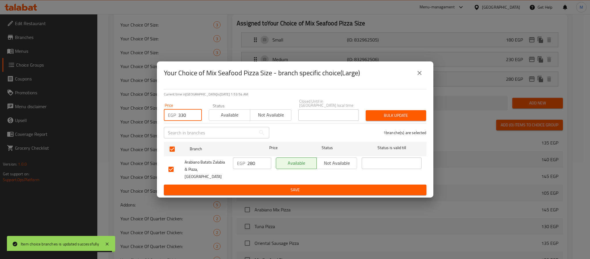
type input "330"
click at [387, 118] on span "Bulk update" at bounding box center [396, 115] width 51 height 7
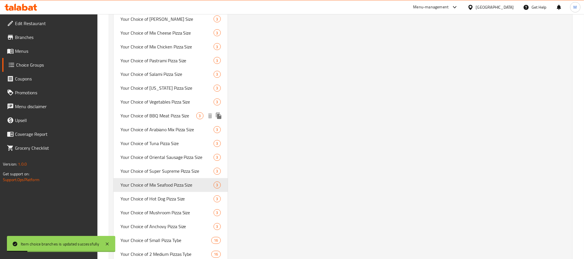
scroll to position [517, 0]
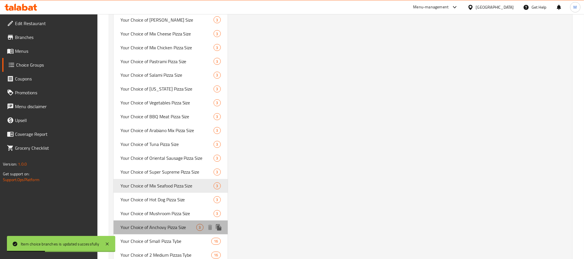
click at [170, 224] on span "Your Choice of Anchovy Pizza Size" at bounding box center [158, 227] width 76 height 7
type input "Your Choice of Anchovy Pizza Size"
type input "اختيارك من حجم بيتزا أنشوجة"
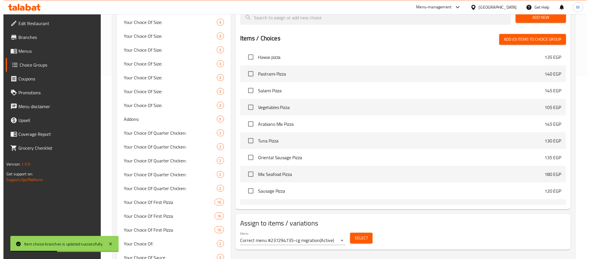
scroll to position [0, 0]
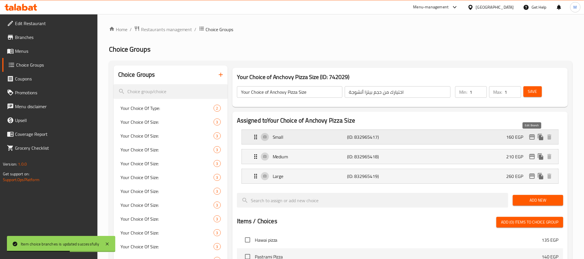
click at [534, 138] on icon "edit" at bounding box center [531, 136] width 7 height 7
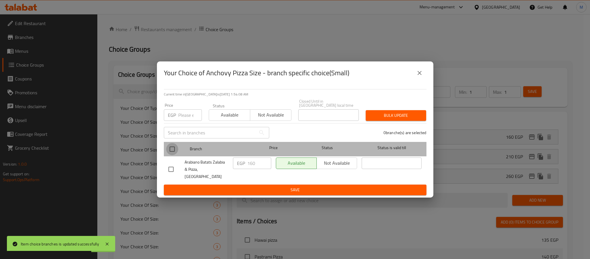
drag, startPoint x: 171, startPoint y: 148, endPoint x: 174, endPoint y: 127, distance: 20.9
click at [171, 148] on input "checkbox" at bounding box center [172, 149] width 12 height 12
checkbox input "true"
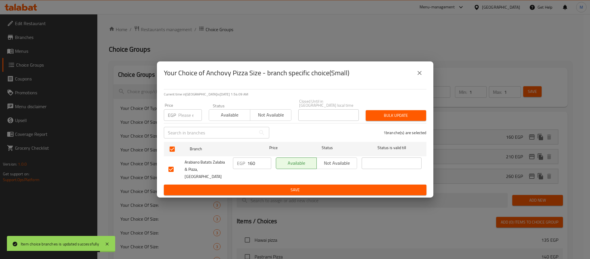
click at [186, 116] on input "number" at bounding box center [190, 115] width 24 height 12
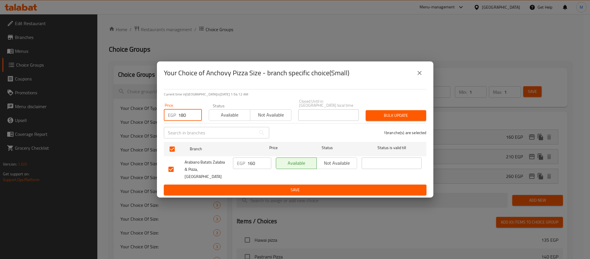
type input "180"
click at [411, 116] on span "Bulk update" at bounding box center [396, 115] width 51 height 7
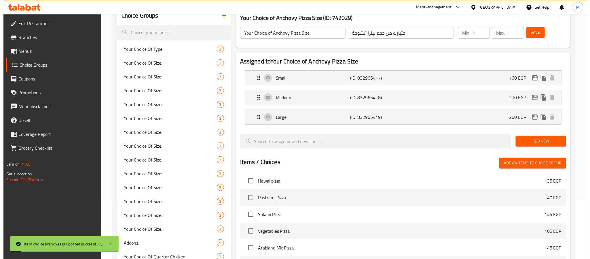
scroll to position [9, 0]
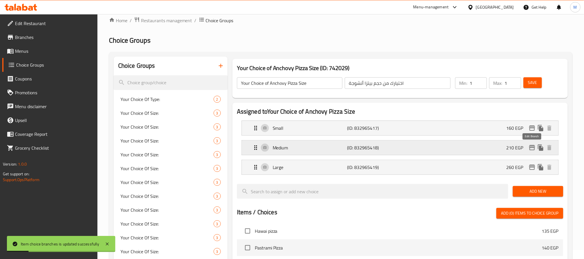
click at [532, 148] on icon "edit" at bounding box center [531, 147] width 7 height 7
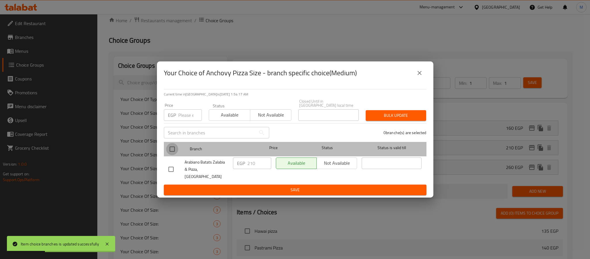
click at [171, 153] on input "checkbox" at bounding box center [172, 149] width 12 height 12
checkbox input "true"
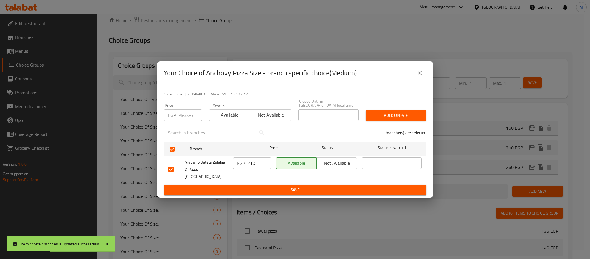
click at [185, 118] on input "number" at bounding box center [190, 115] width 24 height 12
type input "220"
click at [393, 119] on span "Bulk update" at bounding box center [396, 115] width 51 height 7
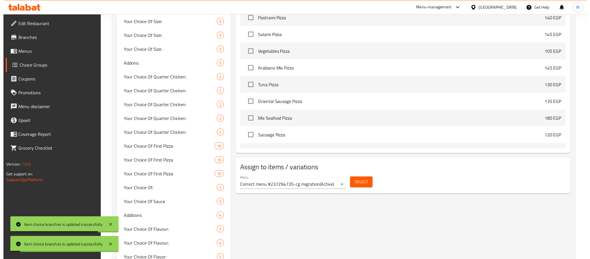
scroll to position [139, 0]
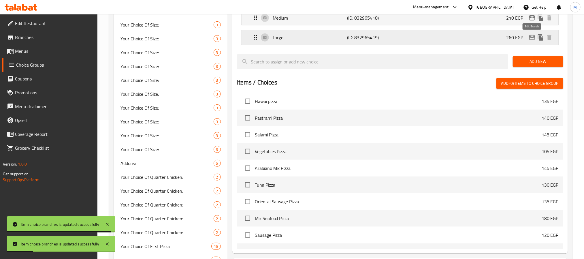
click at [529, 37] on icon "edit" at bounding box center [531, 37] width 7 height 7
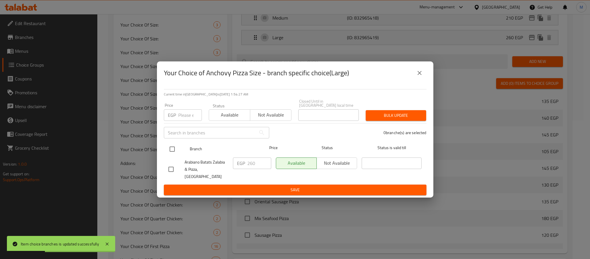
click at [175, 153] on input "checkbox" at bounding box center [172, 149] width 12 height 12
checkbox input "true"
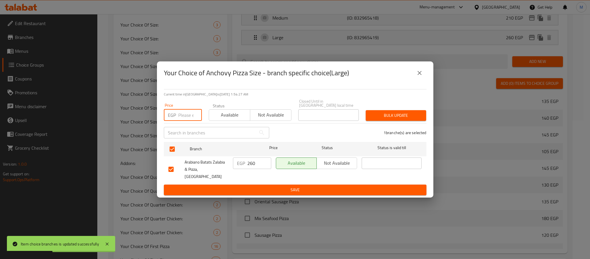
click at [188, 121] on input "number" at bounding box center [190, 115] width 24 height 12
type input "280"
click at [391, 115] on span "Bulk update" at bounding box center [396, 115] width 51 height 7
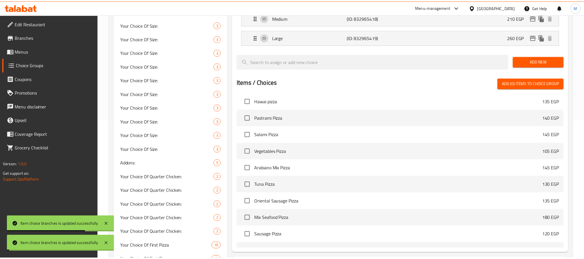
scroll to position [614, 0]
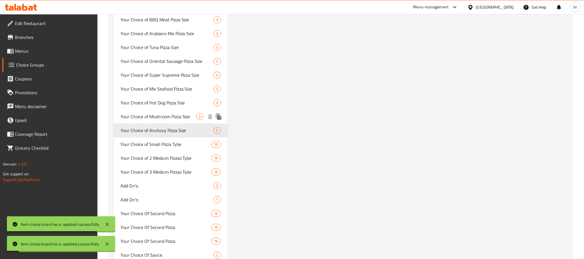
click at [185, 114] on span "Your Choice of Mushroom Pizza Size" at bounding box center [158, 116] width 76 height 7
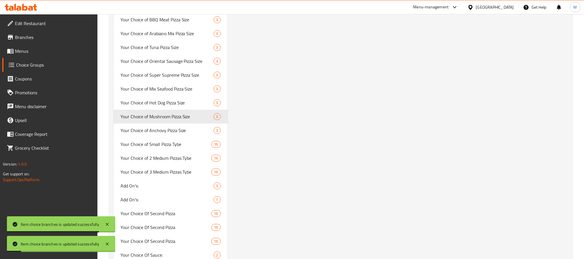
type input "Your Choice of Mushroom Pizza Size"
type input "اختيارك من حجم بيتزا ماشروم"
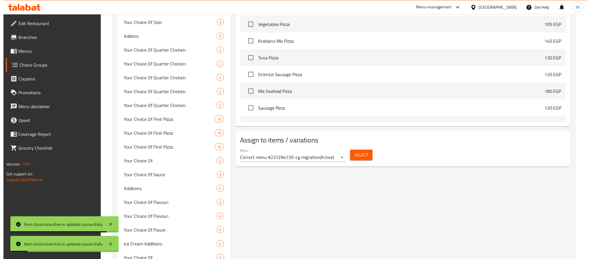
scroll to position [95, 0]
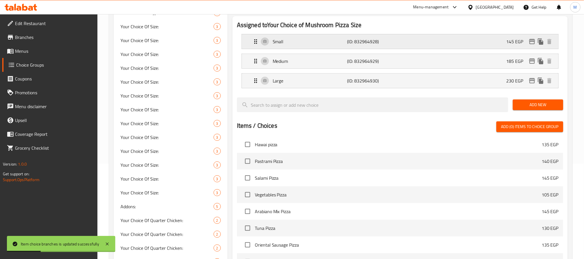
click at [534, 43] on icon "edit" at bounding box center [532, 41] width 6 height 5
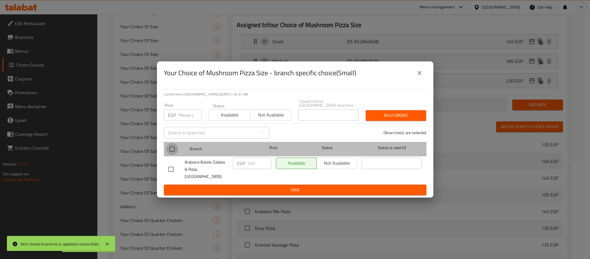
drag, startPoint x: 171, startPoint y: 150, endPoint x: 182, endPoint y: 121, distance: 31.4
click at [171, 150] on input "checkbox" at bounding box center [172, 149] width 12 height 12
checkbox input "true"
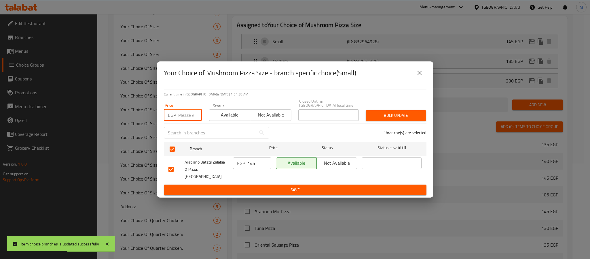
click at [184, 120] on input "number" at bounding box center [190, 115] width 24 height 12
type input "170"
click at [378, 118] on span "Bulk update" at bounding box center [396, 115] width 51 height 7
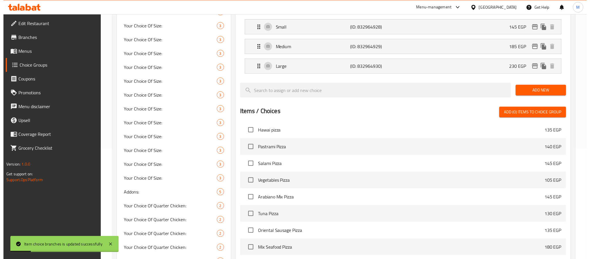
scroll to position [38, 0]
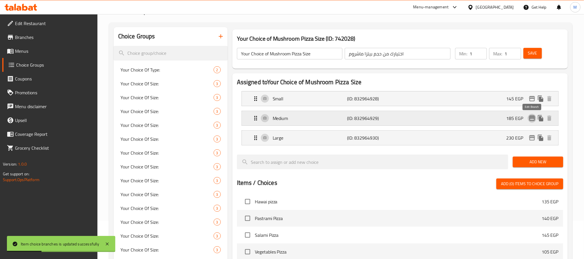
click at [533, 119] on icon "edit" at bounding box center [531, 118] width 7 height 7
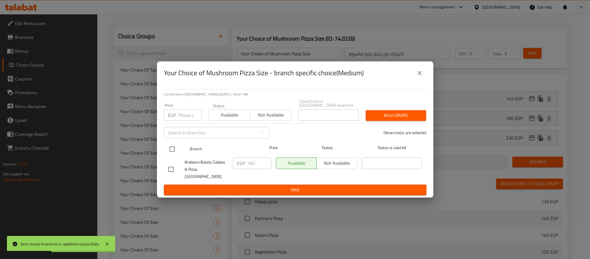
click at [171, 150] on input "checkbox" at bounding box center [172, 149] width 12 height 12
checkbox input "true"
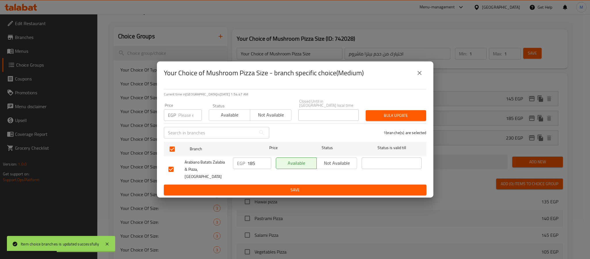
click at [182, 117] on input "number" at bounding box center [190, 115] width 24 height 12
type input "210"
click at [405, 118] on span "Bulk update" at bounding box center [396, 115] width 51 height 7
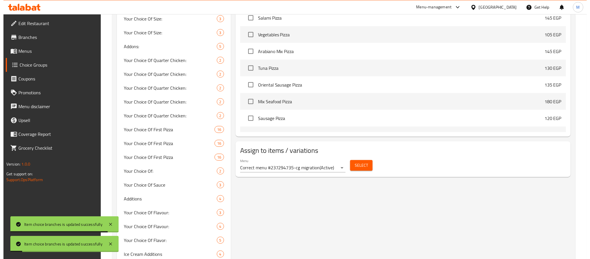
scroll to position [125, 0]
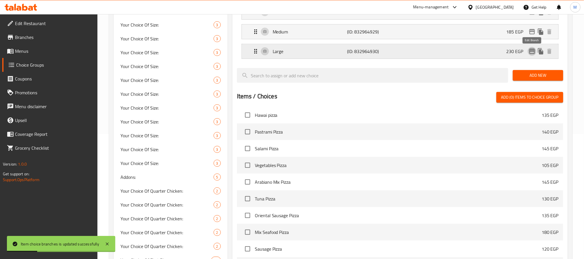
click at [533, 52] on icon "edit" at bounding box center [532, 51] width 6 height 5
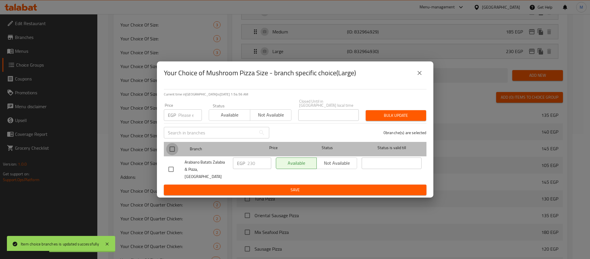
click at [170, 149] on input "checkbox" at bounding box center [172, 149] width 12 height 12
checkbox input "true"
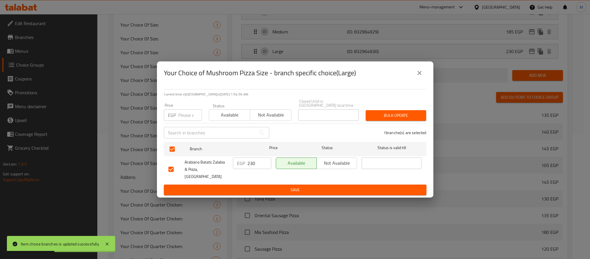
click at [185, 118] on input "number" at bounding box center [190, 115] width 24 height 12
type input "240"
click at [398, 114] on span "Bulk update" at bounding box center [396, 115] width 51 height 7
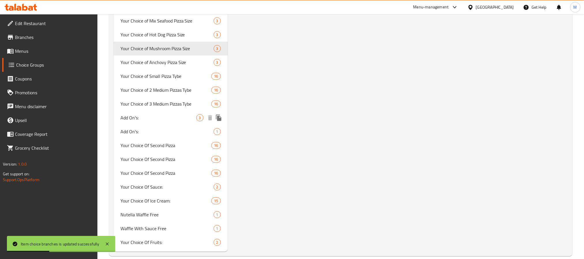
scroll to position [687, 0]
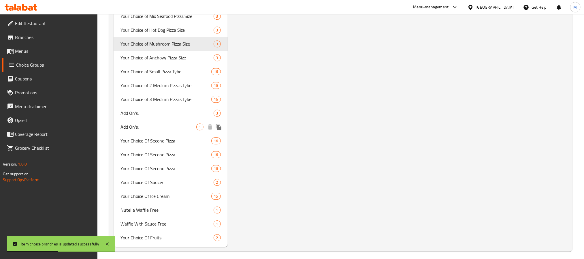
click at [150, 124] on span "Add On's:" at bounding box center [158, 126] width 76 height 7
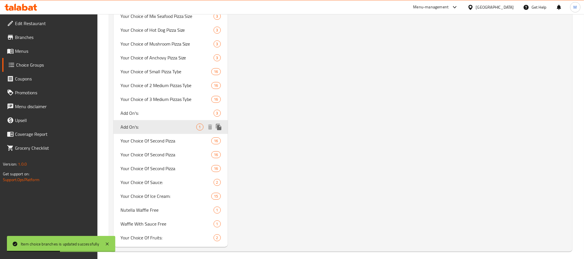
type input "Add On's:"
type input "الإضافات:"
type input "0"
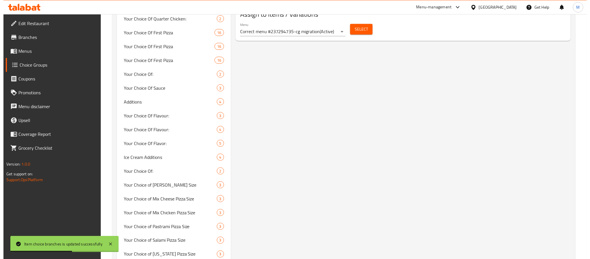
scroll to position [211, 0]
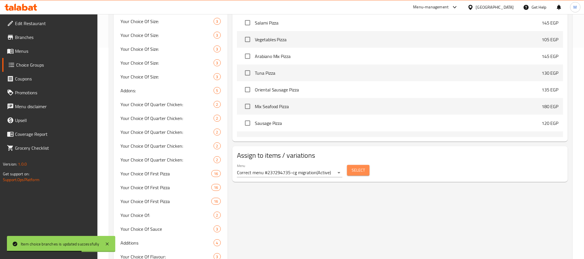
click at [359, 173] on span "Select" at bounding box center [358, 170] width 13 height 7
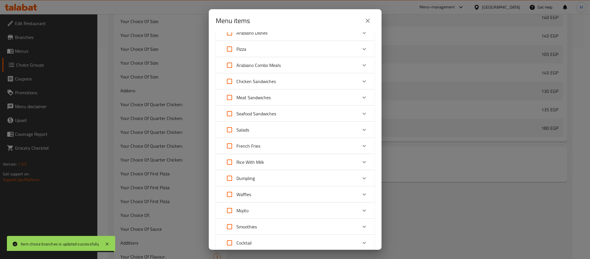
scroll to position [0, 0]
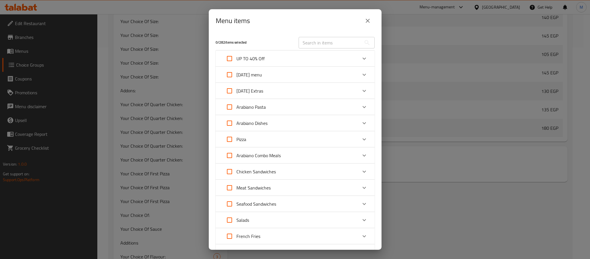
click at [230, 139] on input "Expand" at bounding box center [230, 139] width 14 height 14
checkbox input "true"
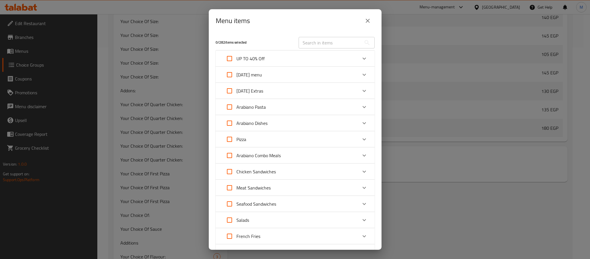
checkbox input "true"
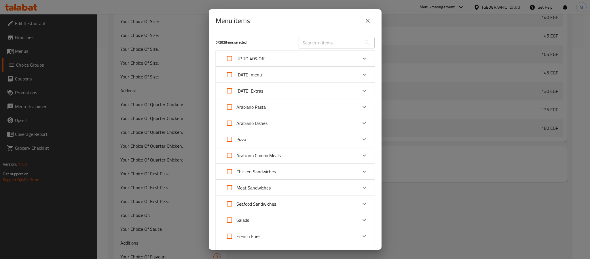
checkbox input "true"
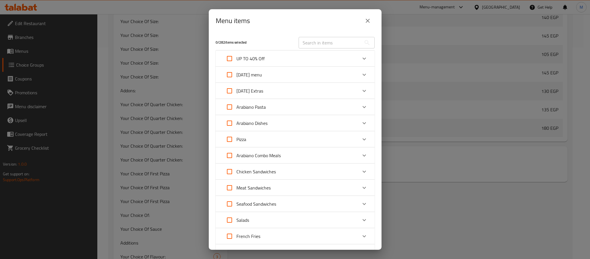
checkbox input "true"
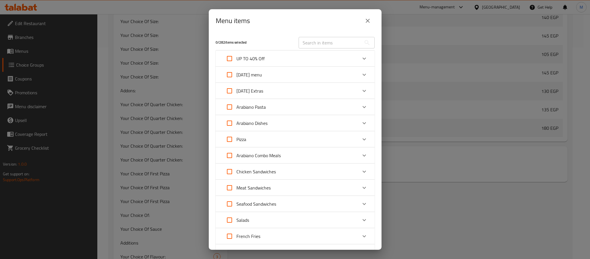
checkbox input "true"
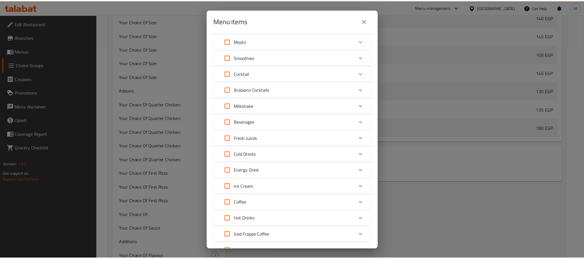
scroll to position [405, 0]
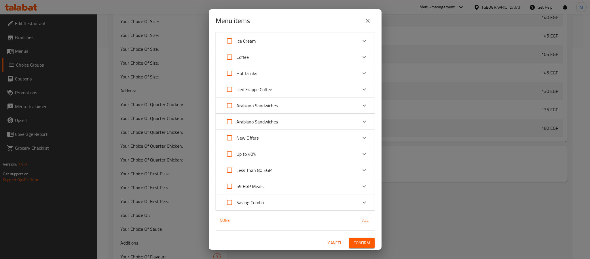
click at [350, 246] on button "Confirm" at bounding box center [362, 242] width 26 height 11
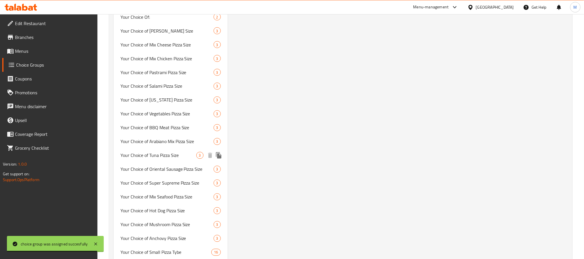
scroll to position [427, 0]
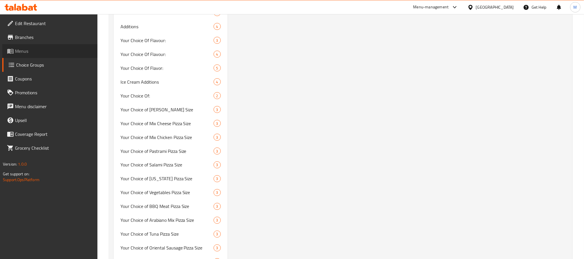
click at [53, 52] on span "Menus" at bounding box center [54, 51] width 78 height 7
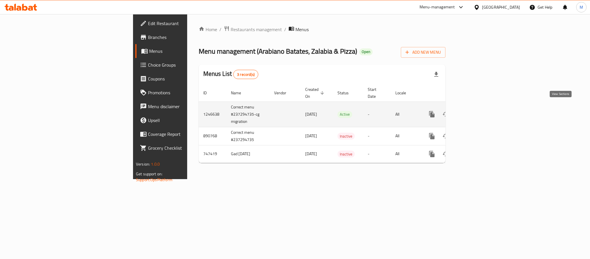
click at [476, 112] on icon "enhanced table" at bounding box center [473, 114] width 5 height 5
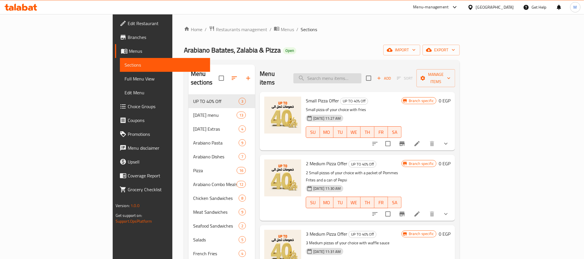
click at [361, 75] on input "search" at bounding box center [327, 78] width 68 height 10
paste input "Ice Cappuccino"
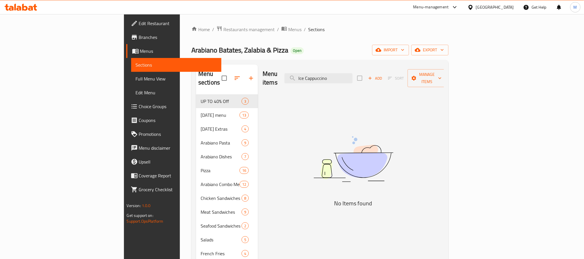
paste input "Frappe"
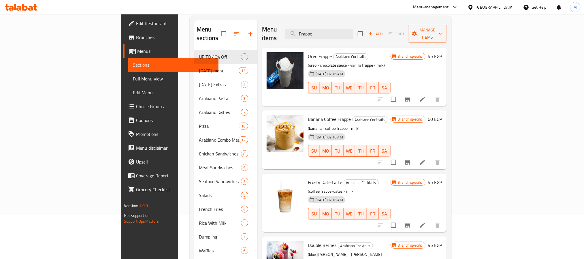
scroll to position [43, 0]
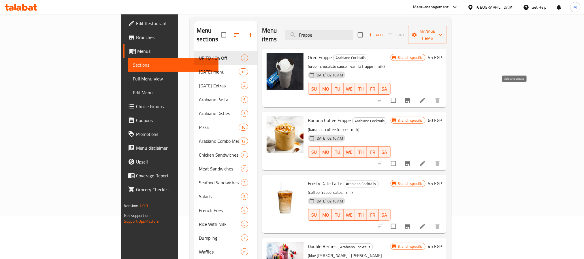
type input "Frappe"
click at [399, 94] on input "checkbox" at bounding box center [393, 100] width 12 height 12
checkbox input "true"
click at [399, 157] on input "checkbox" at bounding box center [393, 163] width 12 height 12
checkbox input "true"
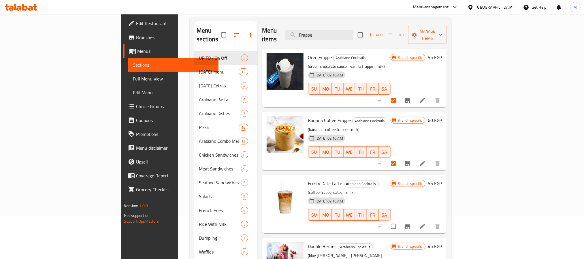
scroll to position [216, 0]
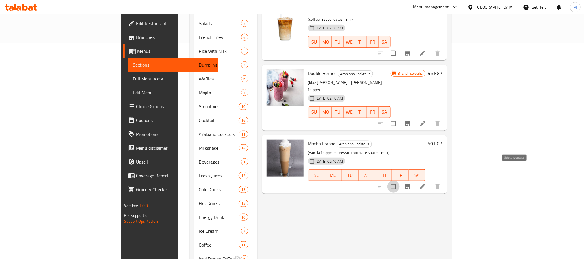
click at [399, 180] on input "checkbox" at bounding box center [393, 186] width 12 height 12
checkbox input "true"
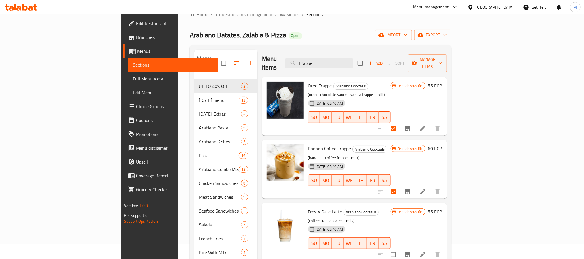
scroll to position [0, 0]
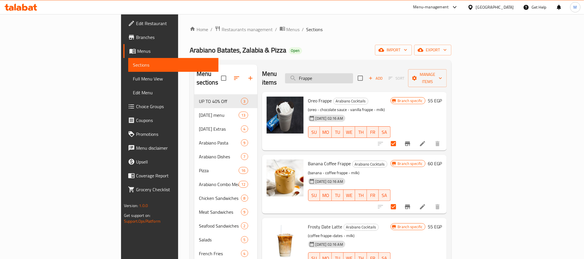
click at [353, 73] on input "Frappe" at bounding box center [319, 78] width 68 height 10
paste input "Dates"
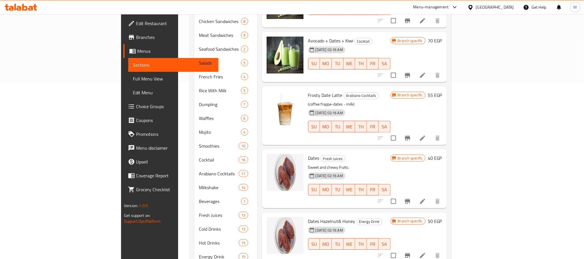
scroll to position [173, 0]
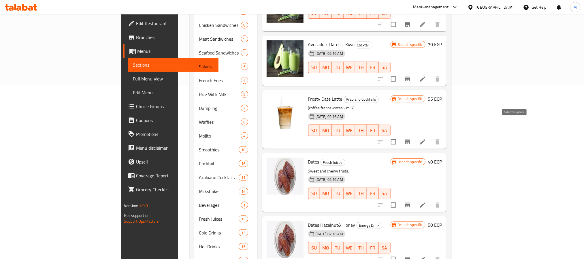
type input "Dates"
click at [399, 136] on input "checkbox" at bounding box center [393, 142] width 12 height 12
checkbox input "true"
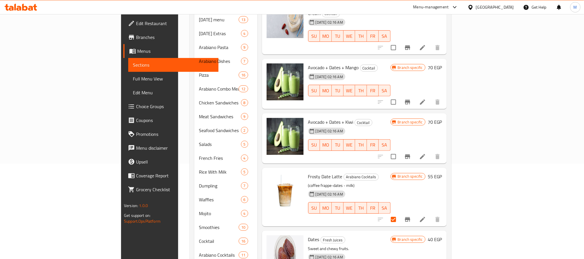
scroll to position [0, 0]
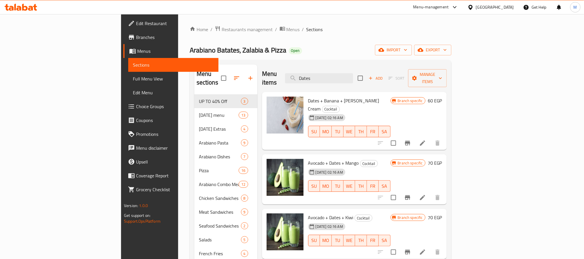
click at [377, 66] on div "Menu items Dates Add Sort Manage items" at bounding box center [354, 78] width 185 height 27
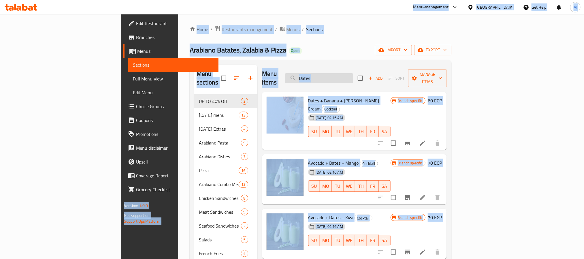
click at [353, 73] on input "Dates" at bounding box center [319, 78] width 68 height 10
click at [362, 80] on div "Menu items Dates Add Sort Manage items" at bounding box center [354, 78] width 185 height 27
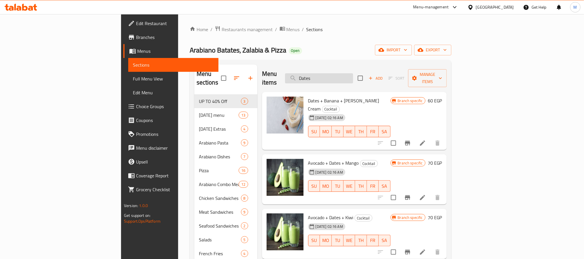
click at [353, 73] on input "Dates" at bounding box center [319, 78] width 68 height 10
paste input "Cappuccino"
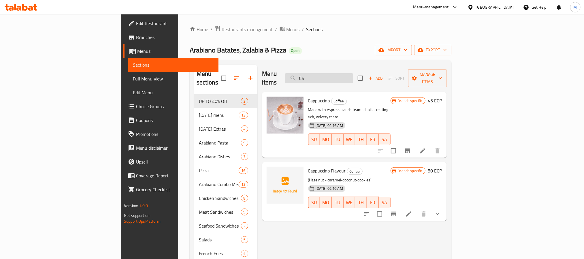
type input "C"
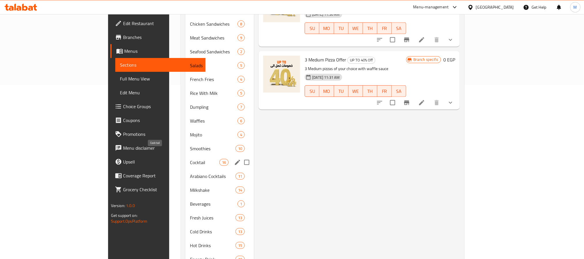
scroll to position [216, 0]
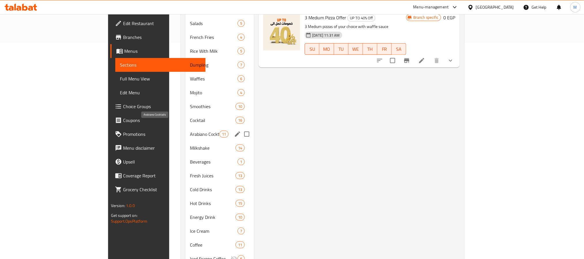
click at [190, 131] on span "Arabiano Cocktails" at bounding box center [204, 134] width 29 height 7
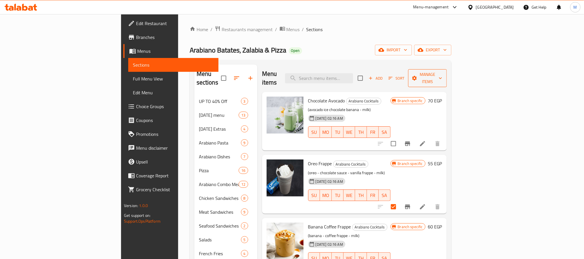
click at [442, 74] on span "Manage items" at bounding box center [427, 78] width 29 height 14
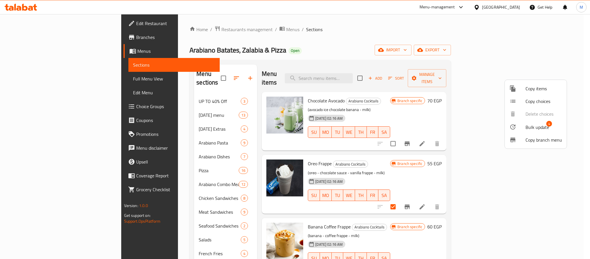
click at [534, 130] on span "Bulk update" at bounding box center [538, 127] width 24 height 7
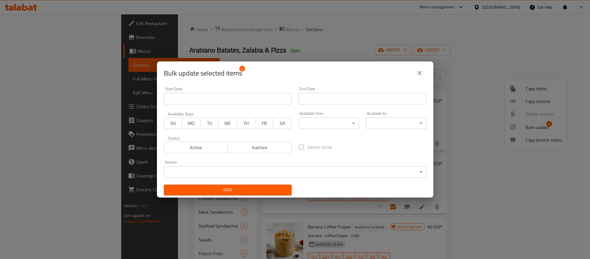
click at [276, 171] on body "​ Menu-management [GEOGRAPHIC_DATA] Get Help M Edit Restaurant Branches Menus S…" at bounding box center [295, 136] width 590 height 245
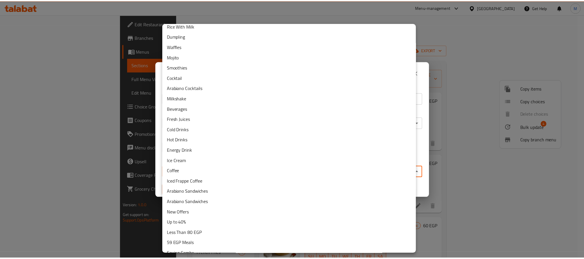
scroll to position [146, 0]
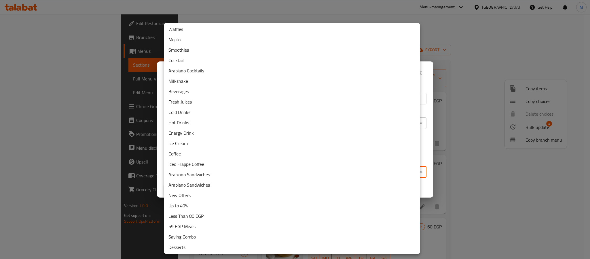
click at [205, 164] on li "Iced Frappe Coffee" at bounding box center [292, 164] width 256 height 10
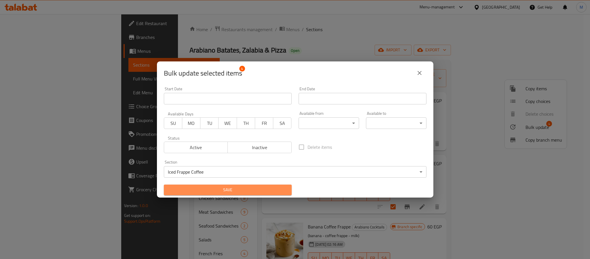
click at [245, 187] on span "Save" at bounding box center [228, 189] width 119 height 7
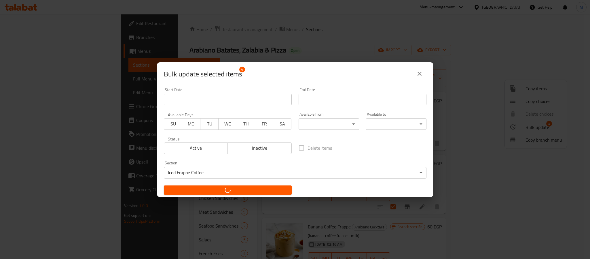
checkbox input "false"
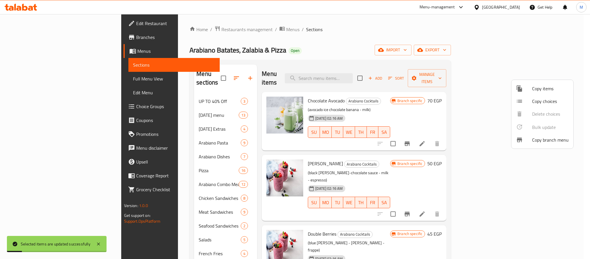
drag, startPoint x: 269, startPoint y: 64, endPoint x: 249, endPoint y: 81, distance: 26.2
click at [269, 63] on div at bounding box center [295, 129] width 590 height 259
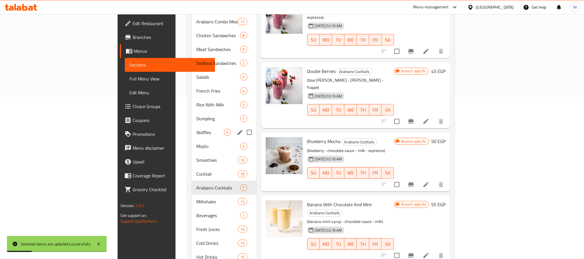
scroll to position [173, 0]
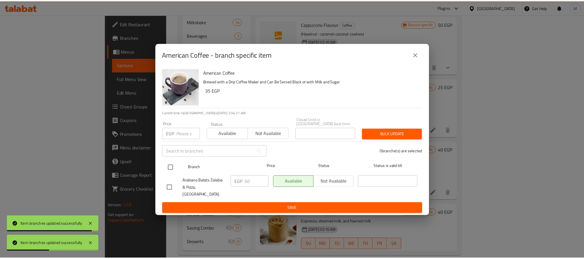
scroll to position [186, 0]
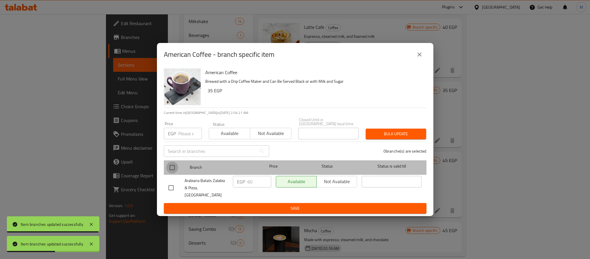
click at [170, 169] on input "checkbox" at bounding box center [172, 167] width 12 height 12
checkbox input "true"
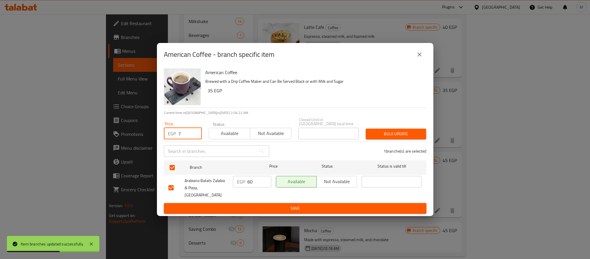
click at [184, 134] on input "7" at bounding box center [190, 134] width 24 height 12
type input "70"
click at [394, 131] on span "Bulk update" at bounding box center [396, 133] width 51 height 7
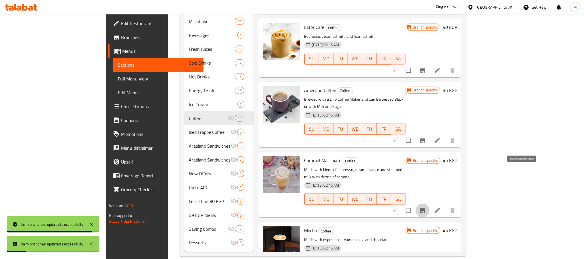
click at [425, 208] on icon "Branch-specific-item" at bounding box center [422, 210] width 5 height 5
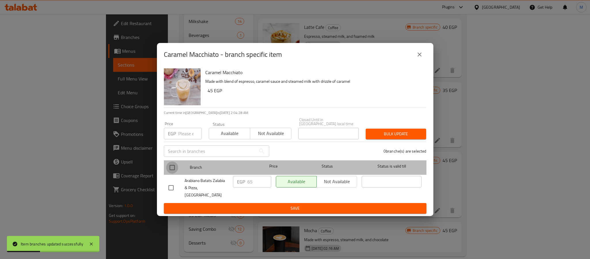
click at [173, 171] on input "checkbox" at bounding box center [172, 167] width 12 height 12
checkbox input "true"
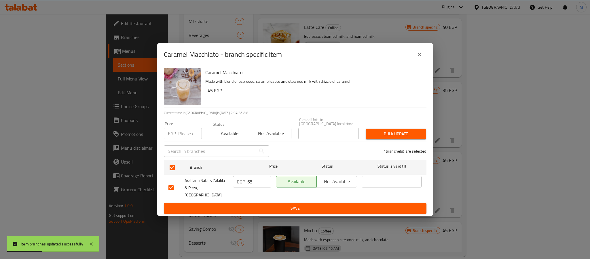
click at [185, 135] on input "number" at bounding box center [190, 134] width 24 height 12
type input "70"
click at [404, 136] on span "Bulk update" at bounding box center [396, 133] width 51 height 7
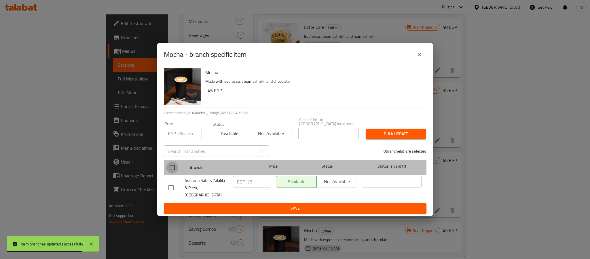
drag, startPoint x: 174, startPoint y: 170, endPoint x: 177, endPoint y: 164, distance: 6.7
click at [174, 169] on input "checkbox" at bounding box center [172, 167] width 12 height 12
checkbox input "true"
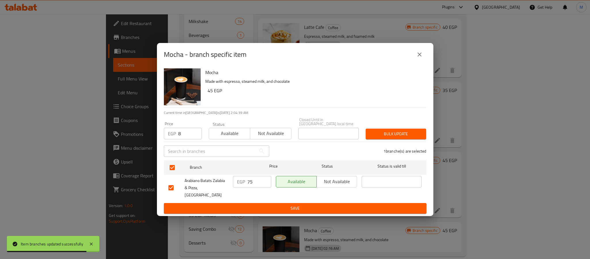
click at [182, 135] on input "8" at bounding box center [190, 134] width 24 height 12
type input "85"
click at [406, 135] on span "Bulk update" at bounding box center [396, 133] width 51 height 7
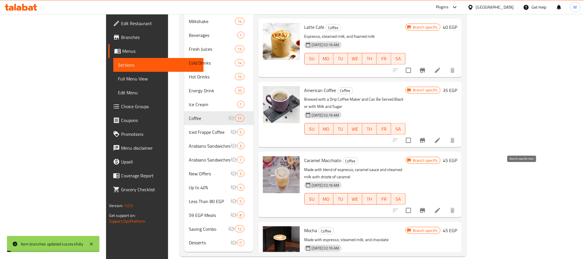
click at [425, 208] on icon "Branch-specific-item" at bounding box center [422, 210] width 5 height 5
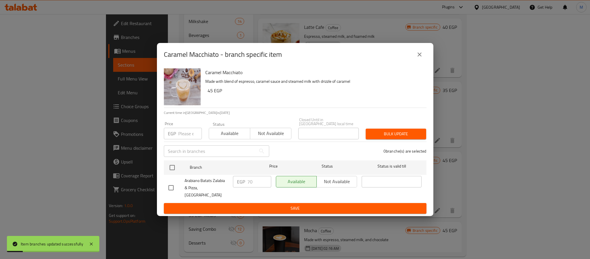
click at [419, 58] on icon "close" at bounding box center [419, 54] width 7 height 7
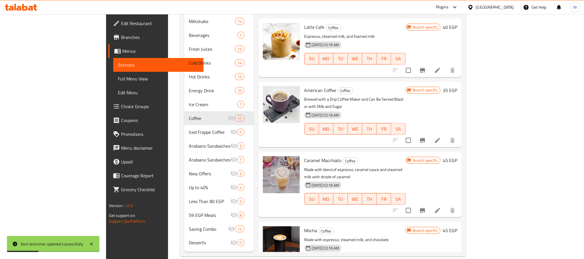
click at [426, 207] on icon "Branch-specific-item" at bounding box center [422, 210] width 7 height 7
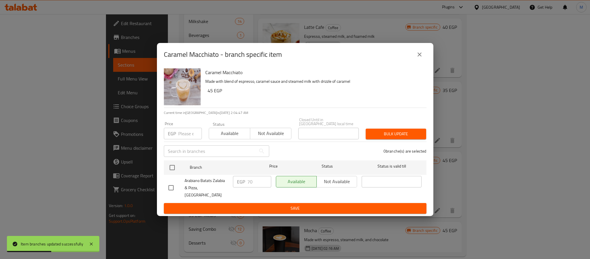
drag, startPoint x: 170, startPoint y: 168, endPoint x: 171, endPoint y: 142, distance: 26.0
click at [171, 167] on input "checkbox" at bounding box center [172, 167] width 12 height 12
checkbox input "true"
click at [175, 133] on p "EGP" at bounding box center [172, 133] width 8 height 7
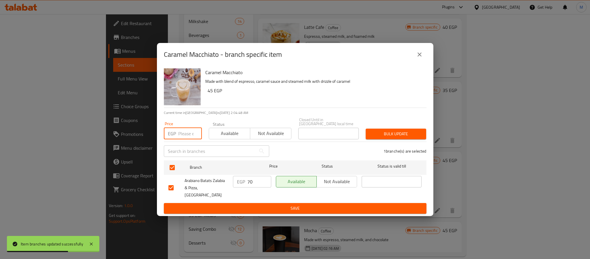
click at [182, 137] on input "number" at bounding box center [190, 134] width 24 height 12
type input "75"
click at [392, 136] on span "Bulk update" at bounding box center [396, 133] width 51 height 7
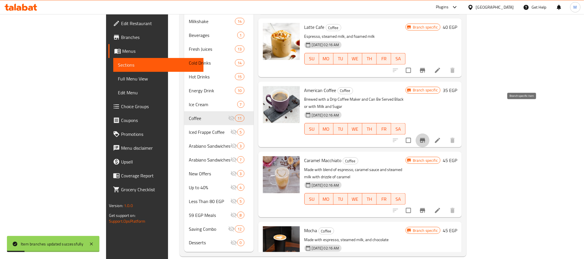
click at [425, 138] on icon "Branch-specific-item" at bounding box center [422, 140] width 5 height 5
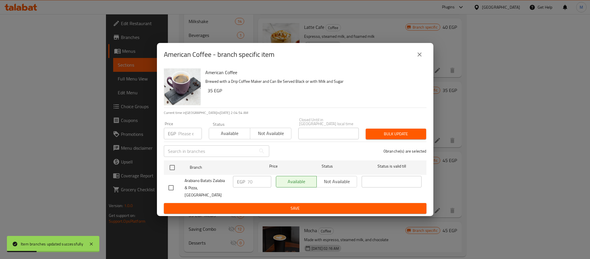
click at [421, 56] on icon "close" at bounding box center [420, 54] width 4 height 4
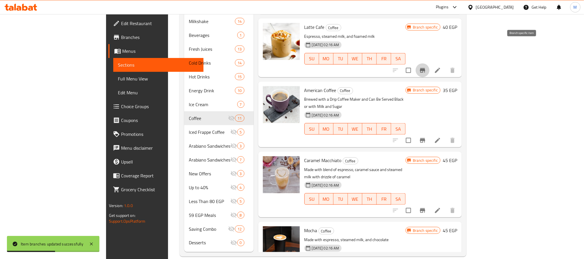
click at [429, 63] on button "Branch-specific-item" at bounding box center [422, 70] width 14 height 14
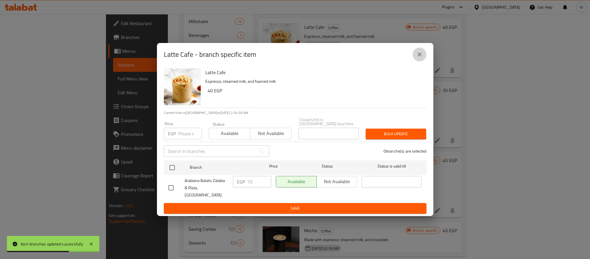
click at [422, 58] on icon "close" at bounding box center [419, 54] width 7 height 7
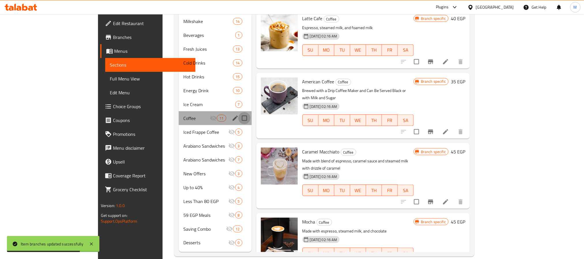
click at [238, 112] on input "Menu sections" at bounding box center [244, 118] width 12 height 12
checkbox input "true"
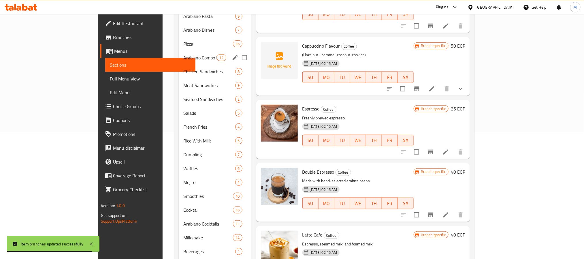
scroll to position [0, 0]
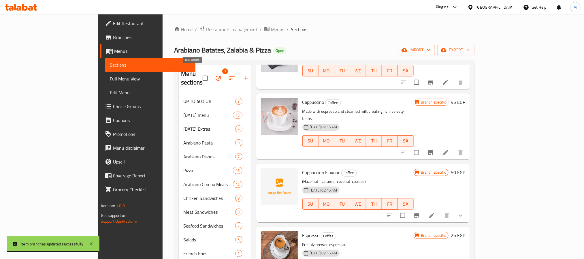
click at [216, 76] on icon "button" at bounding box center [218, 77] width 5 height 5
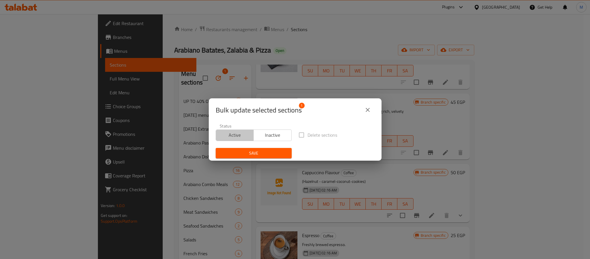
click at [236, 137] on span "Active" at bounding box center [234, 135] width 33 height 8
click at [240, 150] on span "Save" at bounding box center [253, 153] width 67 height 7
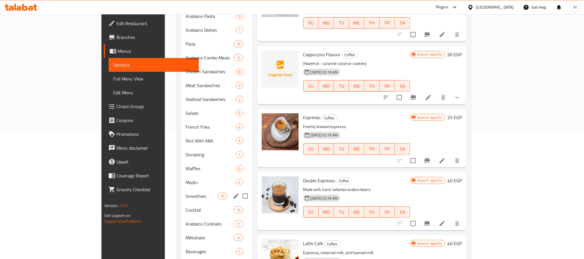
scroll to position [343, 0]
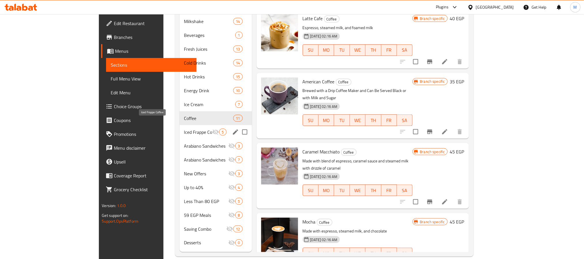
click at [184, 129] on span "Iced Frappe Coffee" at bounding box center [198, 132] width 28 height 7
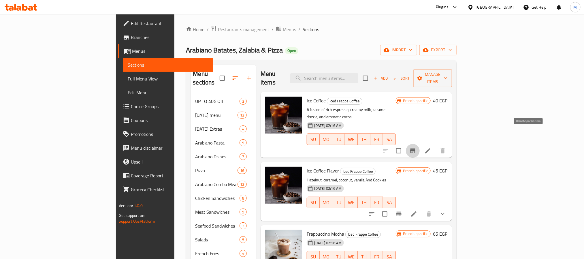
click at [416, 147] on icon "Branch-specific-item" at bounding box center [412, 150] width 7 height 7
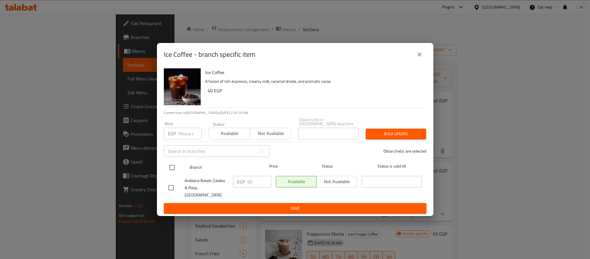
click at [167, 165] on input "checkbox" at bounding box center [172, 167] width 12 height 12
checkbox input "true"
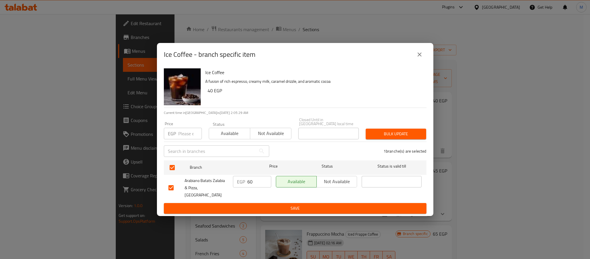
click at [181, 138] on input "number" at bounding box center [190, 134] width 24 height 12
type input "75"
click at [394, 137] on span "Bulk update" at bounding box center [396, 133] width 51 height 7
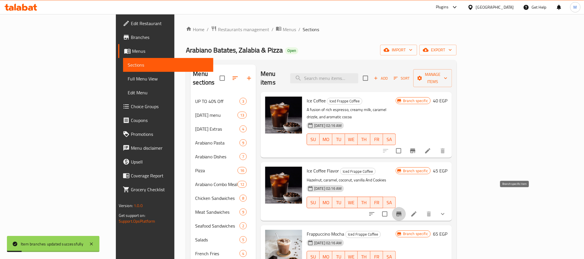
click at [402, 210] on icon "Branch-specific-item" at bounding box center [398, 213] width 7 height 7
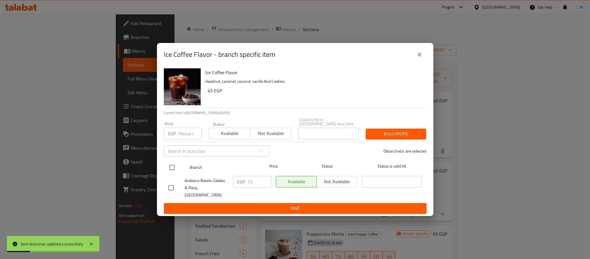
click at [175, 167] on input "checkbox" at bounding box center [172, 167] width 12 height 12
checkbox input "true"
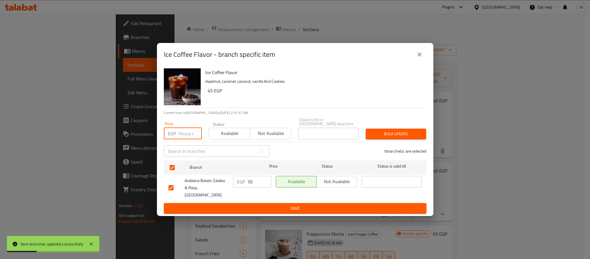
click at [184, 133] on input "number" at bounding box center [190, 134] width 24 height 12
type input "85"
click at [407, 137] on span "Bulk update" at bounding box center [396, 133] width 51 height 7
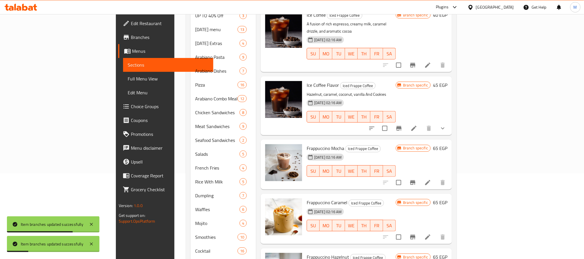
scroll to position [86, 0]
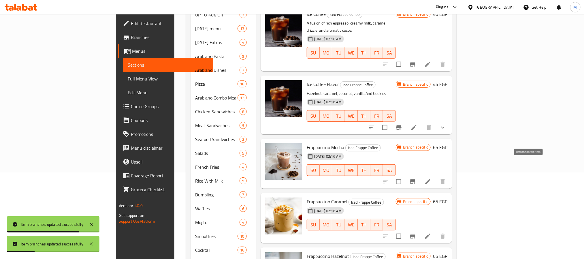
click at [416, 178] on icon "Branch-specific-item" at bounding box center [412, 181] width 7 height 7
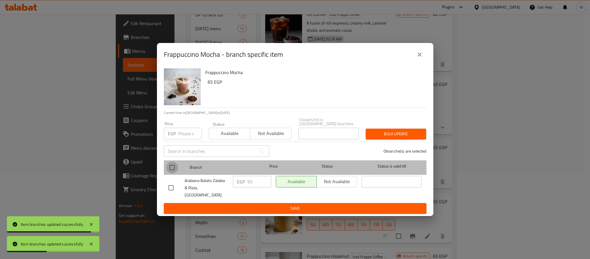
click at [171, 168] on input "checkbox" at bounding box center [172, 167] width 12 height 12
checkbox input "true"
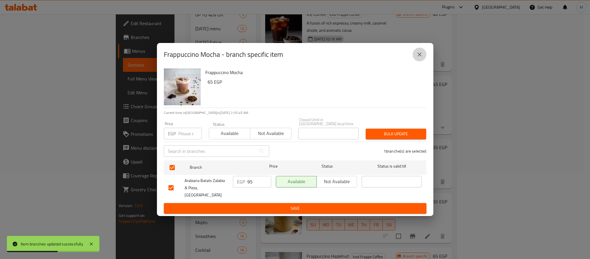
click at [420, 54] on button "close" at bounding box center [420, 55] width 14 height 14
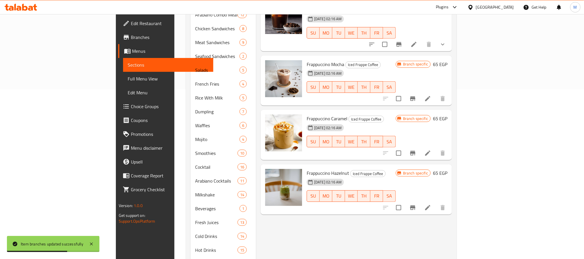
scroll to position [173, 0]
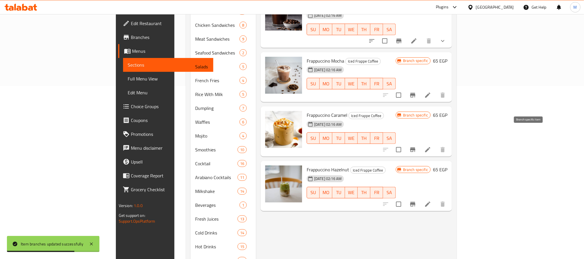
click at [419, 143] on button "Branch-specific-item" at bounding box center [413, 150] width 14 height 14
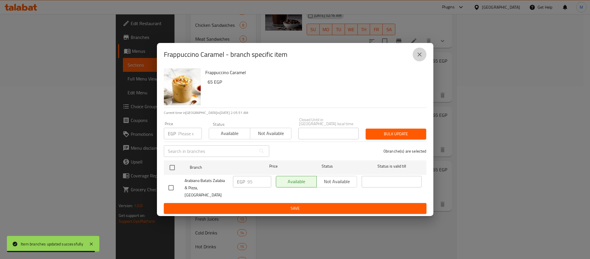
click at [417, 58] on icon "close" at bounding box center [419, 54] width 7 height 7
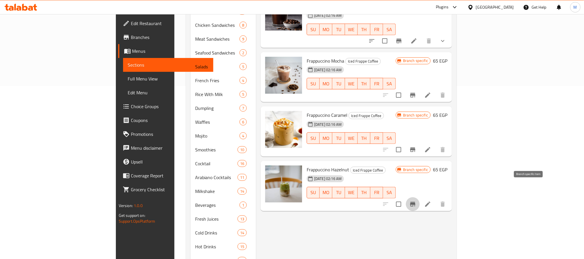
click at [416, 201] on icon "Branch-specific-item" at bounding box center [412, 204] width 7 height 7
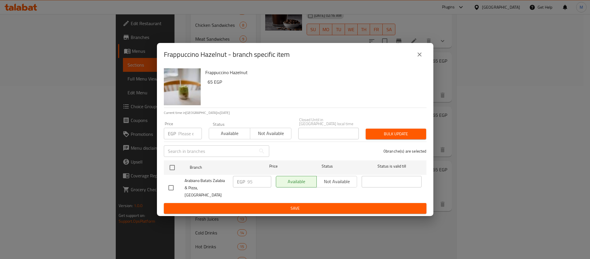
click at [427, 57] on div "Frappuccino Hazelnut - branch specific item" at bounding box center [295, 54] width 277 height 23
click at [422, 58] on icon "close" at bounding box center [419, 54] width 7 height 7
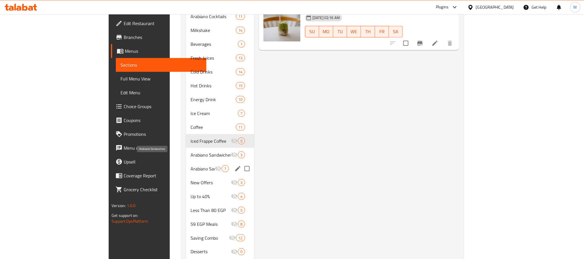
scroll to position [343, 0]
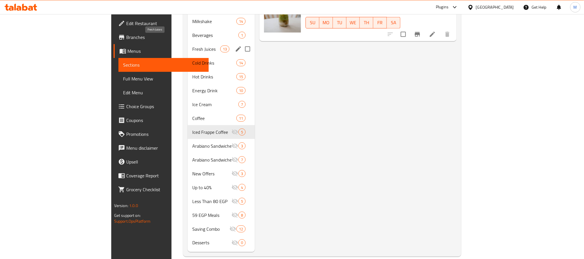
click at [192, 46] on span "Fresh Juices" at bounding box center [206, 49] width 28 height 7
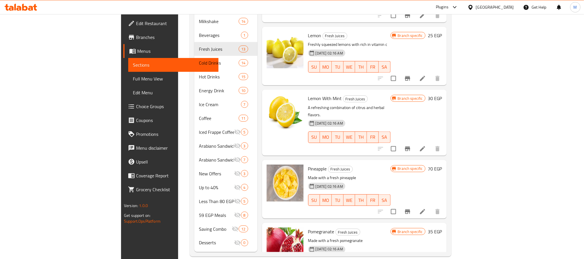
scroll to position [294, 0]
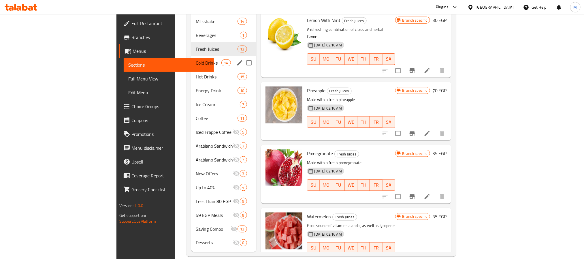
click at [196, 59] on span "Cold Drinks" at bounding box center [209, 62] width 26 height 7
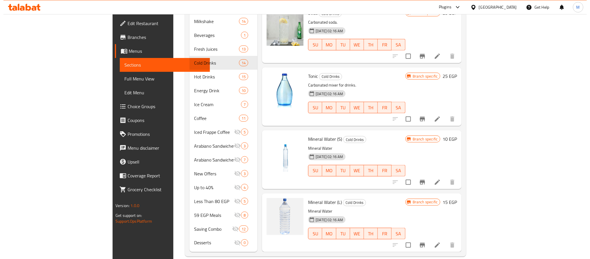
scroll to position [357, 0]
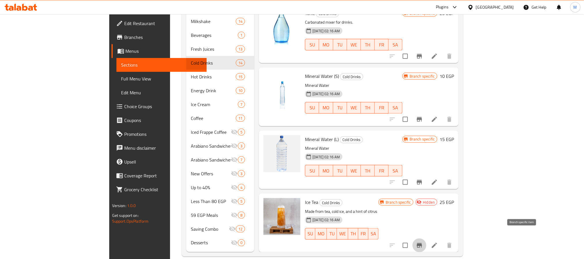
click at [423, 242] on icon "Branch-specific-item" at bounding box center [419, 245] width 7 height 7
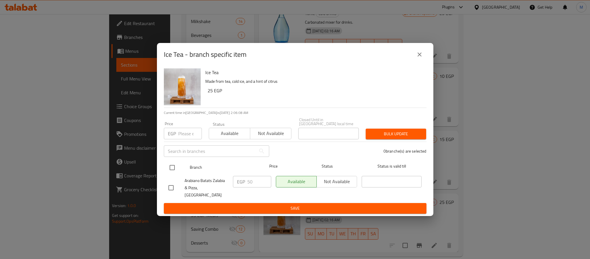
click at [173, 169] on input "checkbox" at bounding box center [172, 167] width 12 height 12
checkbox input "true"
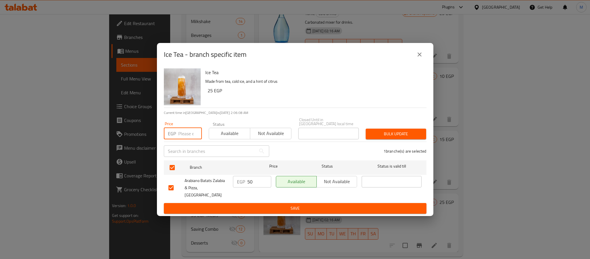
click at [188, 133] on input "number" at bounding box center [190, 134] width 24 height 12
type input "60"
click at [399, 135] on span "Bulk update" at bounding box center [396, 133] width 51 height 7
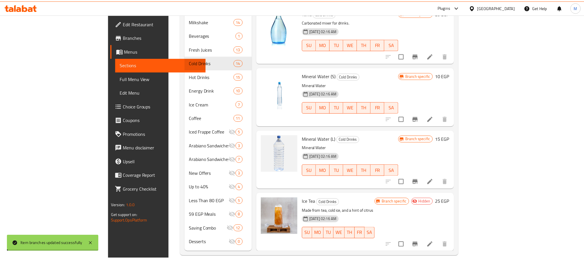
scroll to position [357, 0]
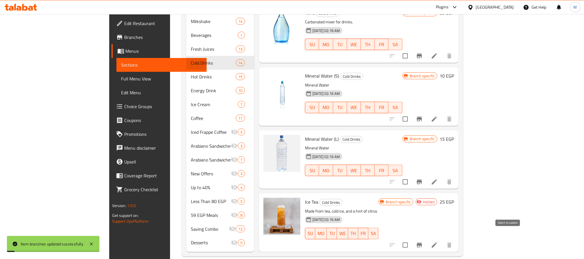
click at [411, 239] on input "checkbox" at bounding box center [405, 245] width 12 height 12
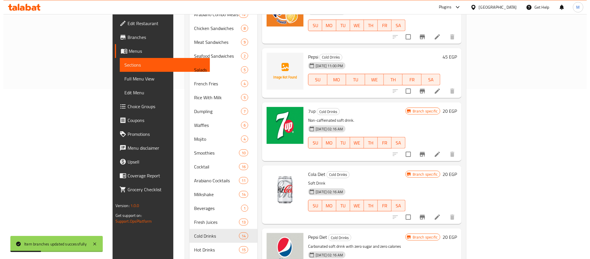
scroll to position [0, 0]
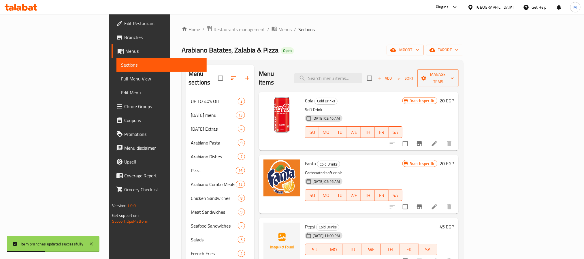
click at [454, 75] on span "Manage items" at bounding box center [438, 78] width 32 height 14
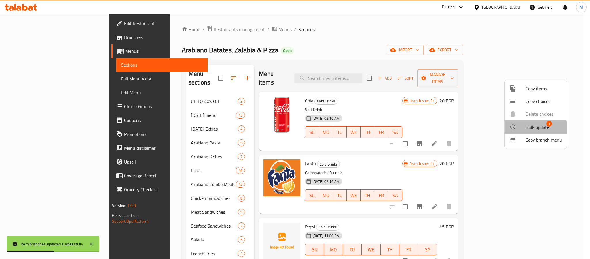
click at [530, 130] on span "Bulk update" at bounding box center [538, 127] width 24 height 7
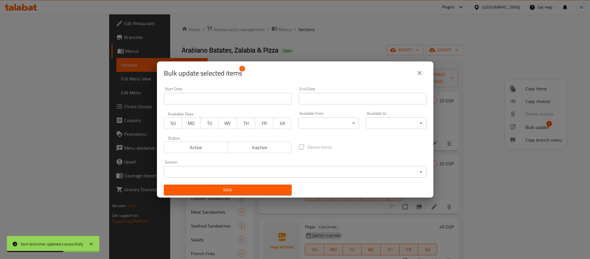
click at [213, 144] on span "Active" at bounding box center [196, 147] width 59 height 8
click at [234, 176] on body "Item branches updated successfully ​ Plugins Egypt Get Help M Edit Restaurant B…" at bounding box center [295, 136] width 590 height 245
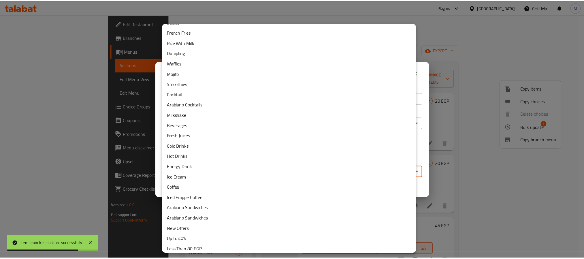
scroll to position [146, 0]
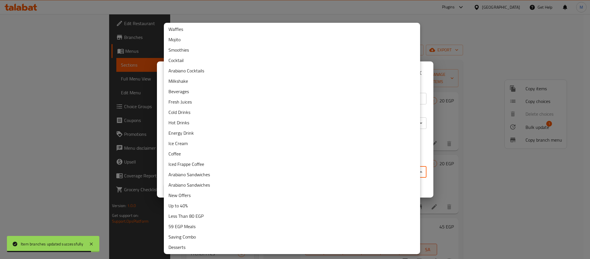
click at [207, 163] on li "Iced Frappe Coffee" at bounding box center [292, 164] width 256 height 10
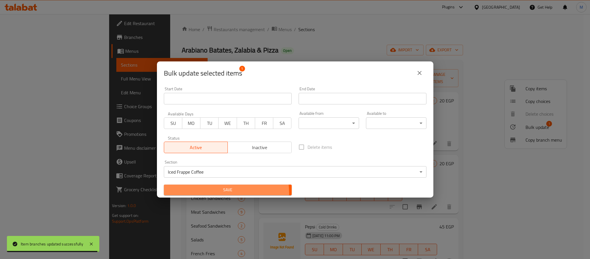
click at [216, 193] on span "Save" at bounding box center [228, 189] width 119 height 7
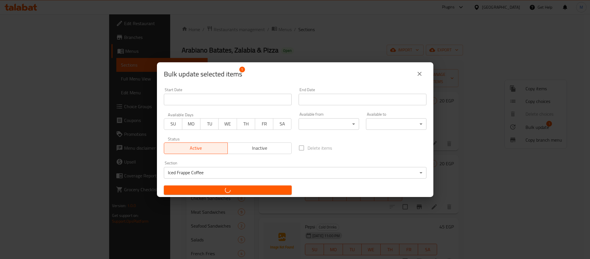
checkbox input "false"
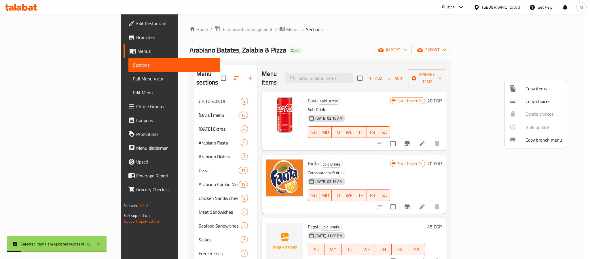
click at [362, 73] on div at bounding box center [295, 129] width 590 height 259
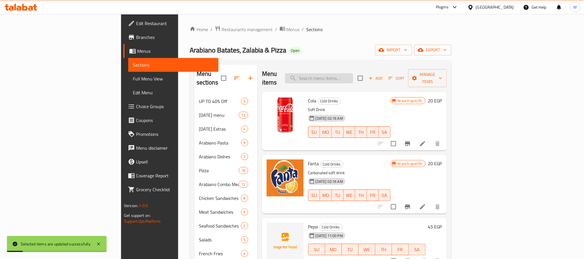
click at [353, 73] on input "search" at bounding box center [319, 78] width 68 height 10
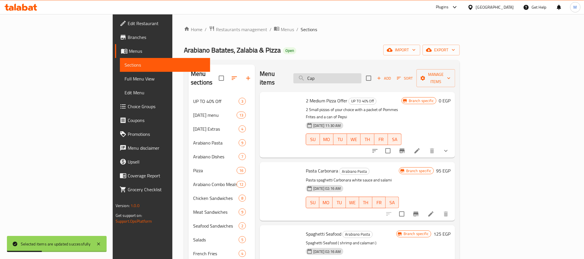
type input "[PERSON_NAME]"
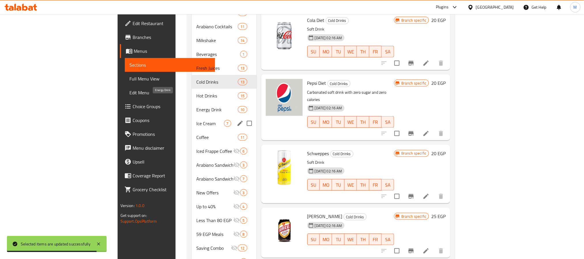
scroll to position [329, 0]
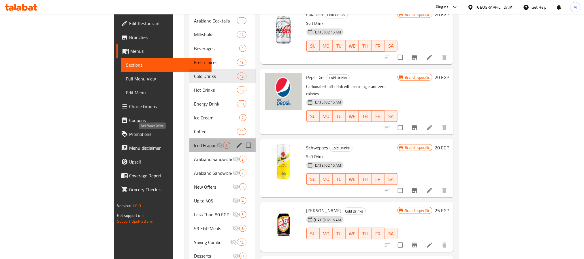
click at [194, 142] on span "Iced Frappe Coffee" at bounding box center [205, 145] width 22 height 7
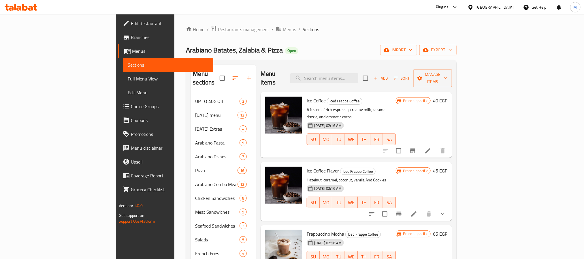
click at [388, 75] on span "Add" at bounding box center [381, 78] width 16 height 7
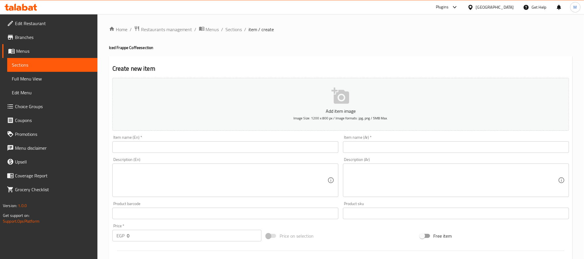
click at [267, 145] on input "text" at bounding box center [225, 147] width 226 height 12
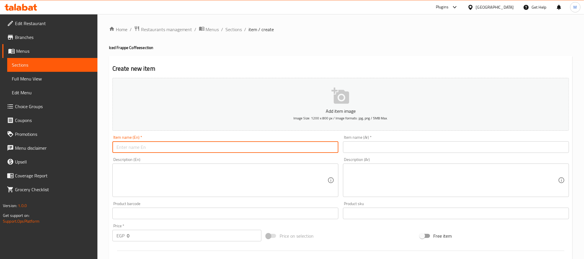
paste input "Ice Cappuccino"
type input "Ice Cappuccino"
click at [352, 143] on input "text" at bounding box center [456, 147] width 226 height 12
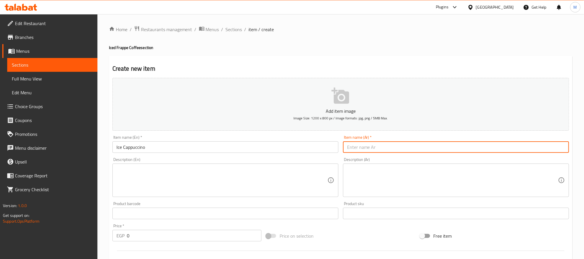
paste input "كابتشينو مثلج"
type input "كابتشينو مثلج"
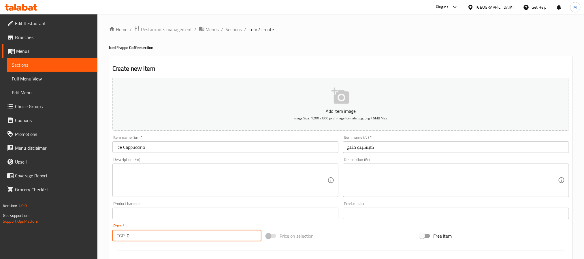
click at [213, 233] on input "0" at bounding box center [194, 236] width 135 height 12
type input "85"
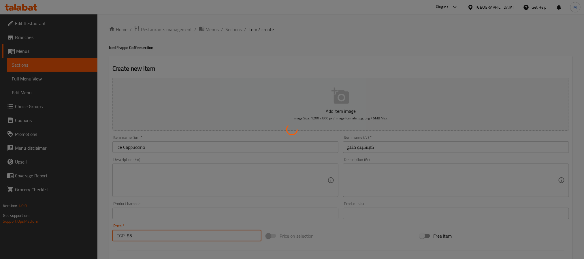
type input "0"
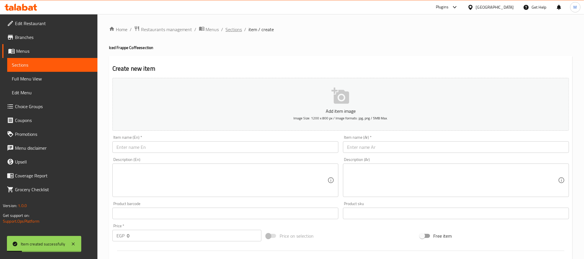
click at [236, 29] on span "Sections" at bounding box center [234, 29] width 16 height 7
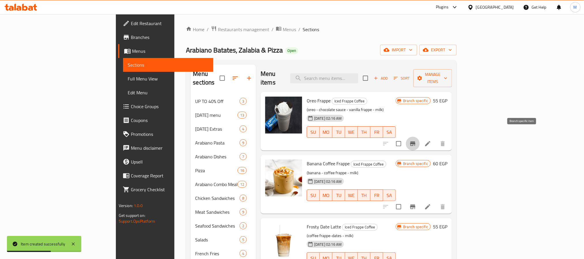
click at [419, 137] on button "Branch-specific-item" at bounding box center [413, 144] width 14 height 14
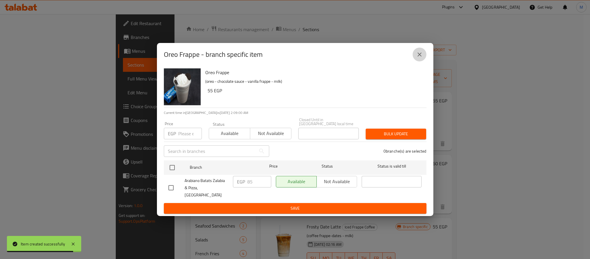
click at [421, 61] on button "close" at bounding box center [420, 55] width 14 height 14
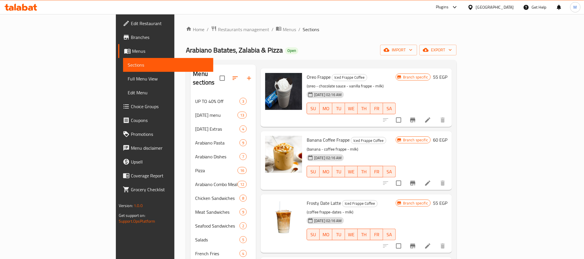
scroll to position [43, 0]
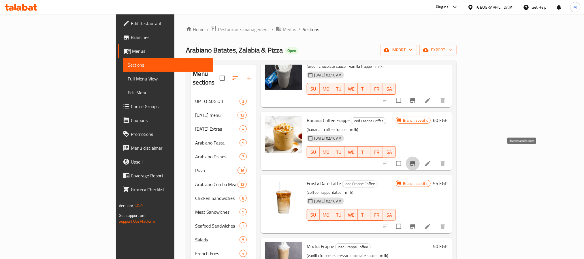
click at [415, 161] on icon "Branch-specific-item" at bounding box center [412, 163] width 5 height 5
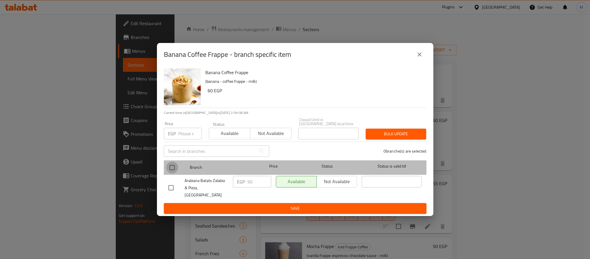
click at [173, 169] on input "checkbox" at bounding box center [172, 167] width 12 height 12
checkbox input "true"
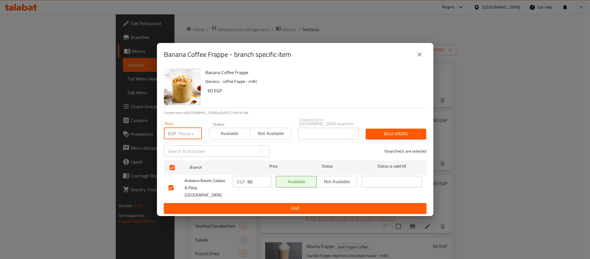
click at [186, 133] on input "number" at bounding box center [190, 134] width 24 height 12
type input "95"
click at [384, 131] on button "Bulk update" at bounding box center [396, 134] width 61 height 11
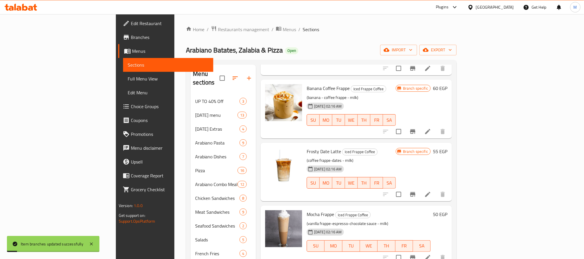
scroll to position [130, 0]
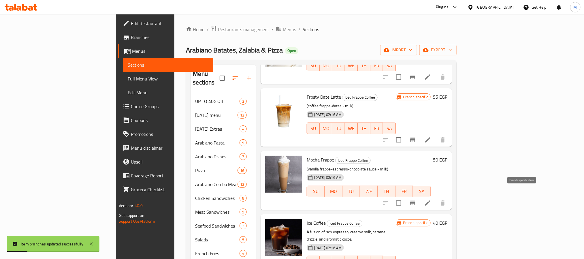
click at [416, 199] on icon "Branch-specific-item" at bounding box center [412, 202] width 7 height 7
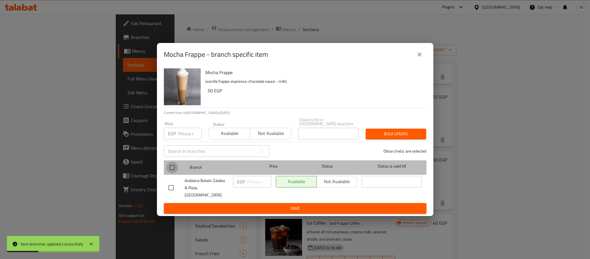
drag, startPoint x: 175, startPoint y: 169, endPoint x: 182, endPoint y: 158, distance: 13.7
click at [175, 169] on input "checkbox" at bounding box center [172, 167] width 12 height 12
checkbox input "true"
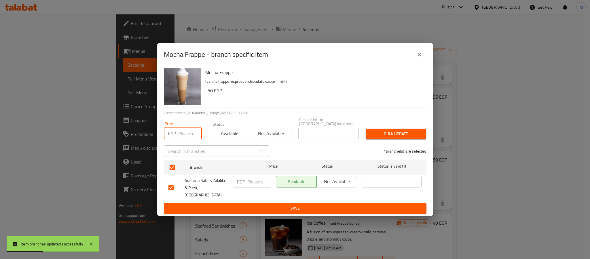
click at [185, 139] on input "number" at bounding box center [190, 134] width 24 height 12
paste input "95"
type input "95"
click at [373, 137] on span "Bulk update" at bounding box center [396, 133] width 51 height 7
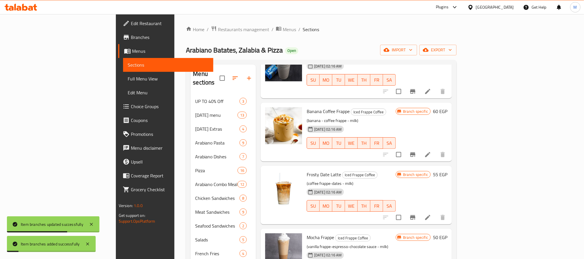
scroll to position [43, 0]
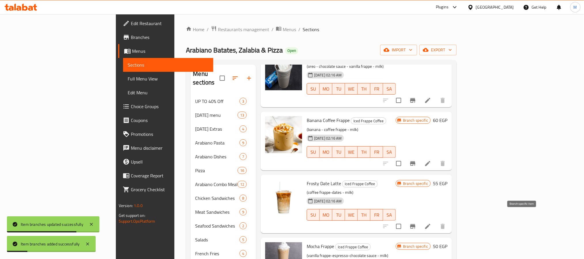
click at [416, 223] on icon "Branch-specific-item" at bounding box center [412, 226] width 7 height 7
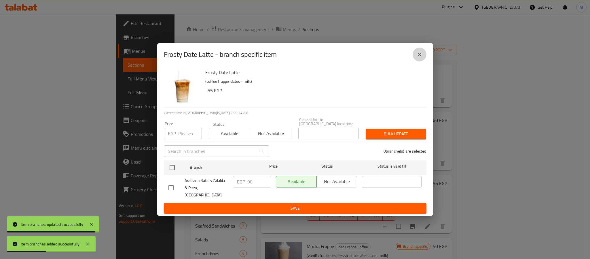
click at [418, 57] on icon "close" at bounding box center [419, 54] width 7 height 7
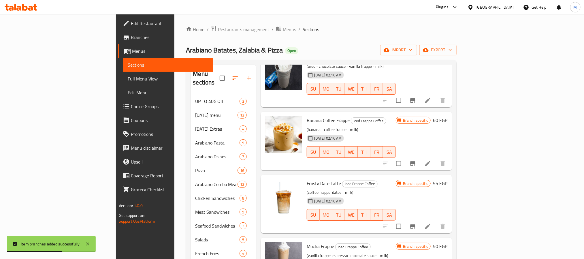
click at [431, 223] on icon at bounding box center [427, 226] width 7 height 7
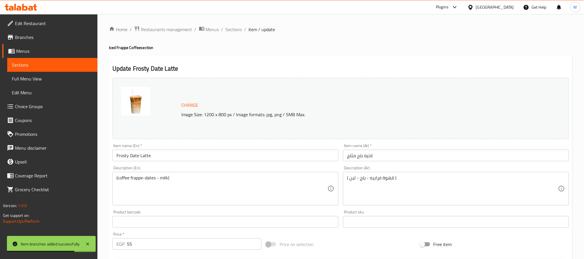
click at [122, 155] on input "Frosty Date Latte" at bounding box center [225, 156] width 226 height 12
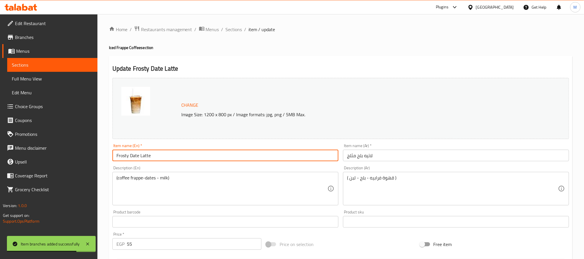
click at [122, 155] on input "Frosty Date Latte" at bounding box center [225, 156] width 226 height 12
type input "Dates Latte"
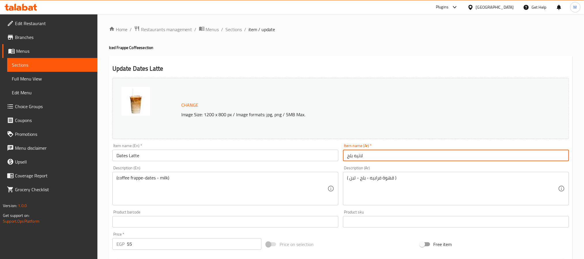
type input "لاتيه بلح"
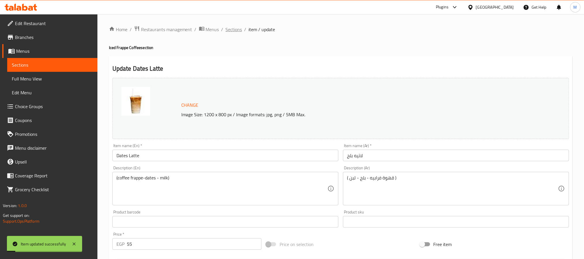
click at [230, 26] on span "Sections" at bounding box center [234, 29] width 16 height 7
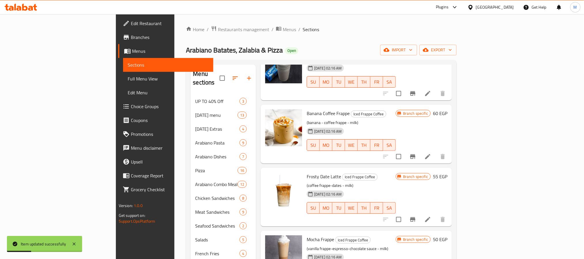
scroll to position [86, 0]
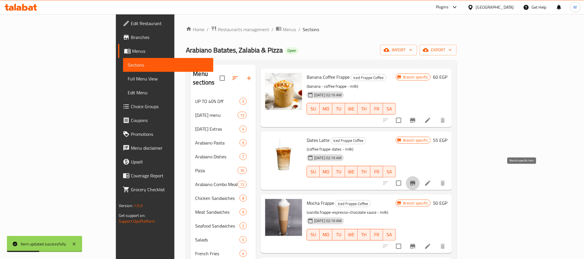
click at [415, 181] on icon "Branch-specific-item" at bounding box center [412, 183] width 5 height 5
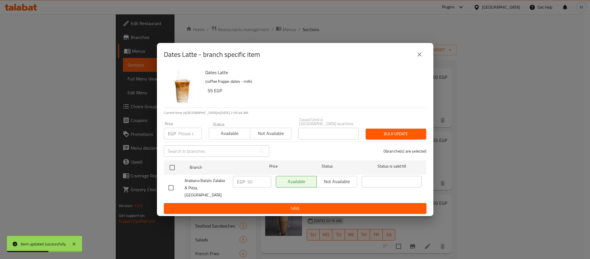
click at [417, 58] on icon "close" at bounding box center [419, 54] width 7 height 7
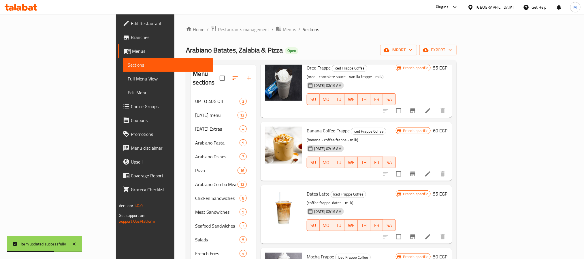
scroll to position [0, 0]
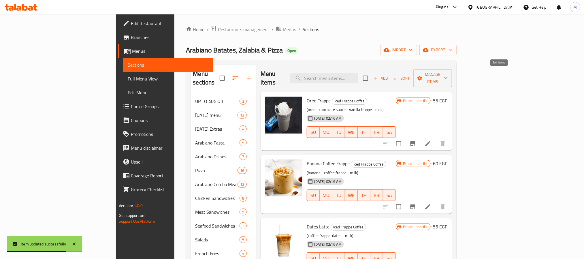
click at [398, 75] on icon "button" at bounding box center [395, 77] width 5 height 5
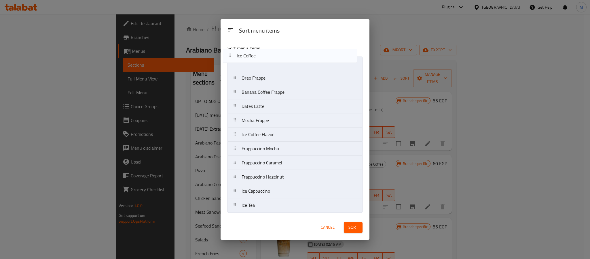
drag, startPoint x: 275, startPoint y: 124, endPoint x: 270, endPoint y: 57, distance: 66.8
click at [270, 57] on nav "Oreo Frappe Banana Coffee Frappe Dates Latte Mocha Frappe Ice Coffee Ice Coffee…" at bounding box center [295, 134] width 135 height 156
click at [284, 77] on nav "Ice Coffee Oreo Frappe Banana Coffee Frappe Dates Latte Mocha Frappe Ice Coffee…" at bounding box center [295, 134] width 135 height 156
drag, startPoint x: 286, startPoint y: 152, endPoint x: 284, endPoint y: 94, distance: 58.0
click at [284, 94] on nav "Ice Coffee Ice Coffee Flavor Oreo Frappe Banana Coffee Frappe Dates Latte Mocha…" at bounding box center [295, 134] width 135 height 156
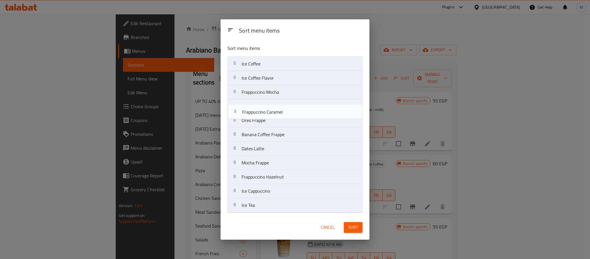
drag, startPoint x: 287, startPoint y: 145, endPoint x: 287, endPoint y: 111, distance: 34.0
click at [287, 111] on nav "Ice Coffee Ice Coffee Flavor Frappuccino Mocha Oreo Frappe Banana Coffee Frappe…" at bounding box center [295, 134] width 135 height 156
drag, startPoint x: 280, startPoint y: 179, endPoint x: 282, endPoint y: 114, distance: 64.8
click at [282, 114] on nav "Ice Coffee Ice Coffee Flavor Frappuccino Mocha Frappuccino Caramel Oreo Frappe …" at bounding box center [295, 134] width 135 height 156
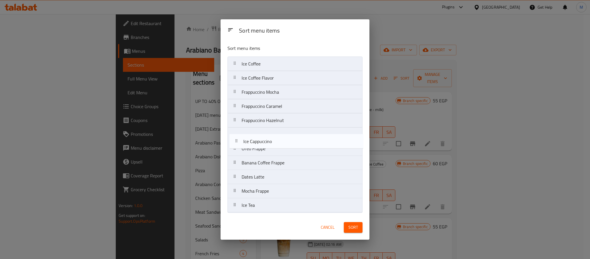
drag, startPoint x: 287, startPoint y: 187, endPoint x: 289, endPoint y: 130, distance: 57.1
click at [289, 130] on nav "Ice Coffee Ice Coffee Flavor Frappuccino Mocha Frappuccino Caramel Frappuccino …" at bounding box center [295, 134] width 135 height 156
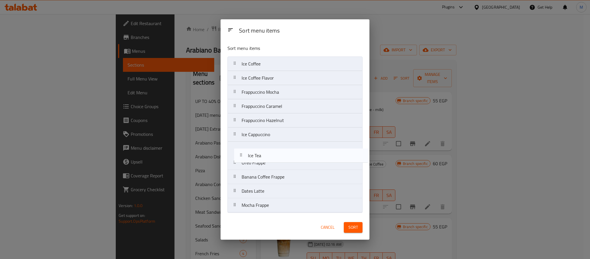
drag, startPoint x: 276, startPoint y: 212, endPoint x: 283, endPoint y: 148, distance: 64.0
click at [283, 149] on nav "Ice Coffee Ice Coffee Flavor Frappuccino Mocha Frappuccino Caramel Frappuccino …" at bounding box center [295, 134] width 135 height 156
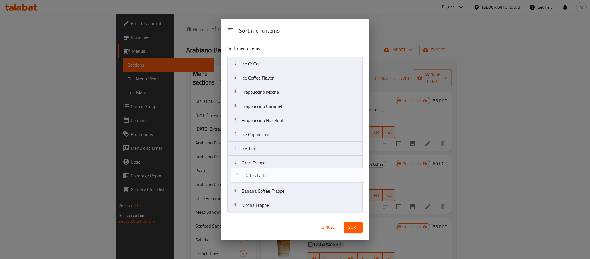
click at [282, 175] on nav "Ice Coffee Ice Coffee Flavor Frappuccino Mocha Frappuccino Caramel Frappuccino …" at bounding box center [295, 134] width 135 height 156
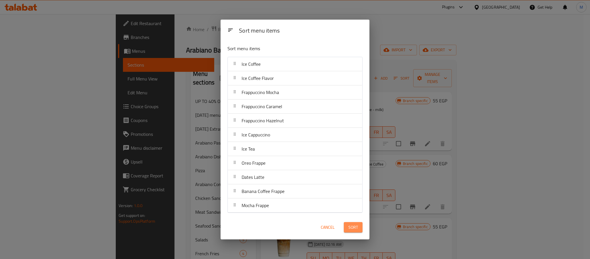
click at [349, 224] on span "Sort" at bounding box center [354, 227] width 10 height 7
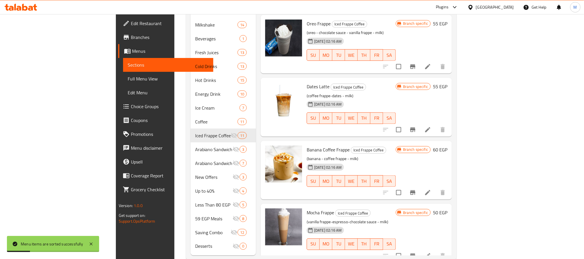
scroll to position [343, 0]
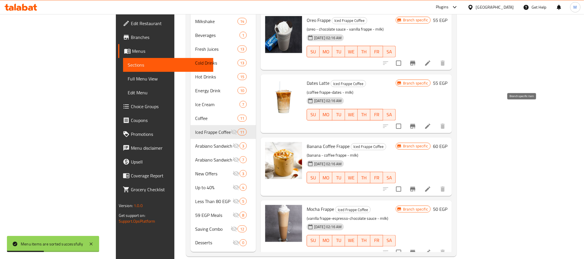
click at [416, 123] on icon "Branch-specific-item" at bounding box center [412, 126] width 7 height 7
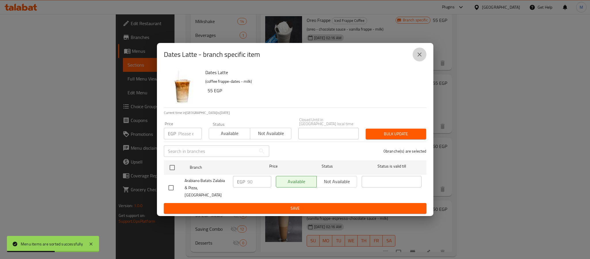
click at [417, 58] on icon "close" at bounding box center [419, 54] width 7 height 7
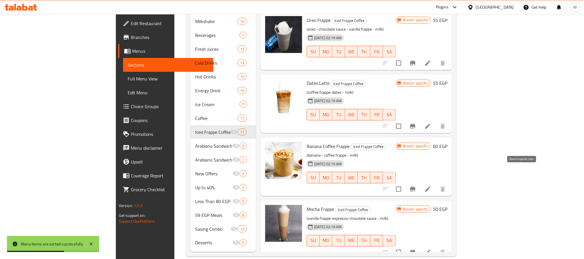
click at [415, 187] on icon "Branch-specific-item" at bounding box center [412, 189] width 5 height 5
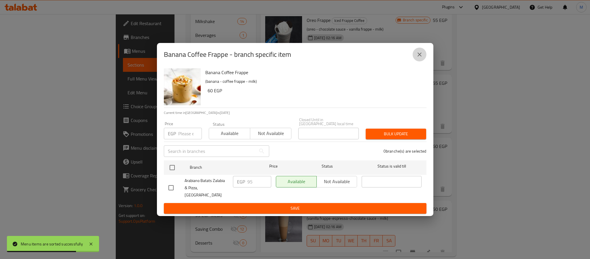
click at [423, 57] on button "close" at bounding box center [420, 55] width 14 height 14
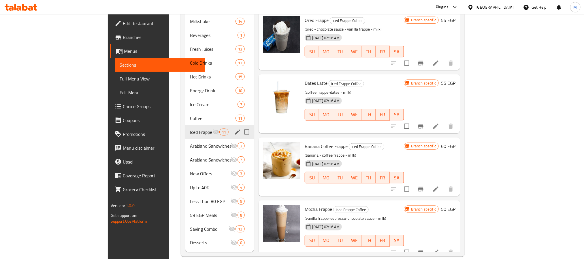
click at [241, 126] on input "Menu sections" at bounding box center [247, 132] width 12 height 12
checkbox input "true"
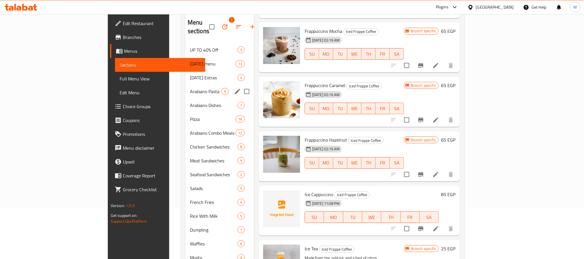
scroll to position [0, 0]
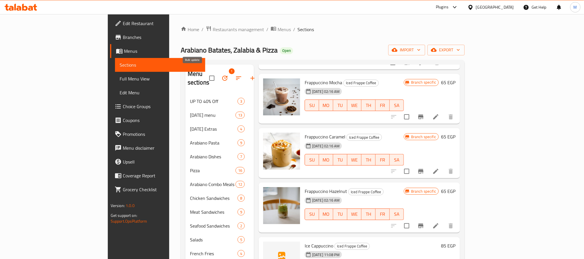
click at [218, 73] on button "button" at bounding box center [225, 78] width 14 height 14
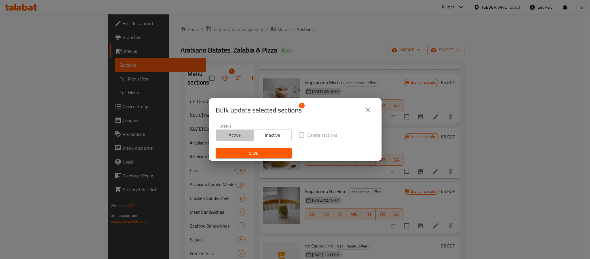
click at [244, 137] on span "Active" at bounding box center [234, 135] width 33 height 8
click at [239, 154] on span "Save" at bounding box center [253, 153] width 67 height 7
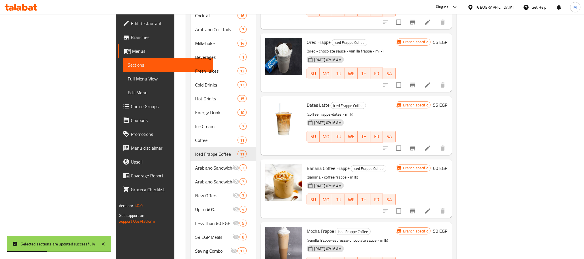
scroll to position [299, 0]
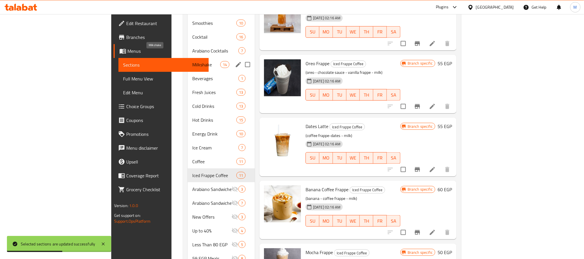
click at [192, 61] on span "Milkshake" at bounding box center [206, 64] width 28 height 7
